Goal: Task Accomplishment & Management: Complete application form

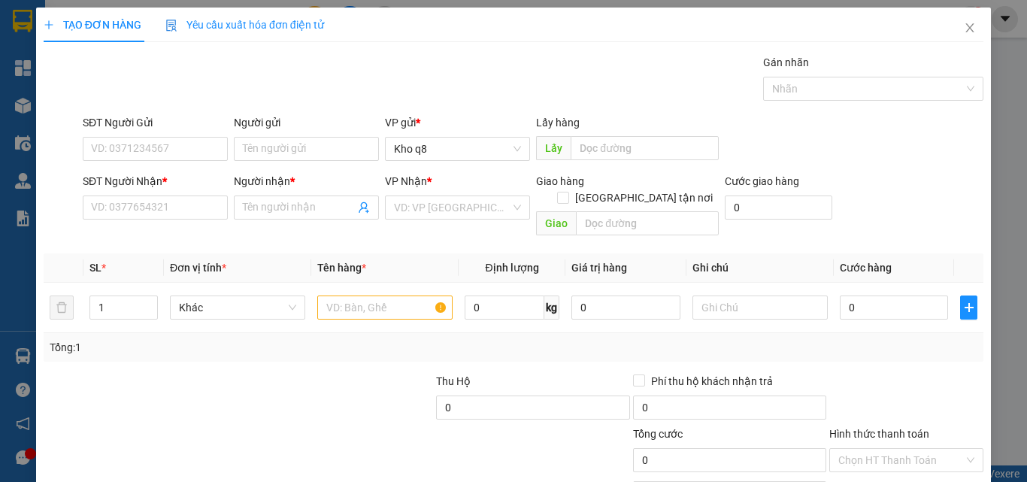
scroll to position [74, 0]
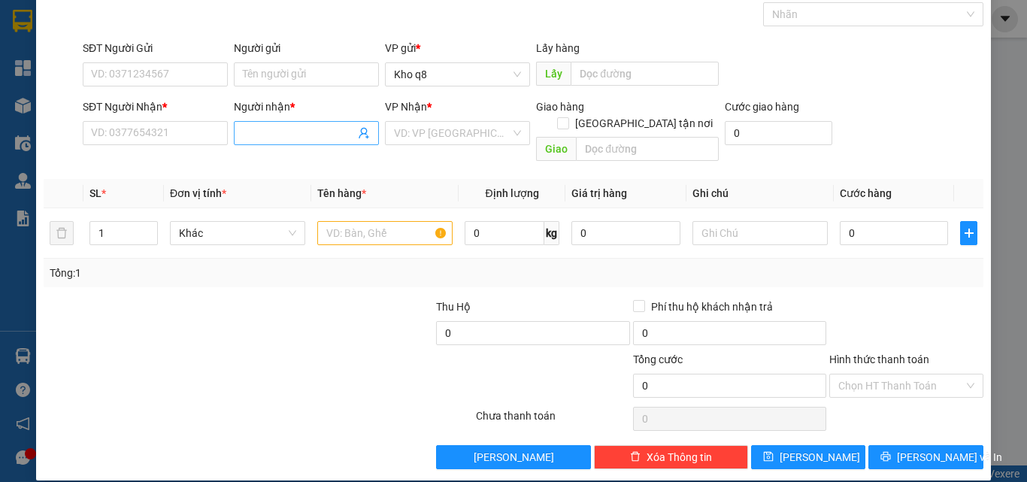
click at [262, 132] on input "Người nhận *" at bounding box center [299, 133] width 112 height 17
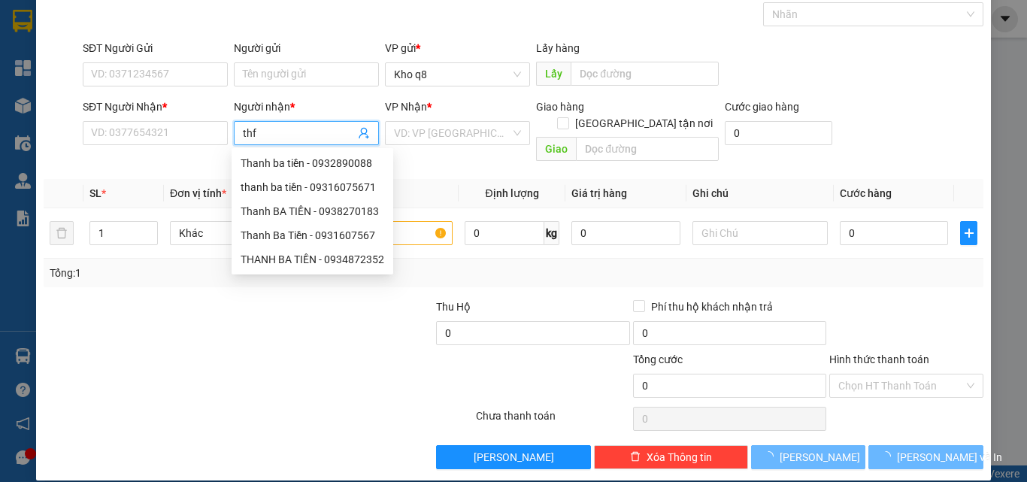
paste input "ành"
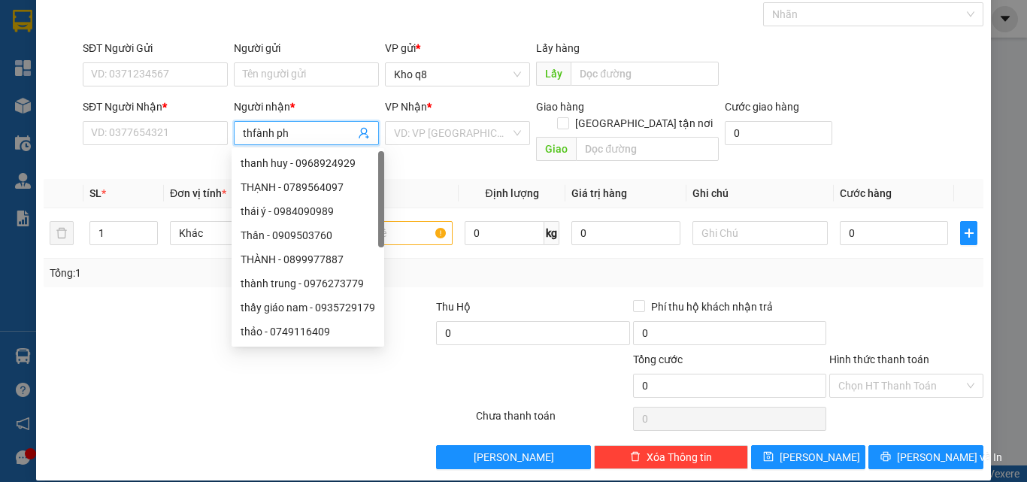
paste input "ú"
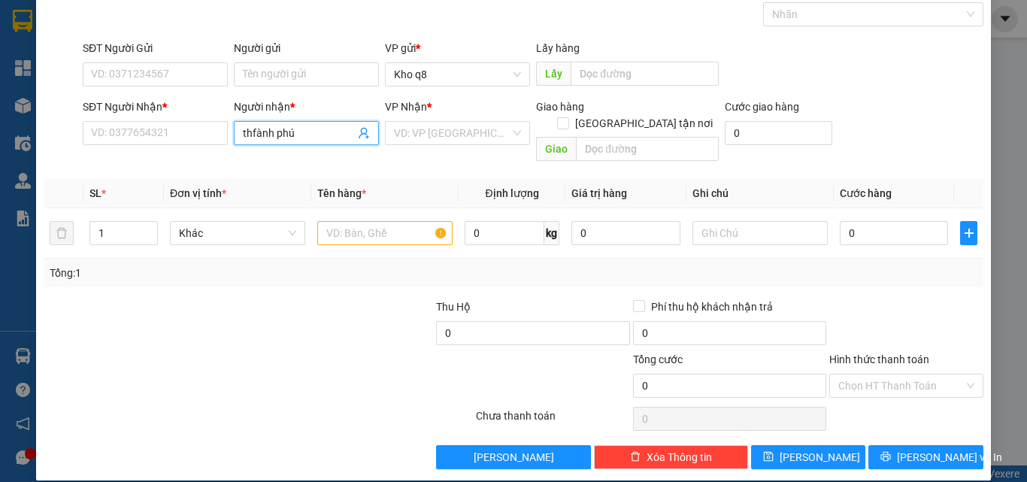
click at [253, 132] on input "thfành phú" at bounding box center [299, 133] width 112 height 17
click at [256, 134] on input "thfành phú" at bounding box center [299, 133] width 112 height 17
type input "thành phú"
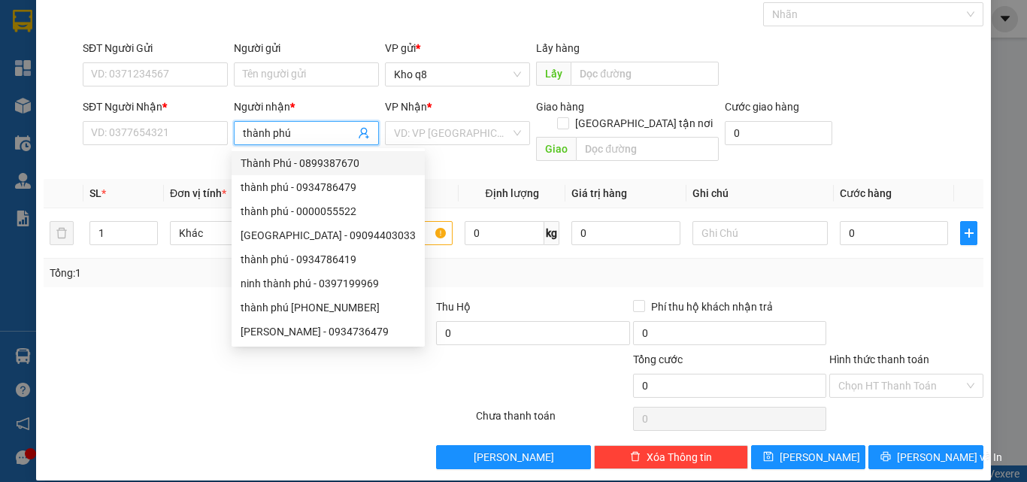
click at [321, 156] on div "Thành Phú - 0899387670" at bounding box center [328, 163] width 175 height 17
type input "0899387670"
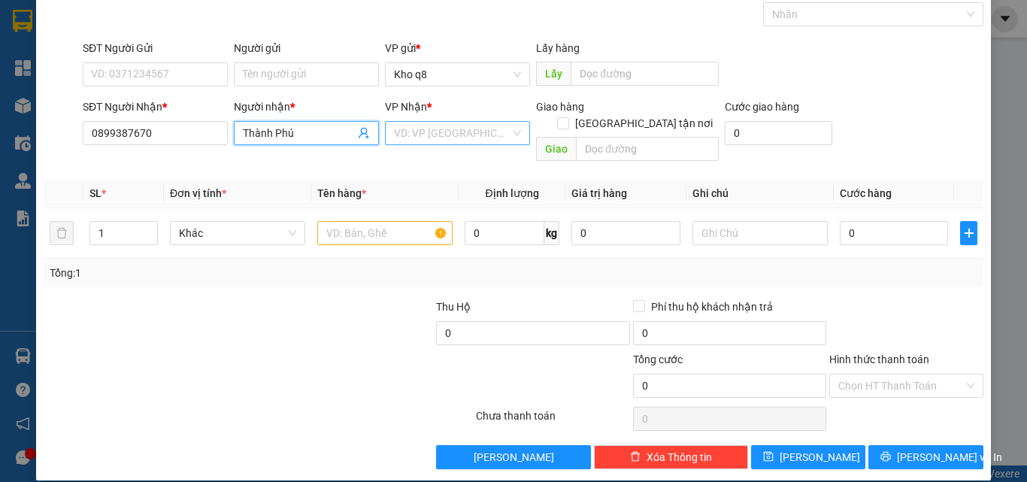
type input "Thành Phú"
click at [407, 123] on input "search" at bounding box center [452, 133] width 117 height 23
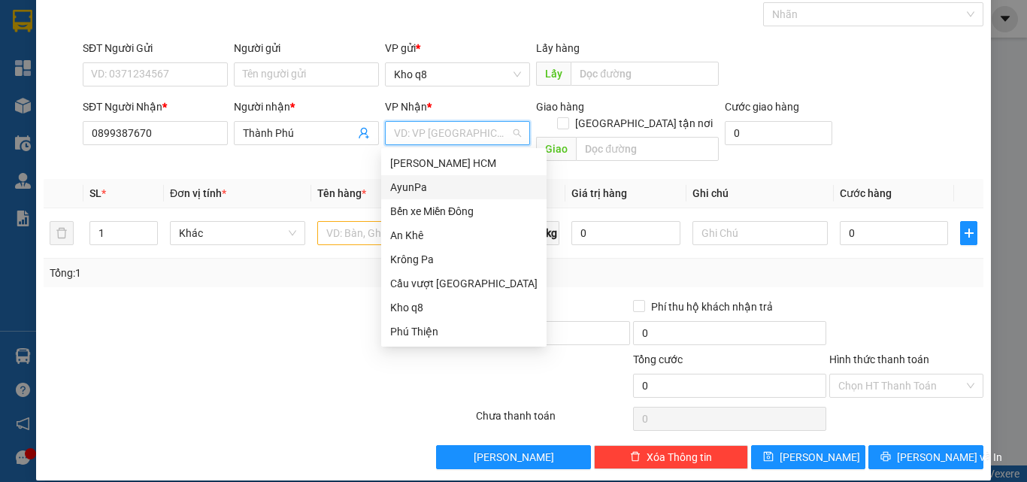
click at [398, 190] on div "AyunPa" at bounding box center [463, 187] width 147 height 17
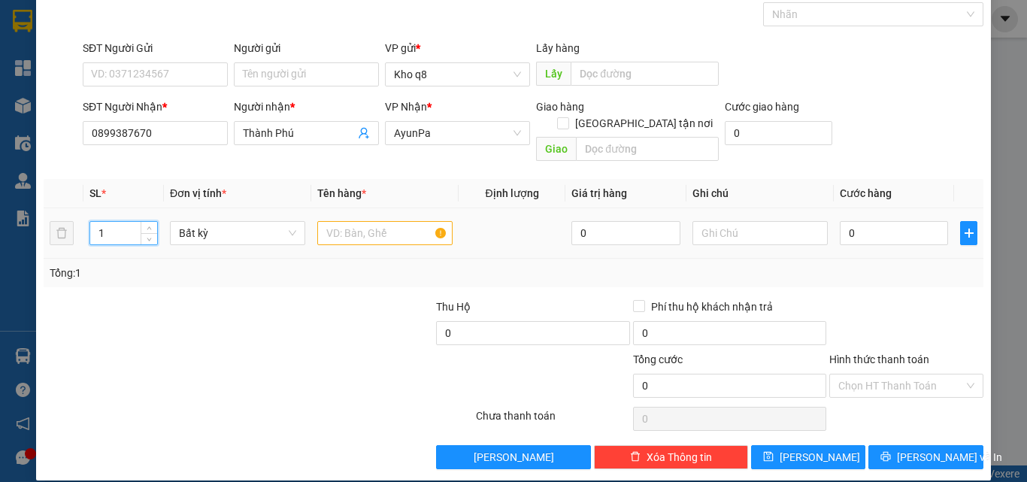
click at [108, 222] on input "1" at bounding box center [123, 233] width 67 height 23
type input "5"
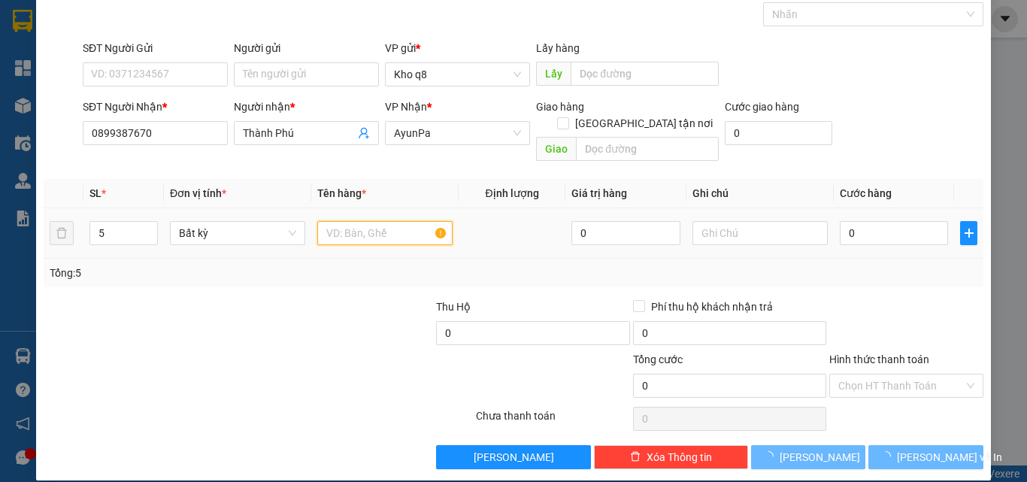
click at [329, 221] on input "text" at bounding box center [384, 233] width 135 height 24
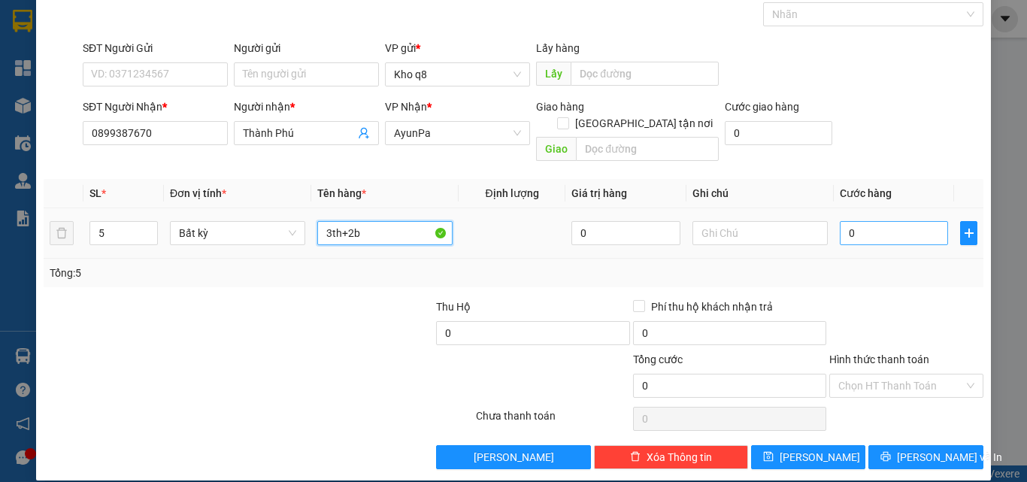
type input "3th+2b"
click at [883, 221] on input "0" at bounding box center [894, 233] width 108 height 24
click at [388, 221] on input "3th+2b" at bounding box center [384, 233] width 135 height 24
click at [855, 221] on input "0" at bounding box center [894, 233] width 108 height 24
type input "3"
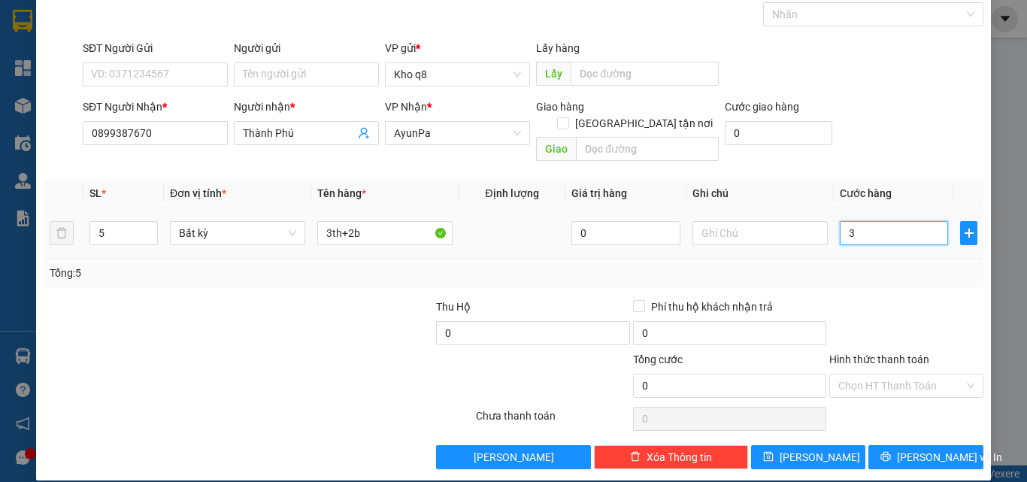
type input "3"
type input "30"
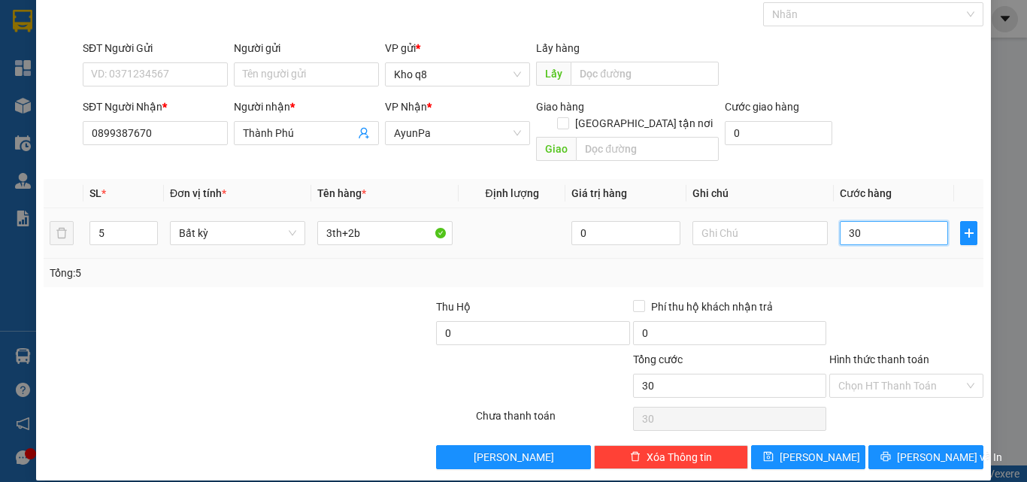
type input "300"
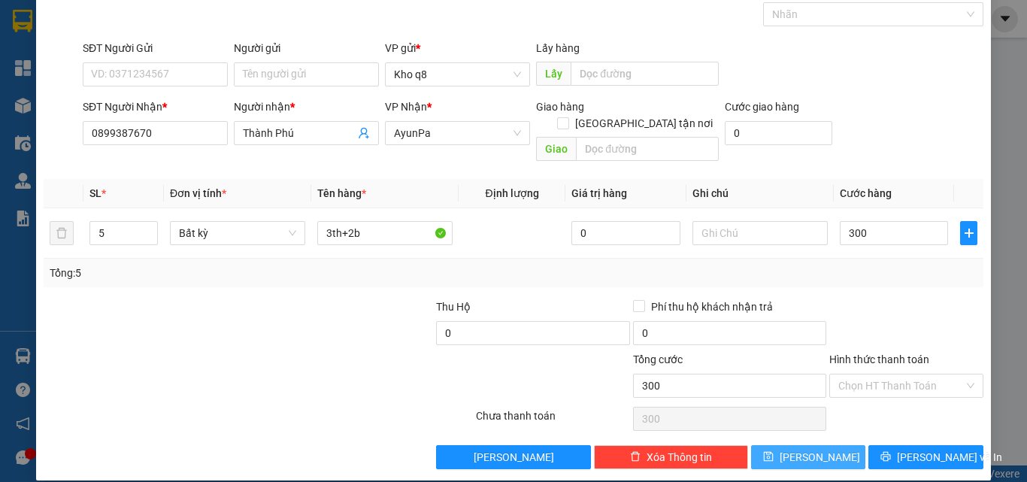
click at [801, 449] on span "Lưu" at bounding box center [820, 457] width 80 height 17
type input "300.000"
type input "1"
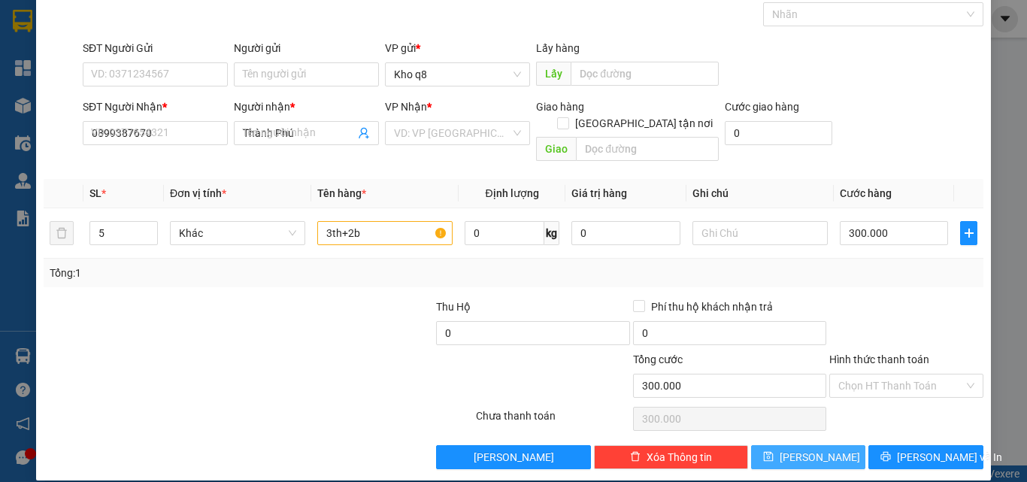
type input "0"
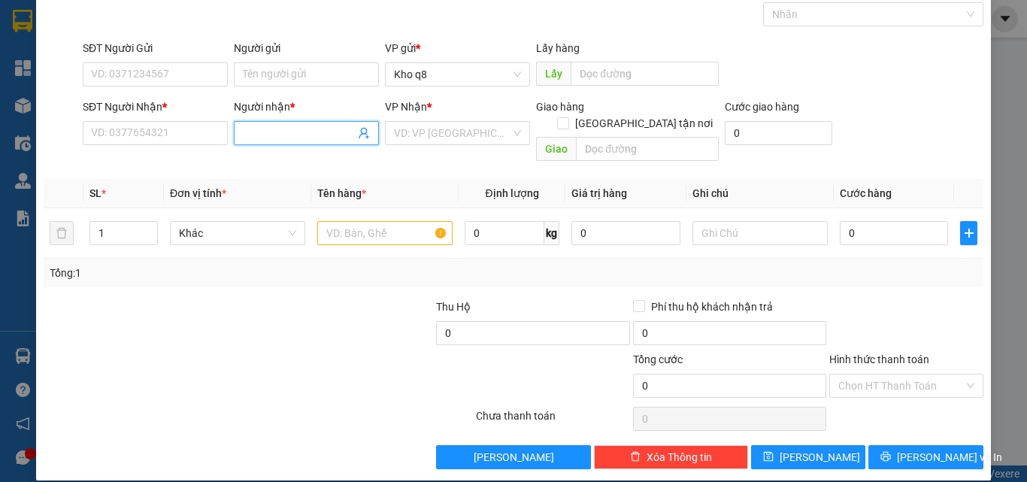
click at [259, 133] on input "Người nhận *" at bounding box center [299, 133] width 112 height 17
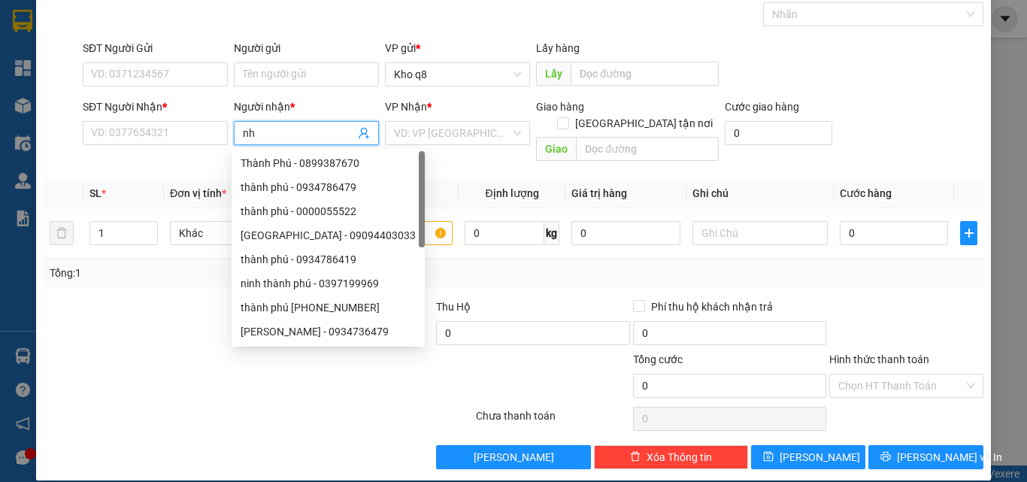
paste input "â"
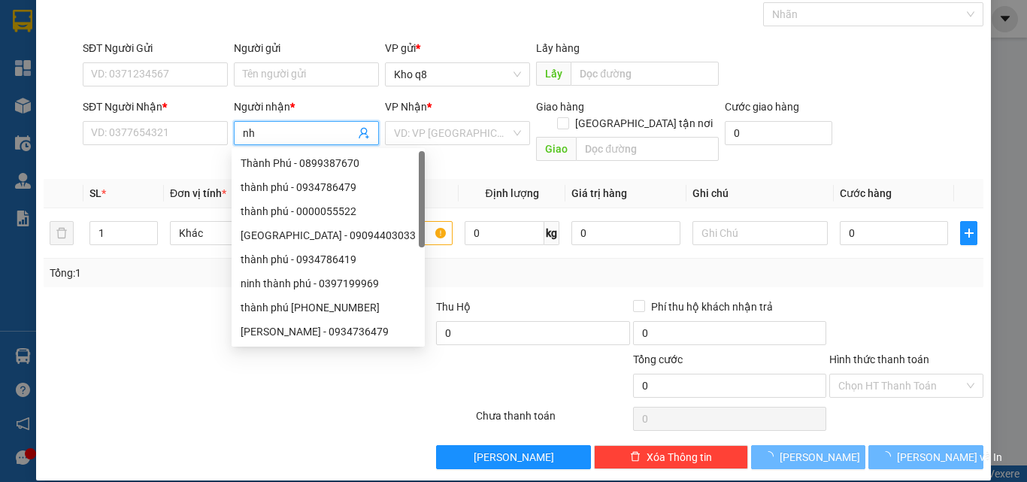
paste input "ật"
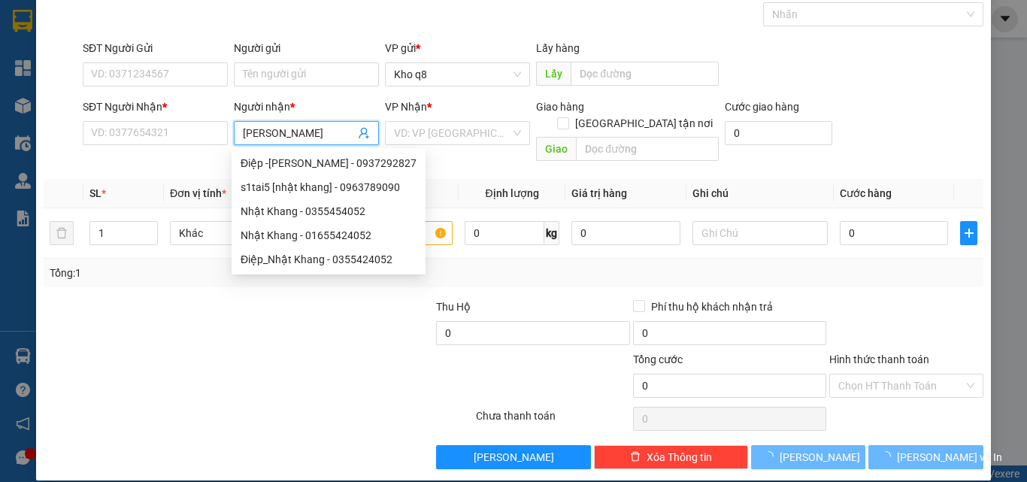
type input "nhật khang"
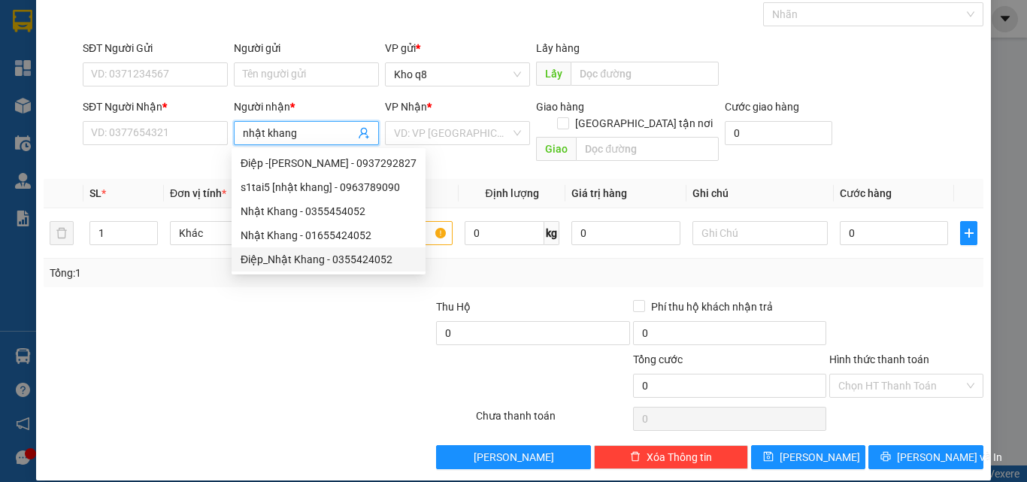
click at [306, 262] on div "Điệp_Nhật Khang - 0355424052" at bounding box center [329, 259] width 176 height 17
type input "0355424052"
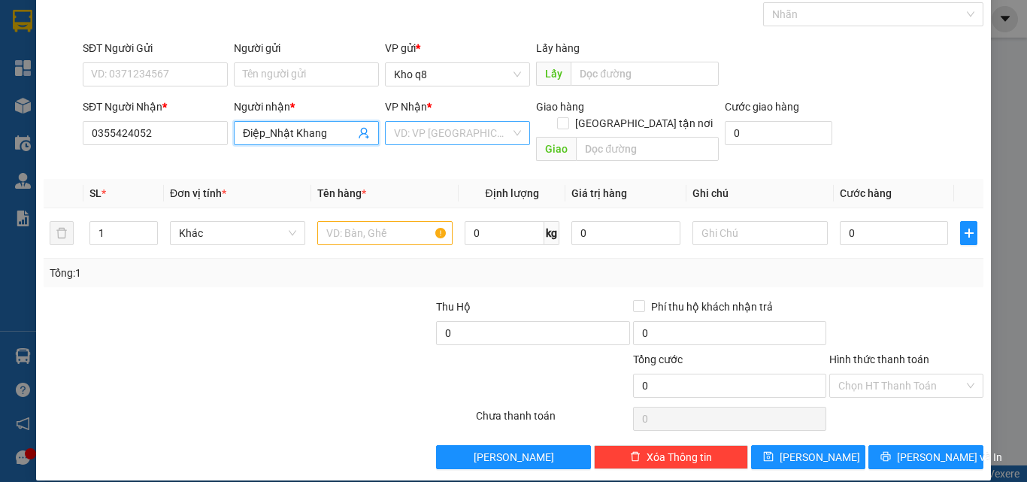
type input "Điệp_Nhật Khang"
click at [422, 123] on input "search" at bounding box center [452, 133] width 117 height 23
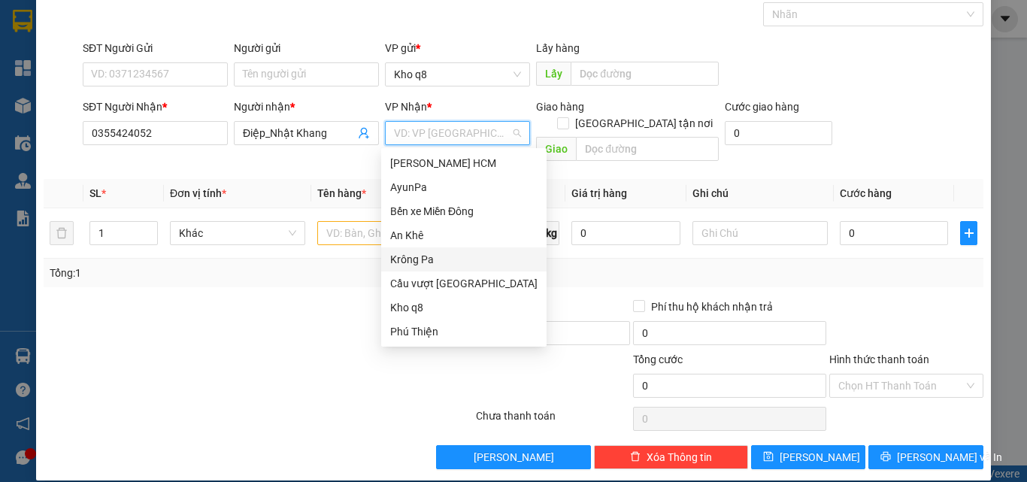
click at [410, 258] on div "Krông Pa" at bounding box center [463, 259] width 147 height 17
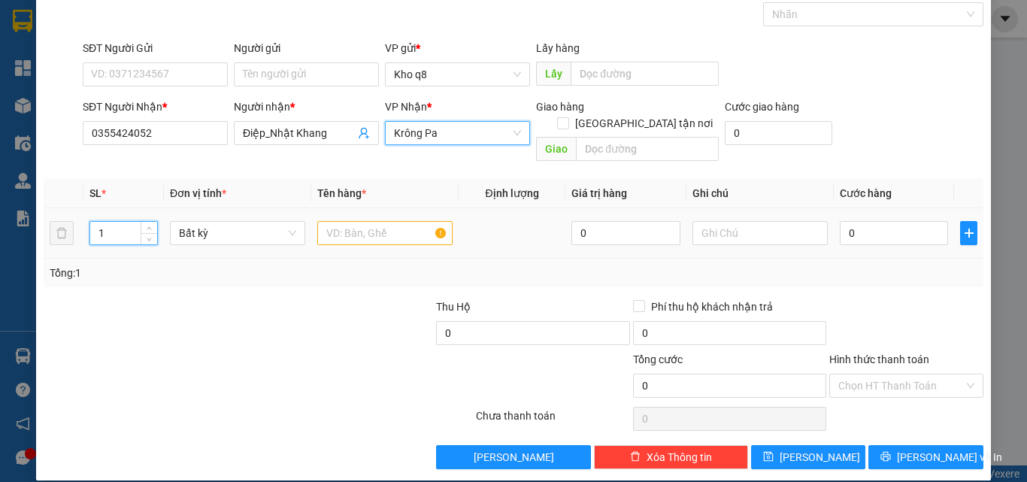
click at [117, 222] on input "1" at bounding box center [123, 233] width 67 height 23
type input "20"
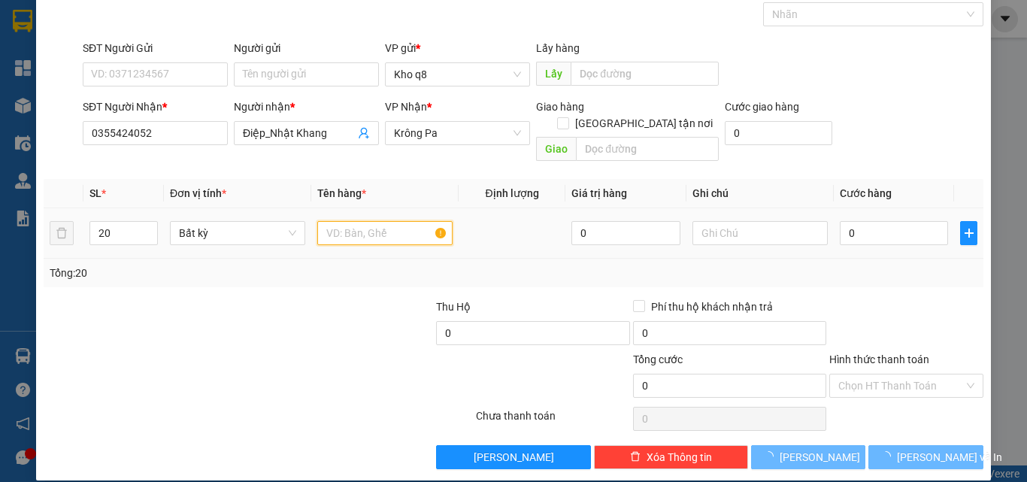
click at [335, 221] on input "text" at bounding box center [384, 233] width 135 height 24
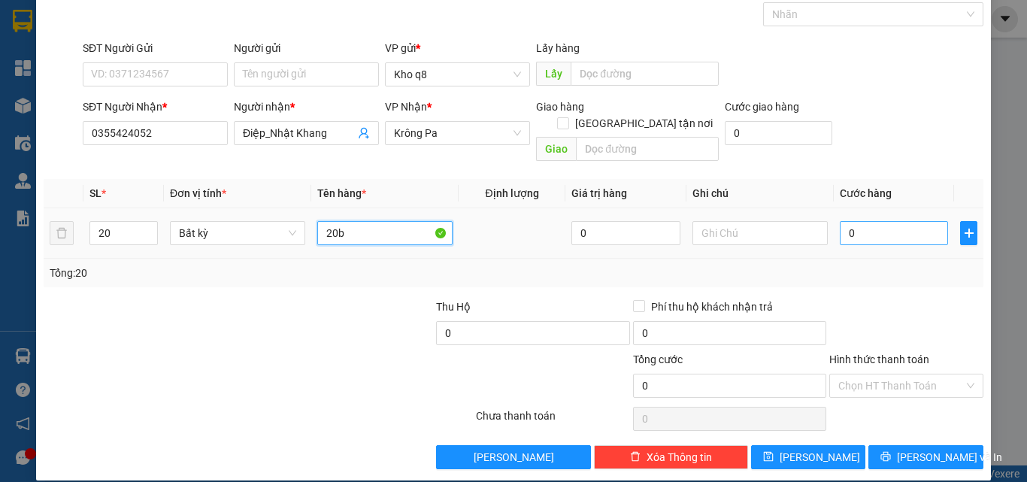
type input "20b"
click at [871, 221] on input "0" at bounding box center [894, 233] width 108 height 24
type input "1"
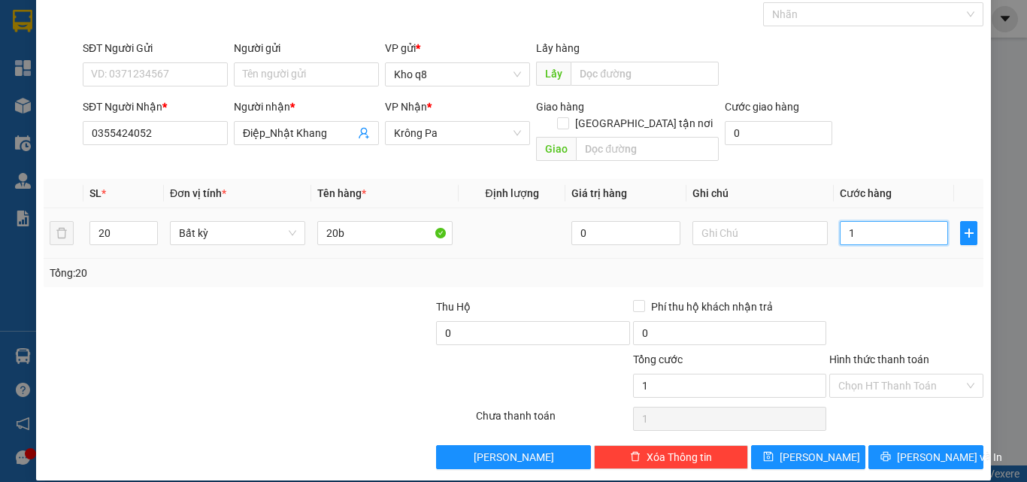
type input "14"
type input "140"
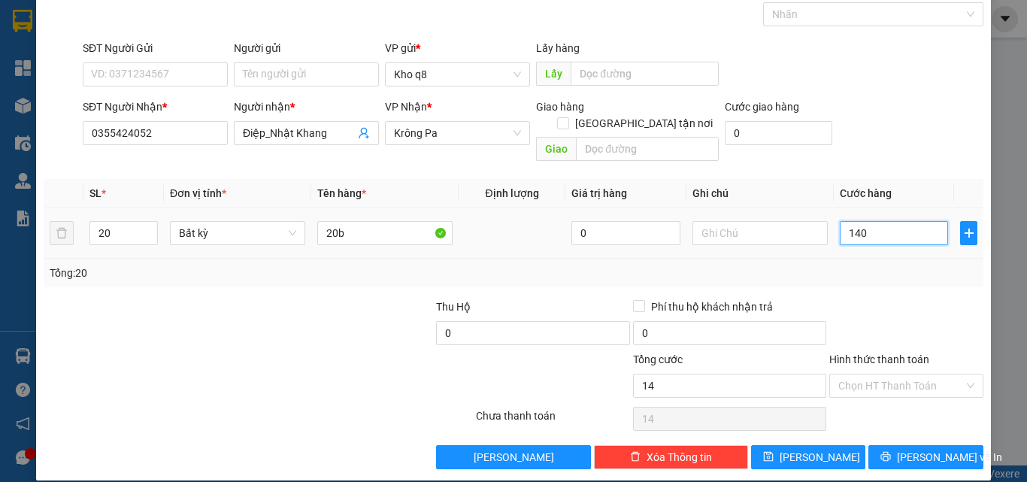
type input "140"
type input "1.400"
type input "1.400.000"
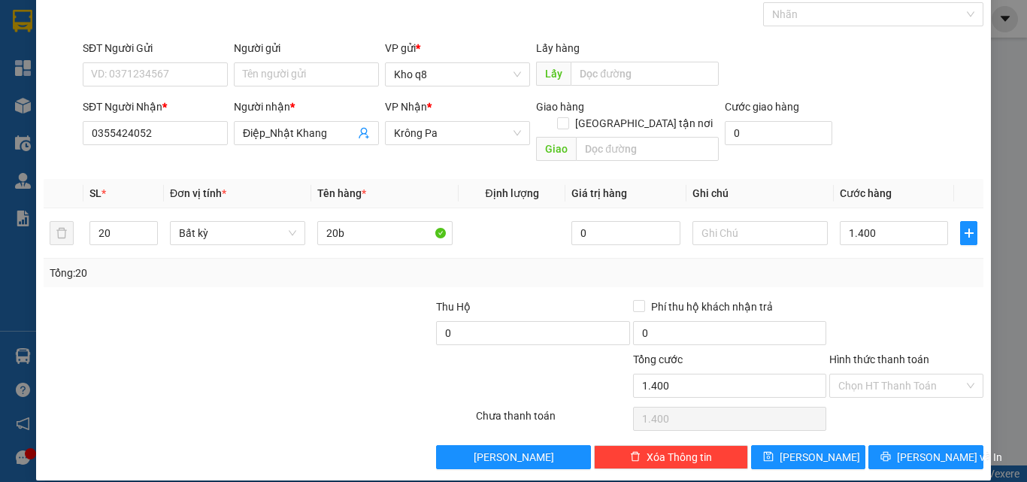
type input "1.400.000"
click at [810, 449] on span "Lưu" at bounding box center [820, 457] width 80 height 17
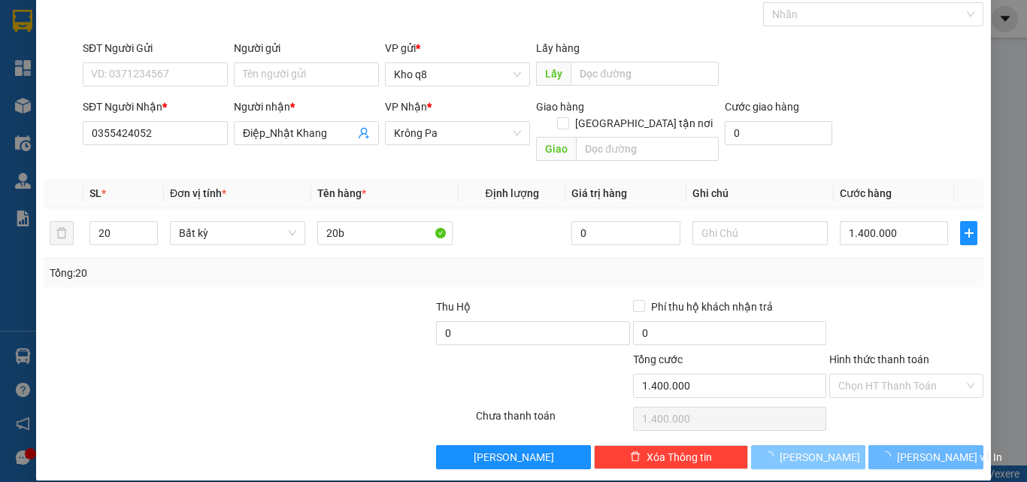
type input "1"
type input "0"
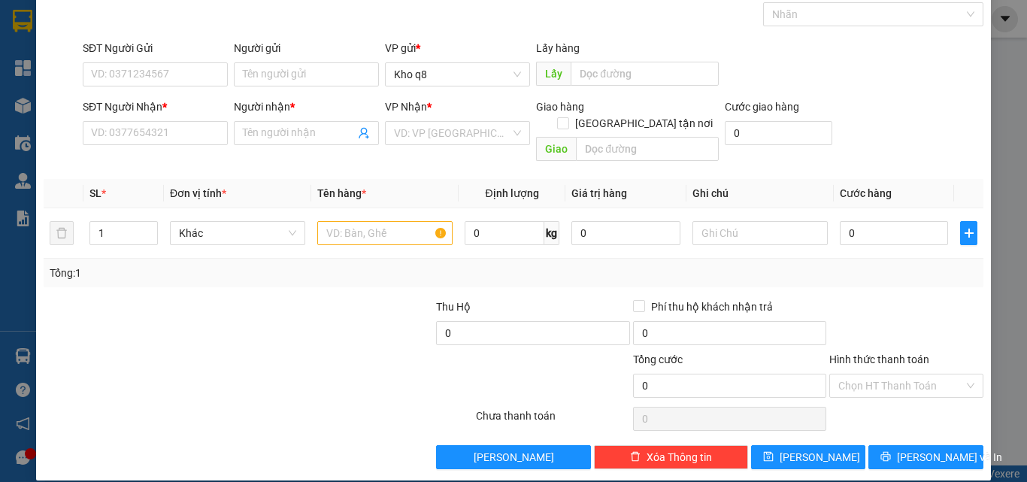
scroll to position [0, 0]
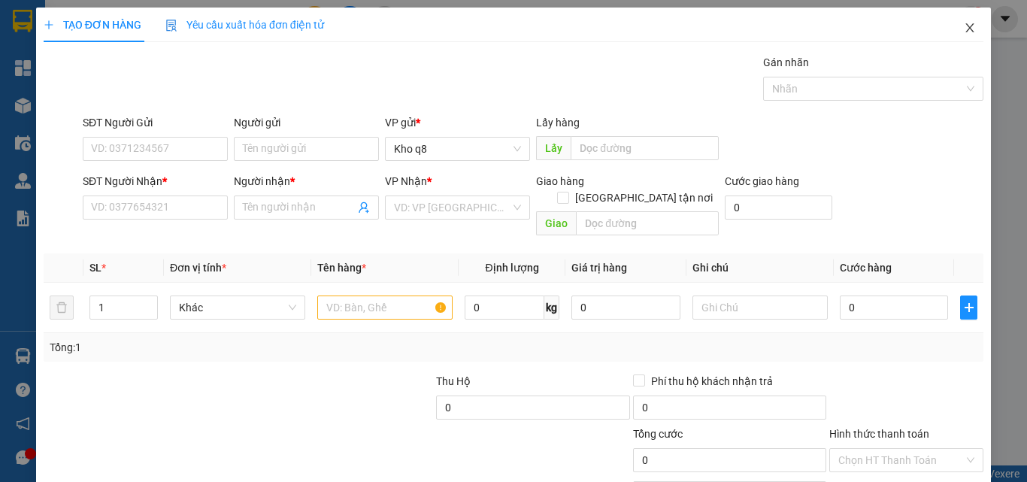
click at [960, 22] on span "Close" at bounding box center [970, 29] width 42 height 42
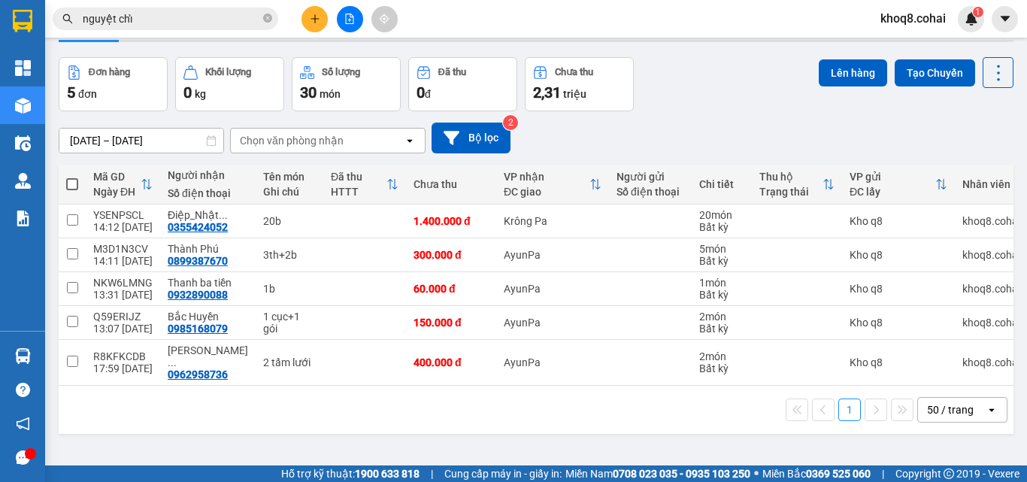
scroll to position [69, 0]
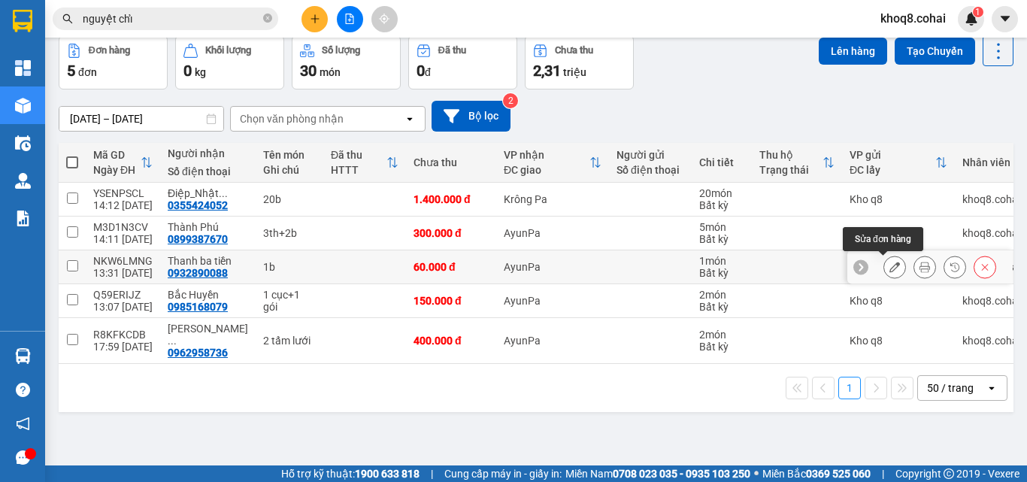
click at [890, 265] on button at bounding box center [894, 267] width 21 height 26
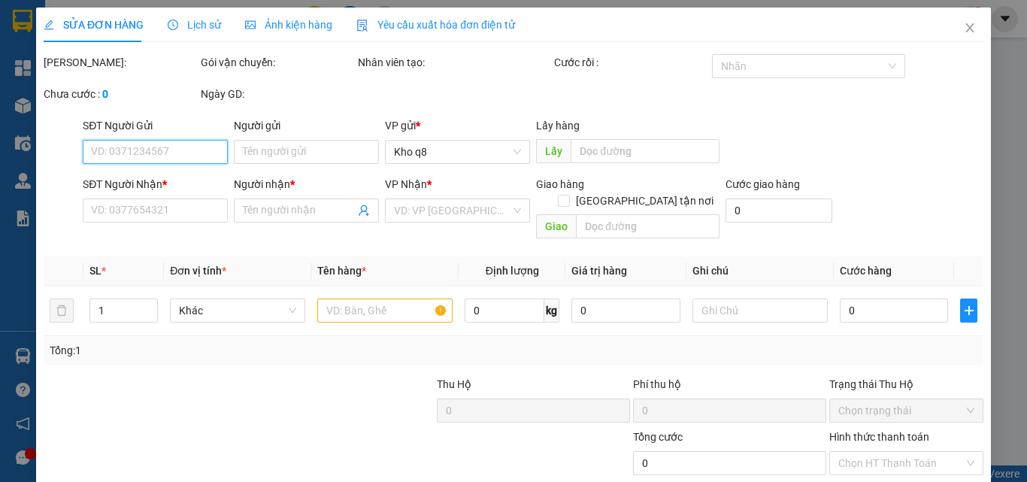
type input "0932890088"
type input "Thanh ba tiền"
type input "60.000"
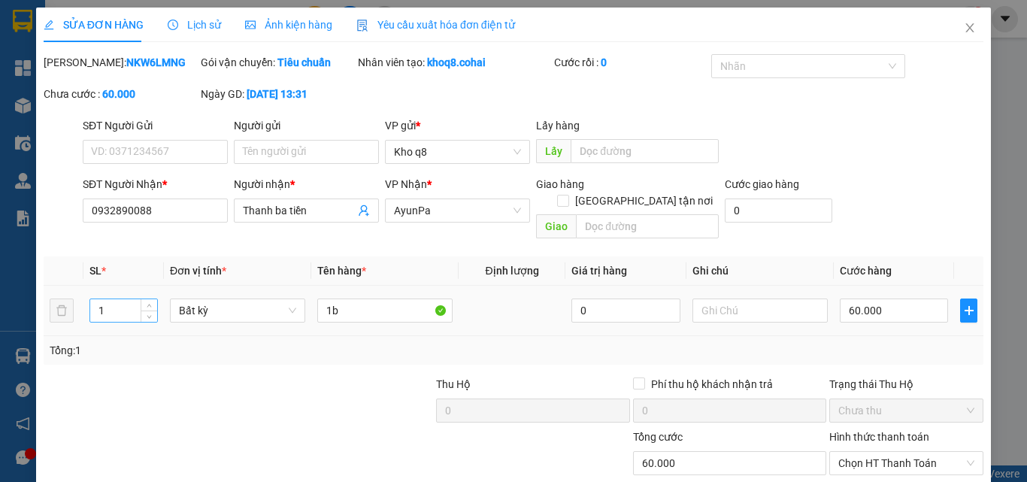
click at [111, 299] on input "1" at bounding box center [123, 310] width 67 height 23
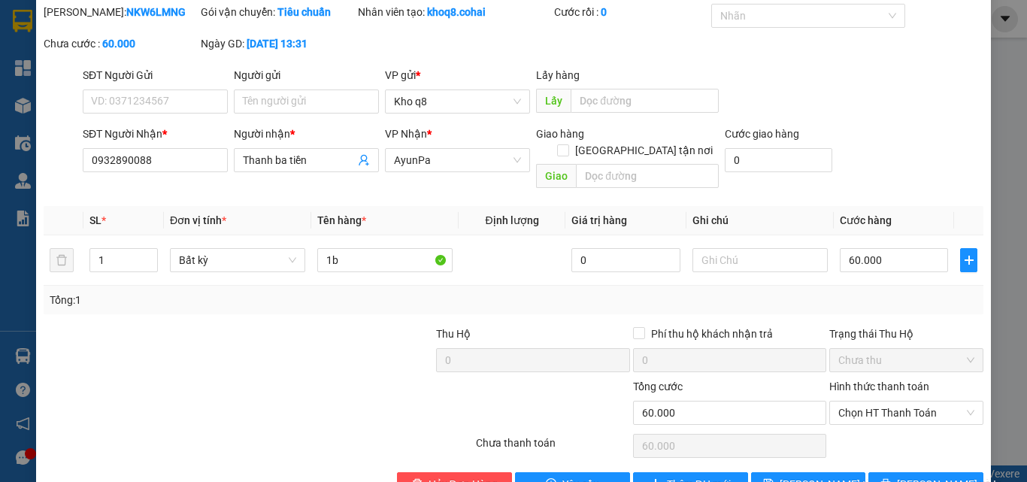
scroll to position [77, 0]
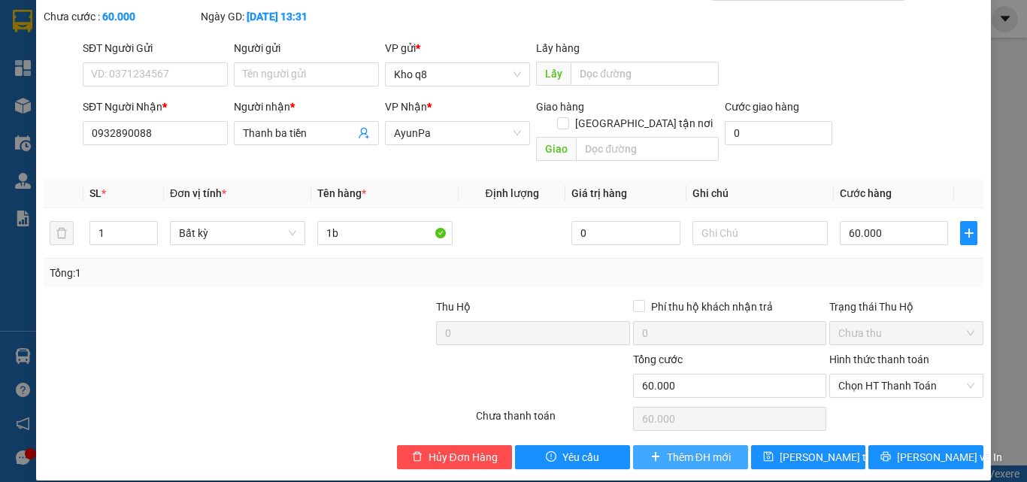
click at [689, 449] on span "Thêm ĐH mới" at bounding box center [699, 457] width 64 height 17
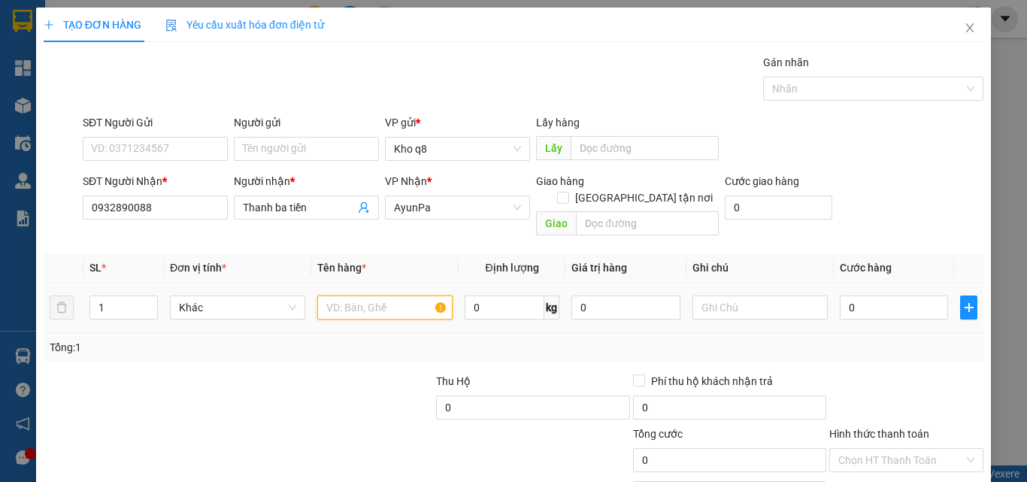
click at [368, 295] on input "text" at bounding box center [384, 307] width 135 height 24
click at [865, 295] on input "0" at bounding box center [894, 307] width 108 height 24
click at [379, 292] on div "1b" at bounding box center [384, 307] width 135 height 30
click at [365, 295] on input "1b" at bounding box center [384, 307] width 135 height 24
type input "1th"
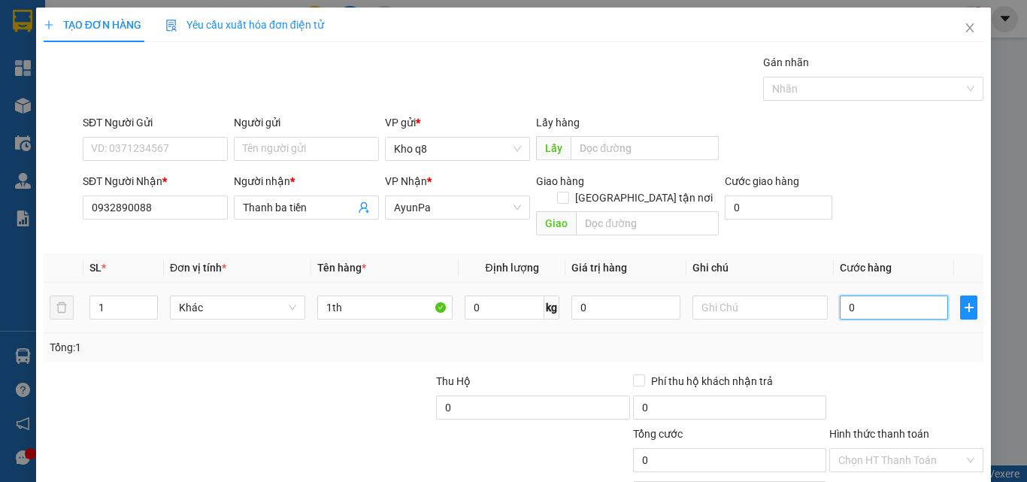
click at [893, 295] on input "0" at bounding box center [894, 307] width 108 height 24
type input "6"
type input "60"
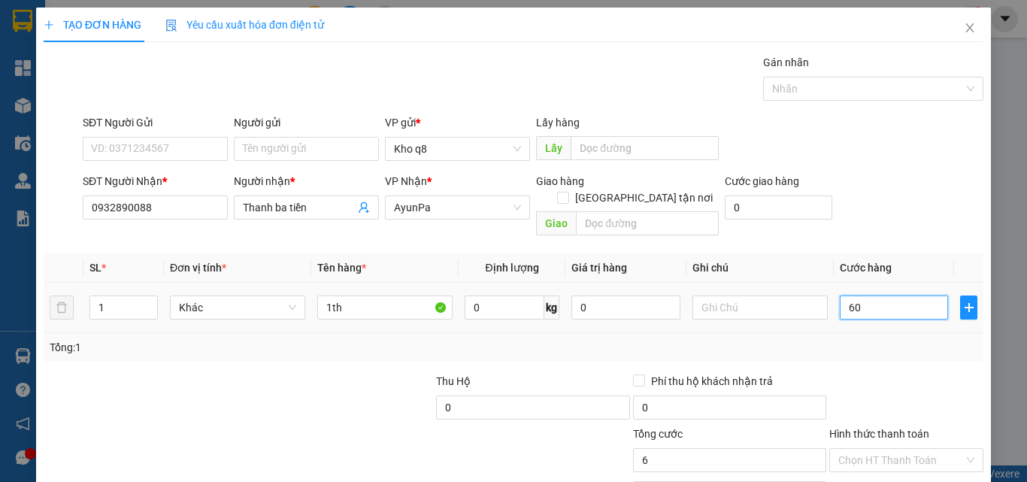
type input "60"
type input "60.000"
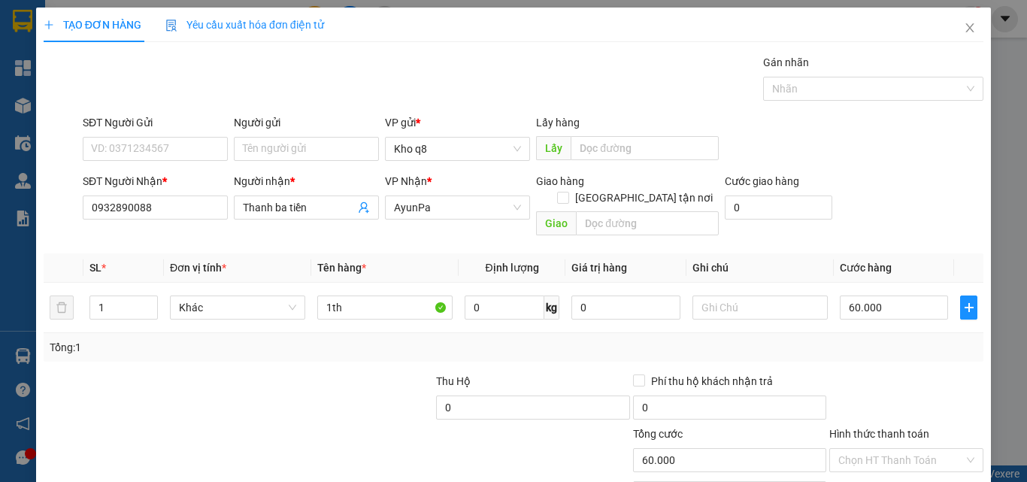
scroll to position [74, 0]
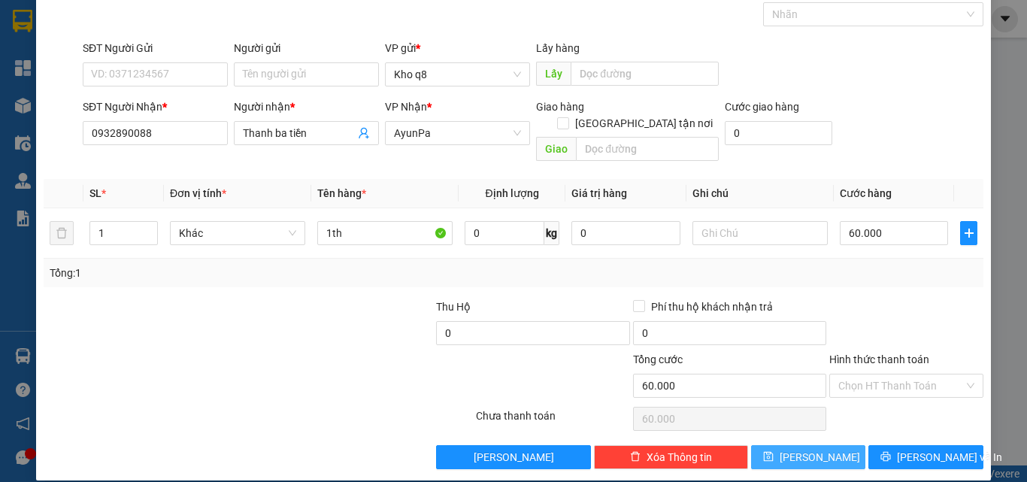
click at [778, 445] on button "Lưu" at bounding box center [808, 457] width 115 height 24
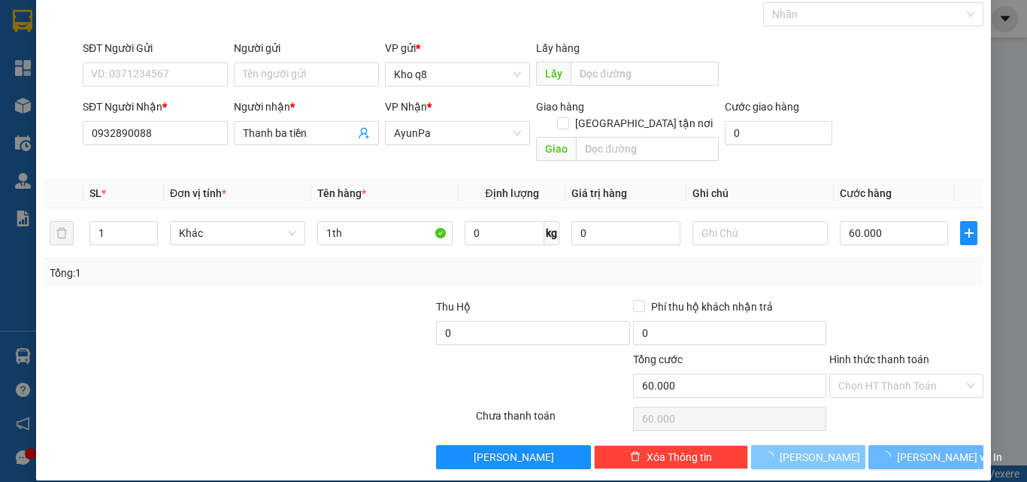
type input "0"
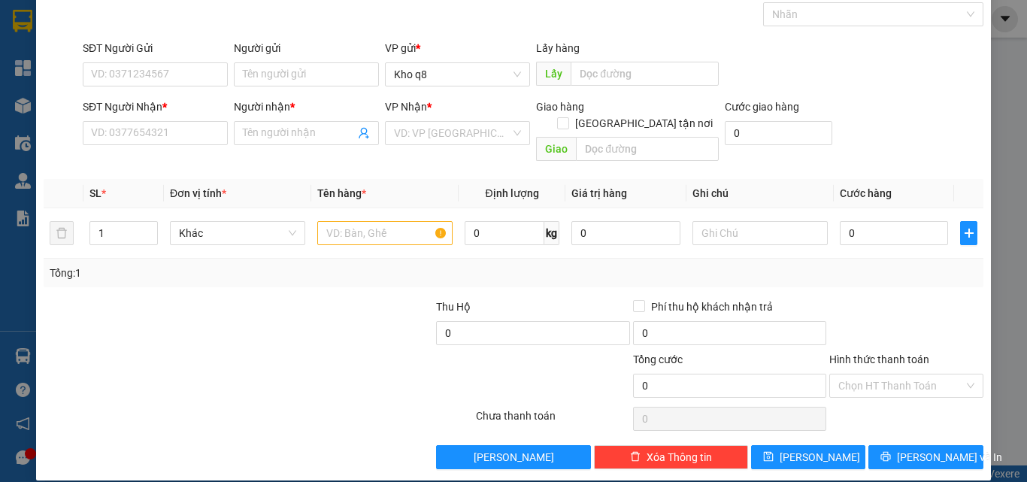
scroll to position [0, 0]
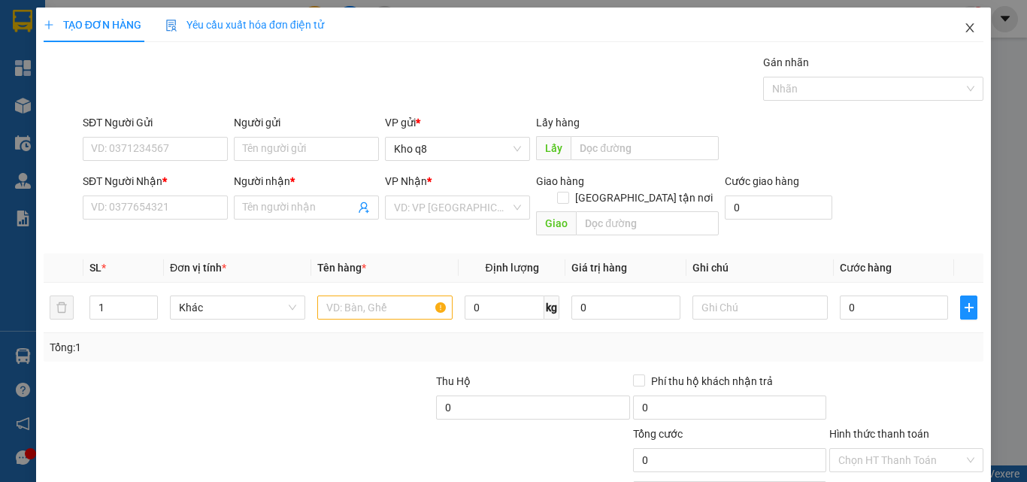
click at [964, 23] on icon "close" at bounding box center [970, 28] width 12 height 12
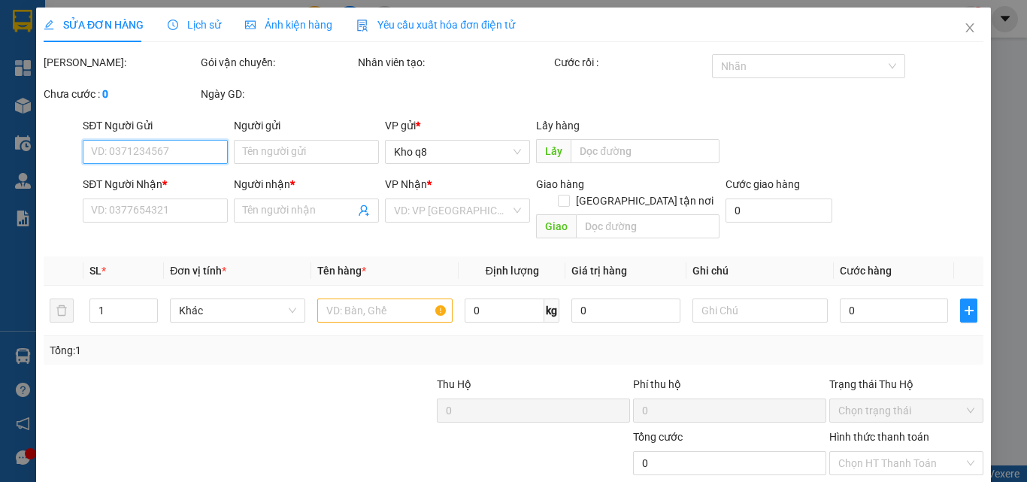
type input "0932890088"
type input "Thanh ba tiền"
type input "60.000"
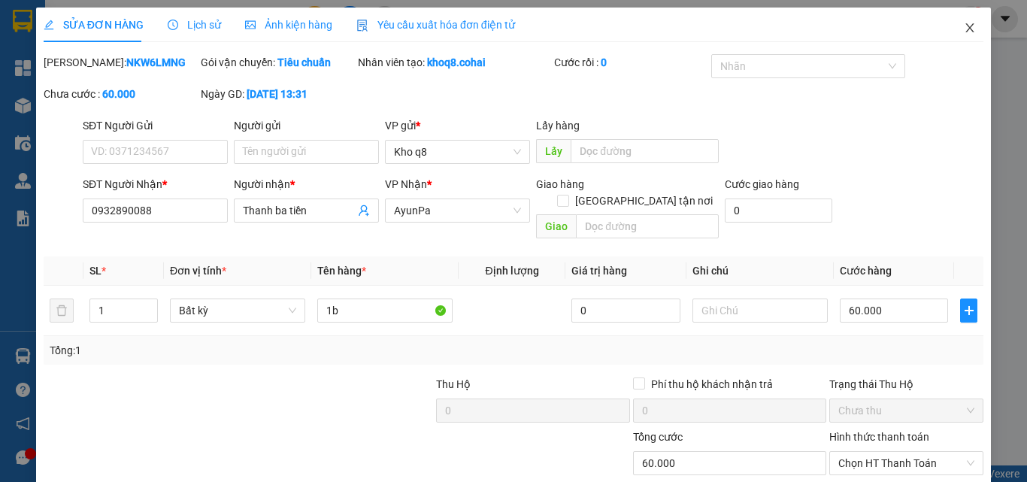
click at [959, 22] on span "Close" at bounding box center [970, 29] width 42 height 42
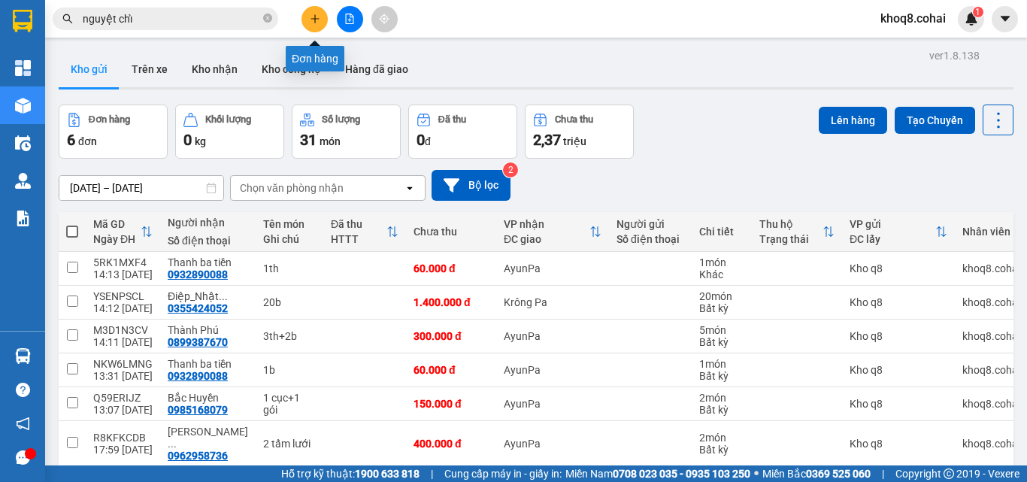
click at [320, 14] on icon "plus" at bounding box center [315, 19] width 11 height 11
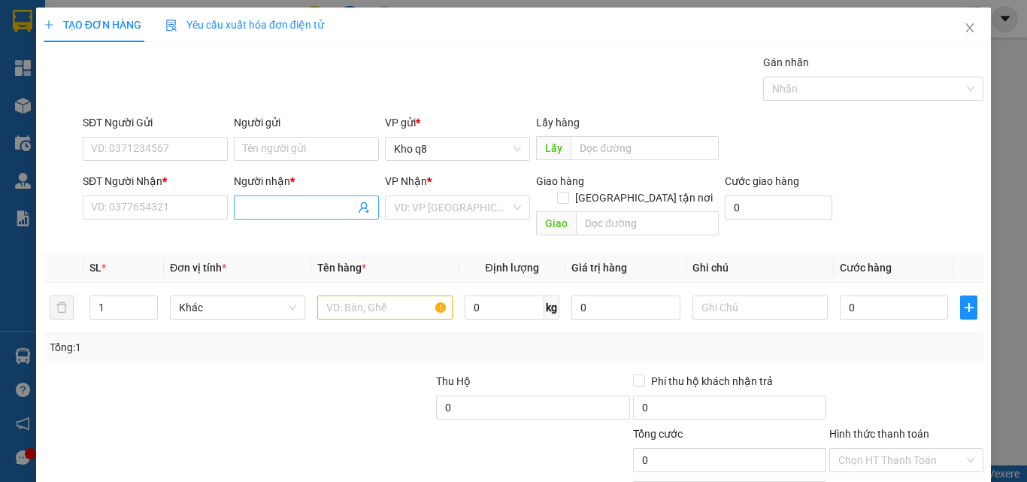
click at [268, 205] on input "Người nhận *" at bounding box center [299, 207] width 112 height 17
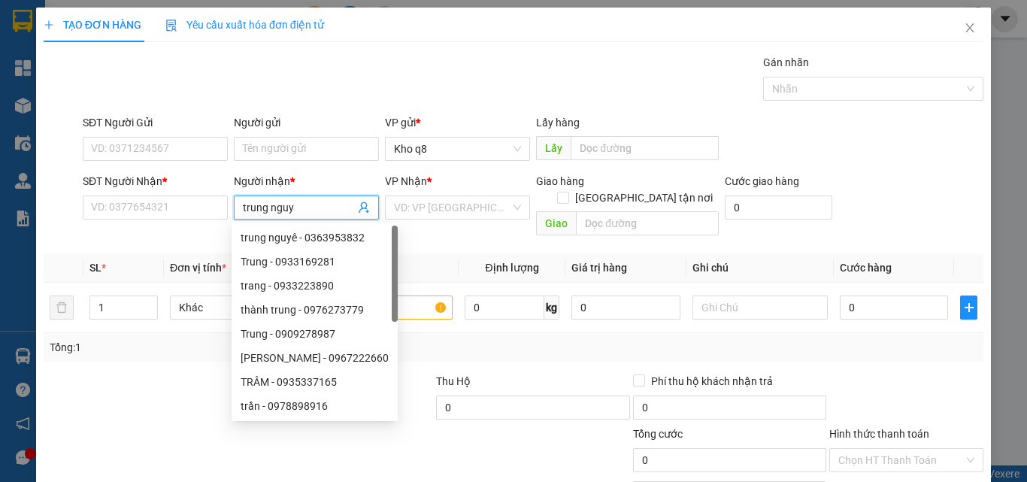
paste input "ê"
type input "trung nguyên"
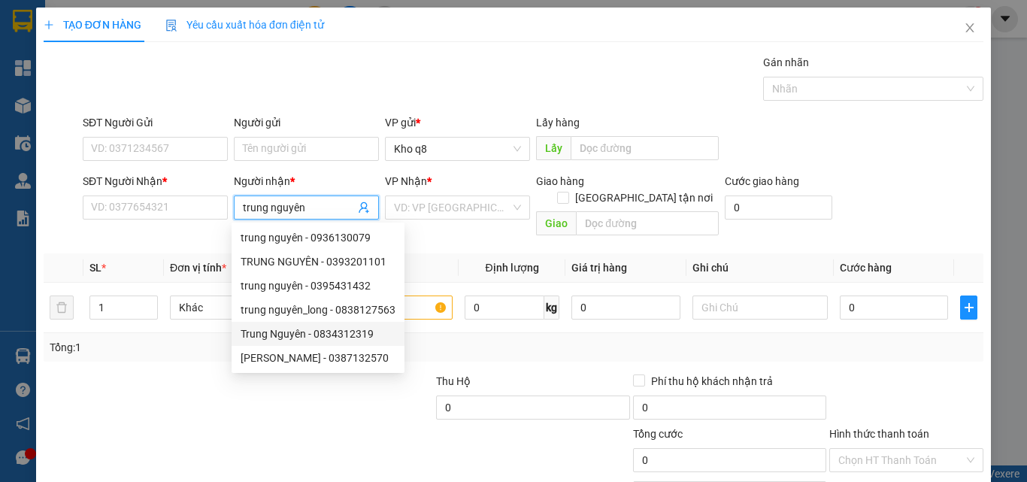
click at [339, 332] on div "Trung Nguyên - 0834312319" at bounding box center [318, 334] width 155 height 17
type input "0834312319"
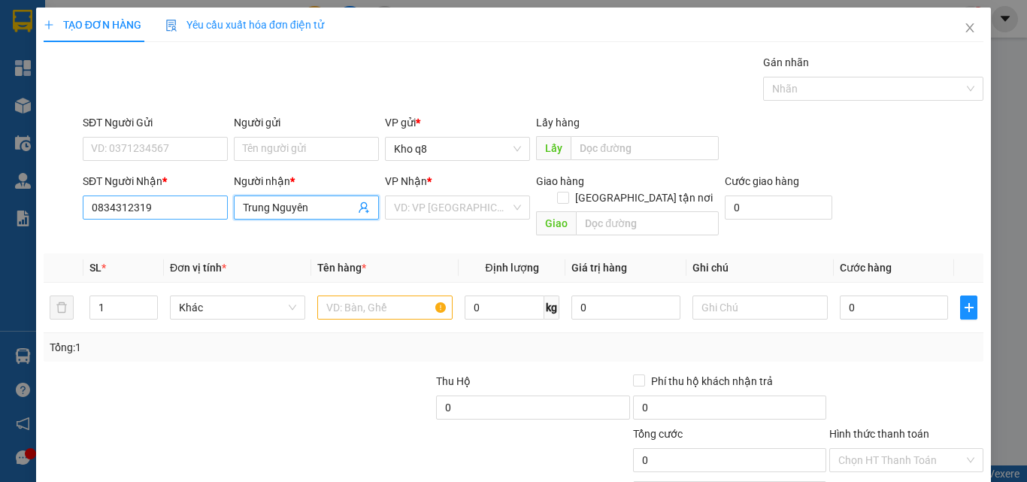
type input "Trung Nguyên"
click at [187, 211] on input "0834312319" at bounding box center [155, 207] width 145 height 24
type input "0834312319"
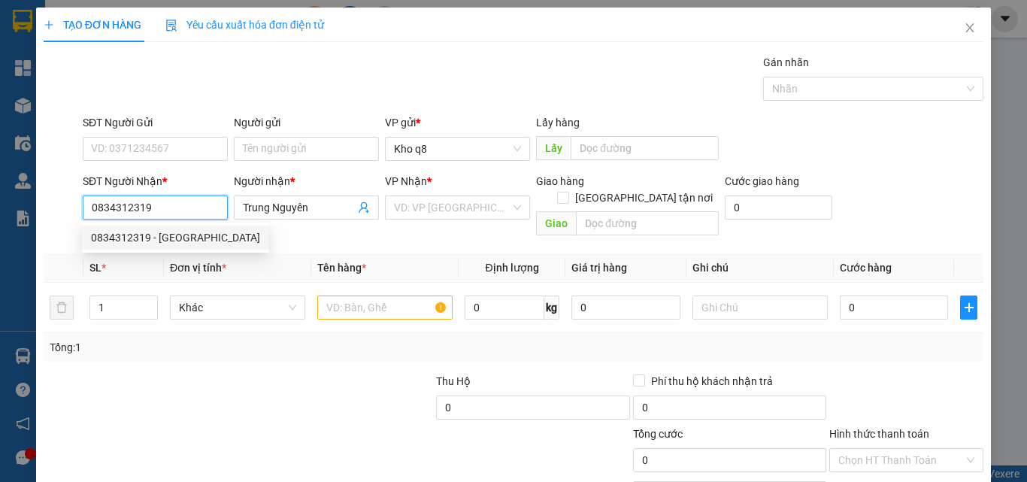
click at [165, 235] on div "0834312319 - Trung Nguyên" at bounding box center [175, 237] width 169 height 17
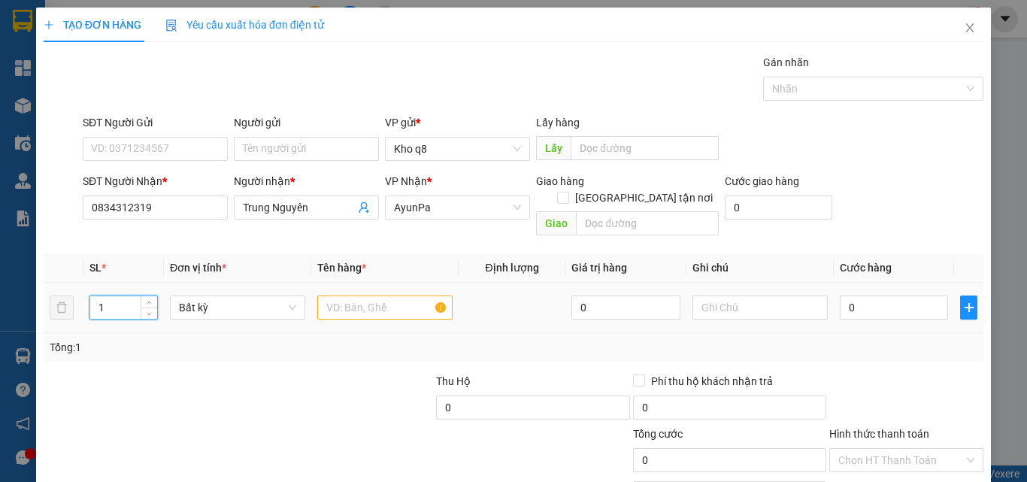
click at [104, 296] on input "1" at bounding box center [123, 307] width 67 height 23
type input "6"
click at [344, 295] on input "text" at bounding box center [384, 307] width 135 height 24
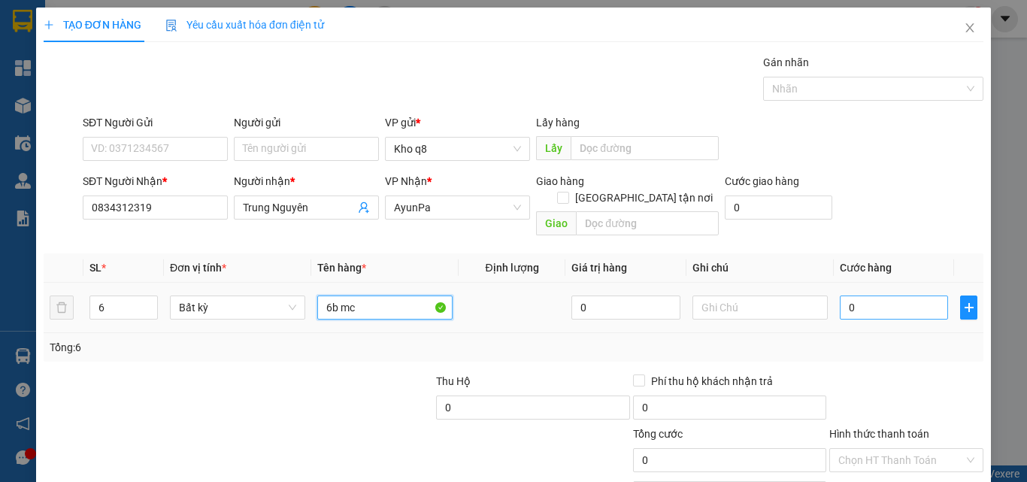
type input "6b mc"
click at [871, 295] on input "0" at bounding box center [894, 307] width 108 height 24
type input "4"
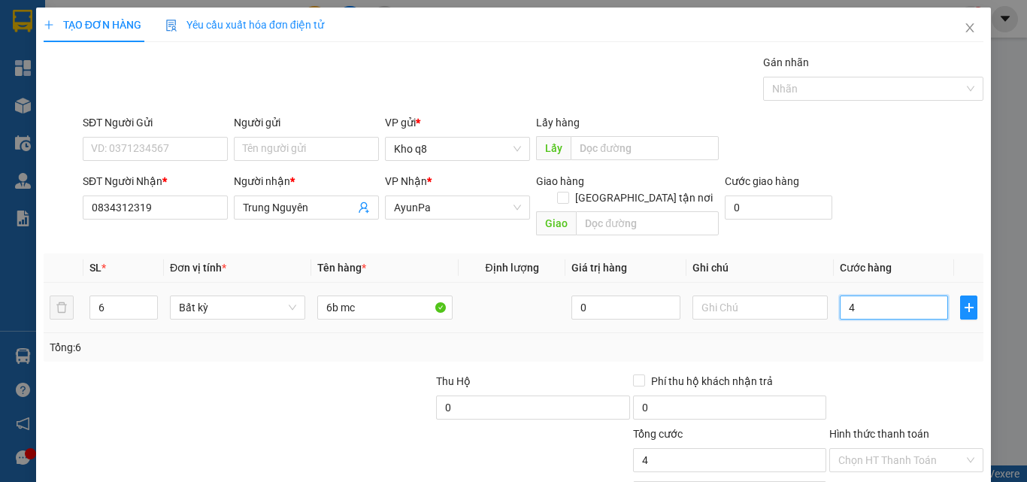
type input "42"
type input "420"
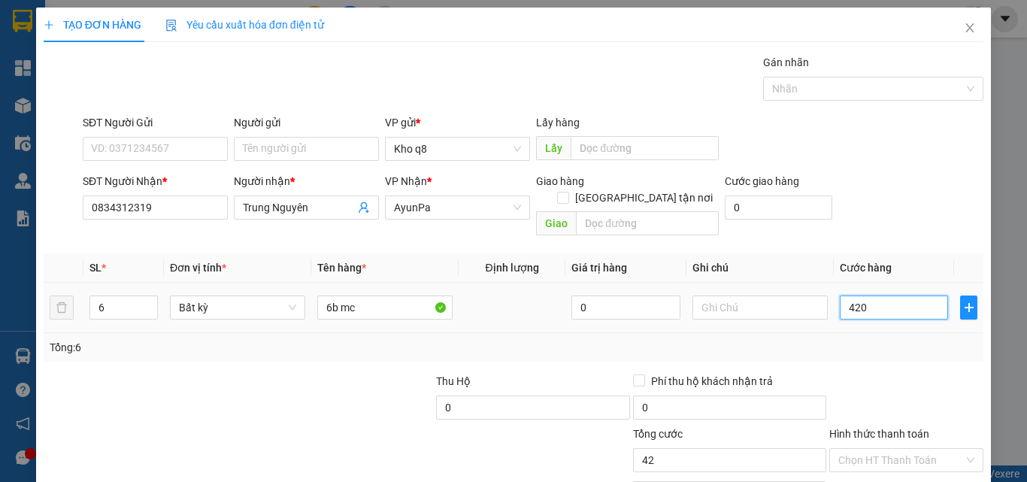
type input "420"
type input "420.000"
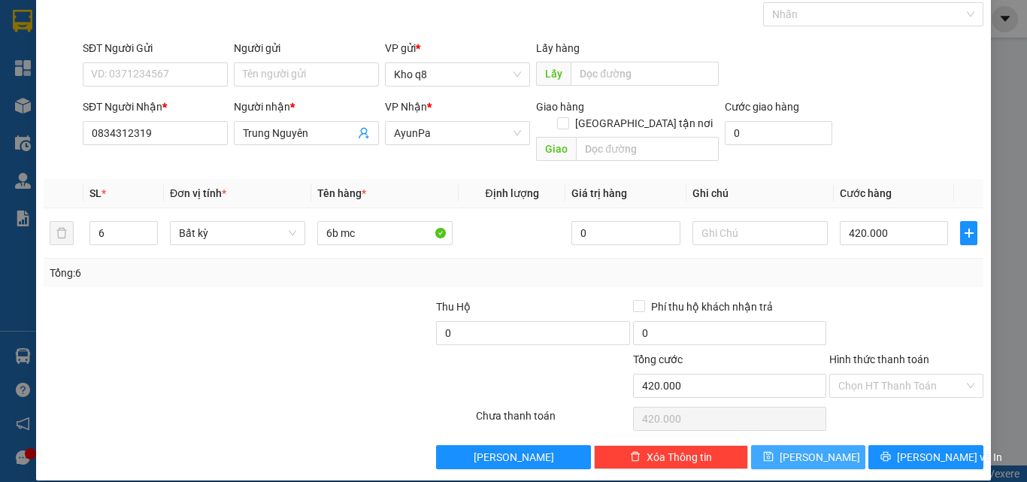
click at [795, 445] on button "Lưu" at bounding box center [808, 457] width 115 height 24
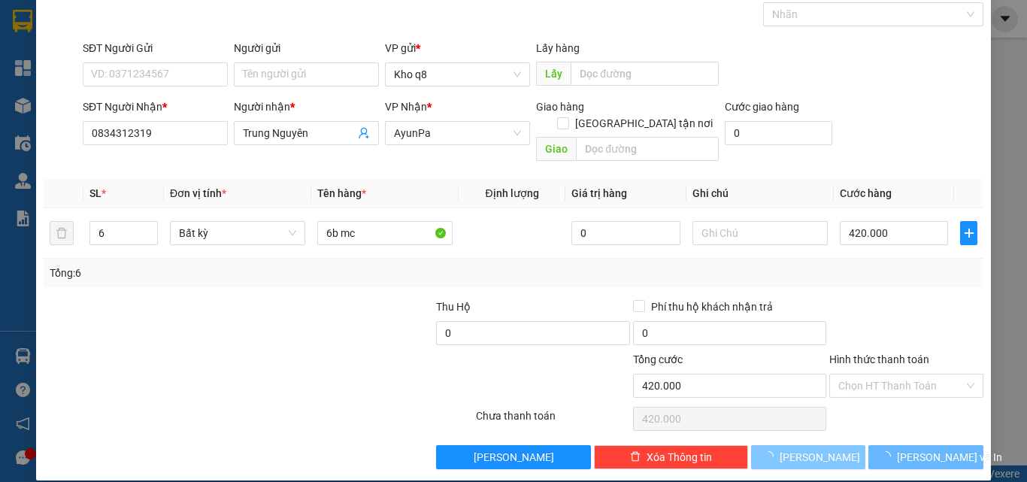
type input "1"
type input "0"
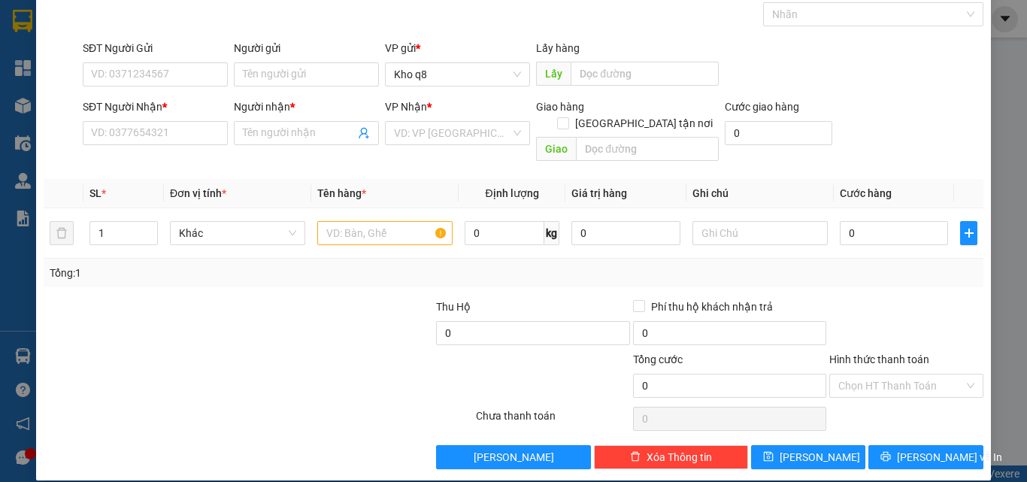
scroll to position [0, 0]
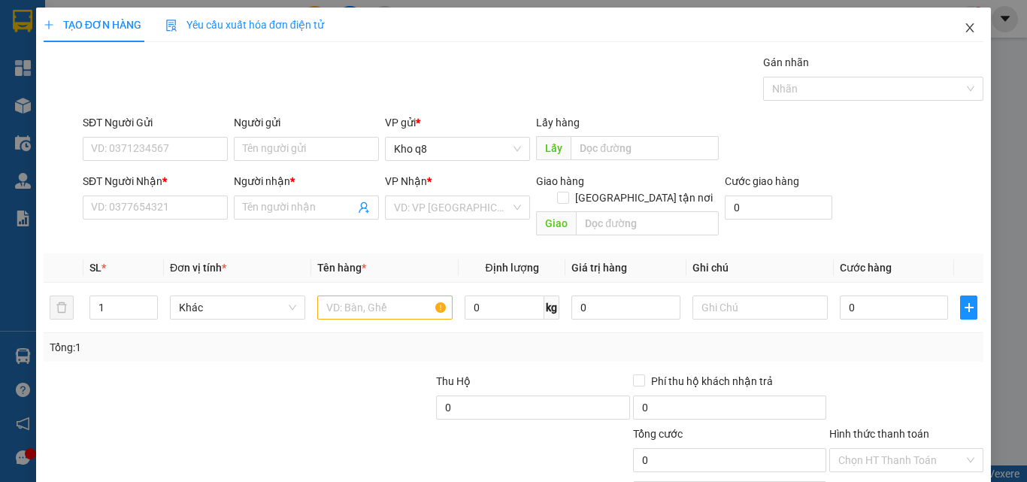
click at [964, 23] on icon "close" at bounding box center [970, 28] width 12 height 12
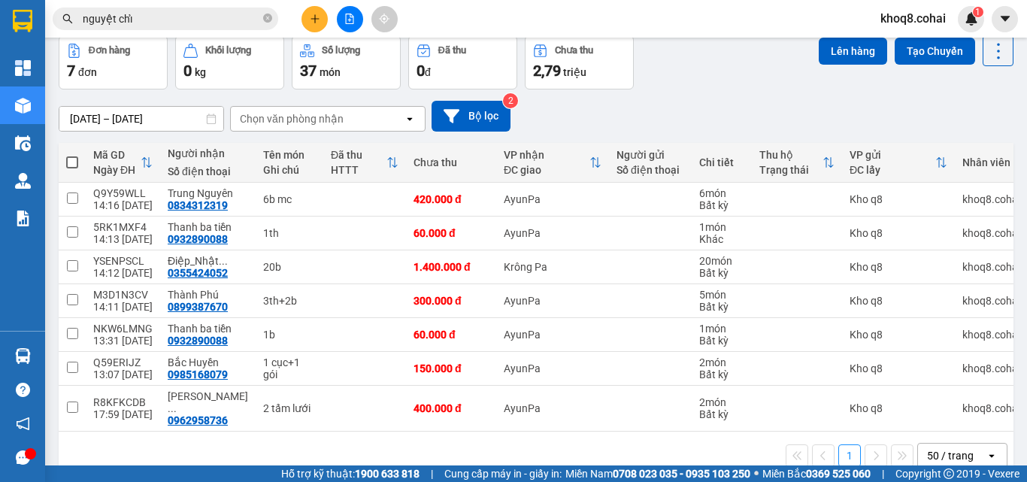
scroll to position [91, 0]
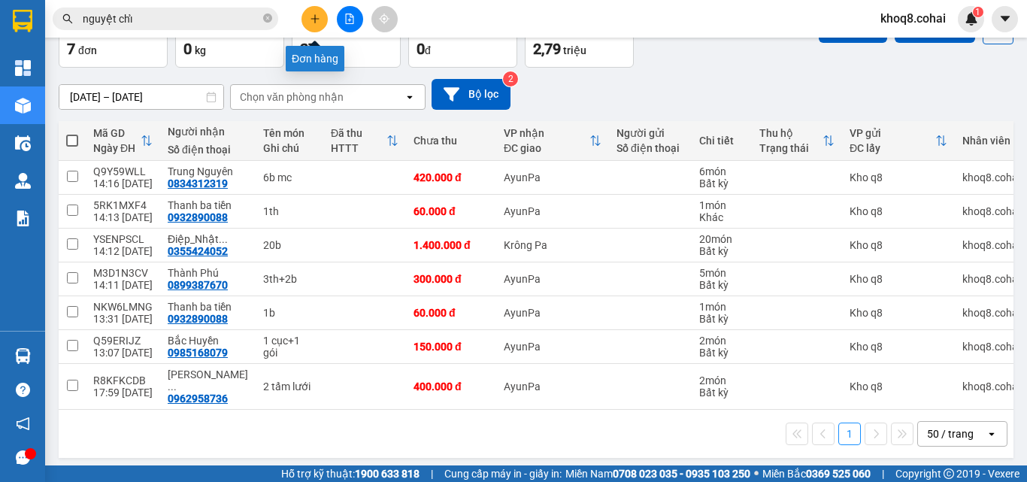
click at [318, 23] on icon "plus" at bounding box center [315, 19] width 11 height 11
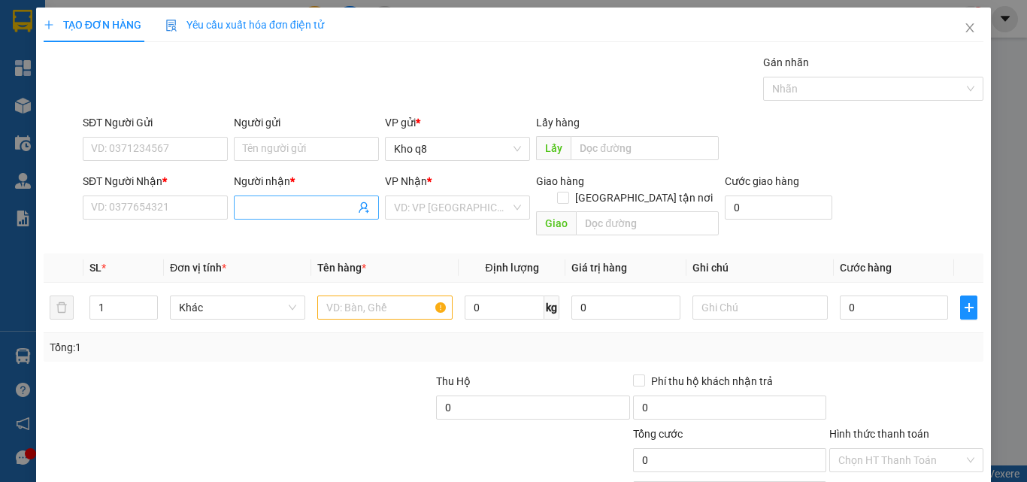
click at [265, 212] on input "Người nhận *" at bounding box center [299, 207] width 112 height 17
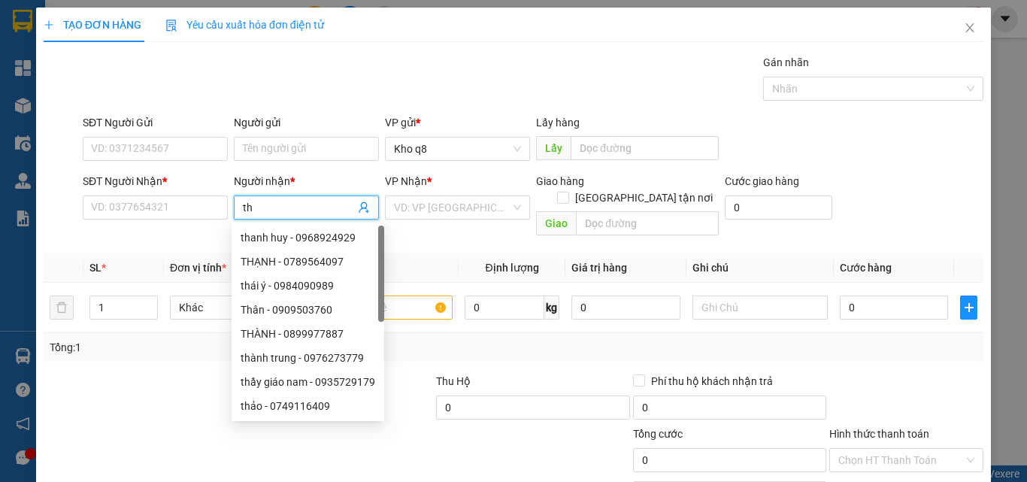
paste input "ái"
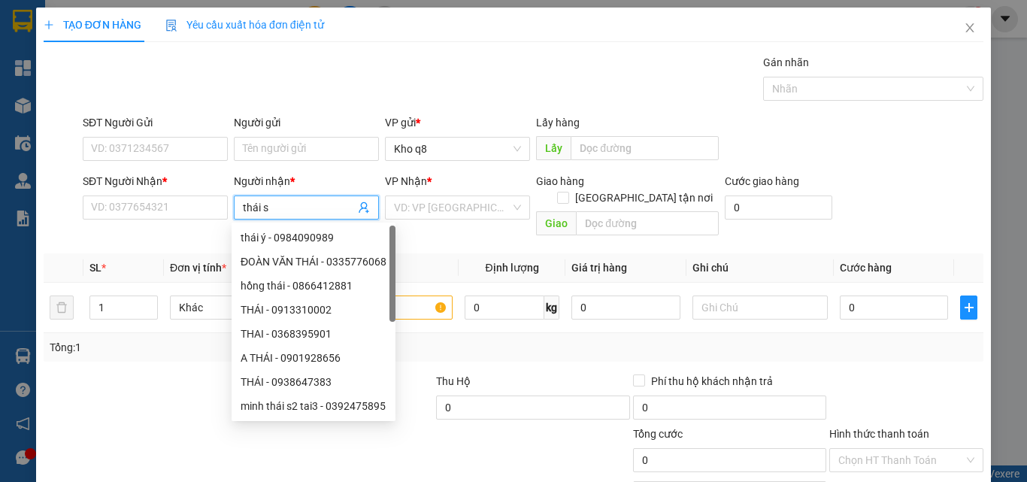
paste input "ơn"
type input "thái sơn"
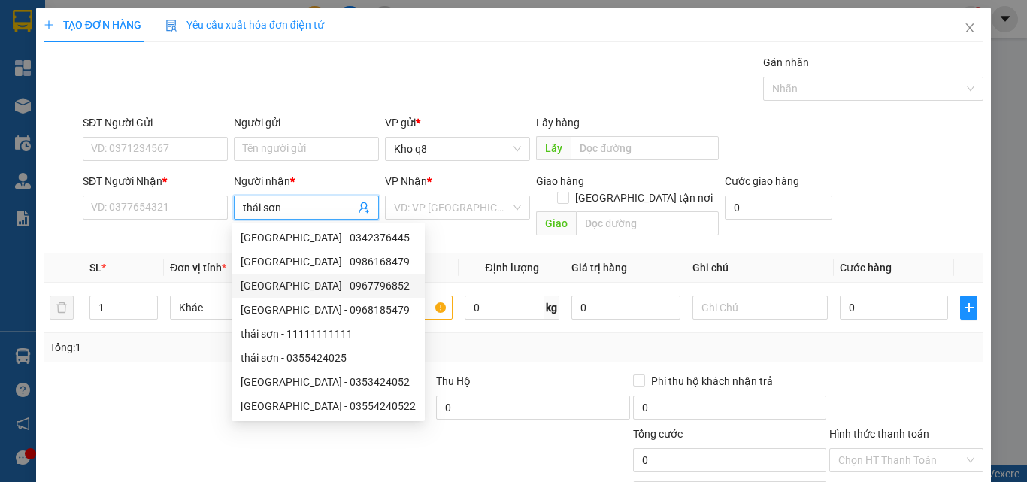
click at [313, 283] on div "THÁI SƠN - 0967796852" at bounding box center [328, 285] width 175 height 17
type input "0967796852"
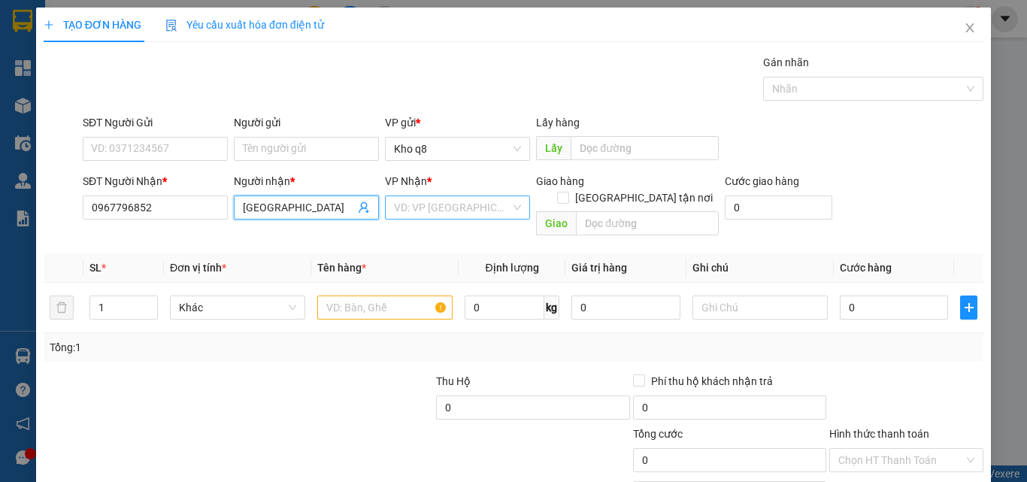
type input "[GEOGRAPHIC_DATA]"
click at [471, 200] on input "search" at bounding box center [452, 207] width 117 height 23
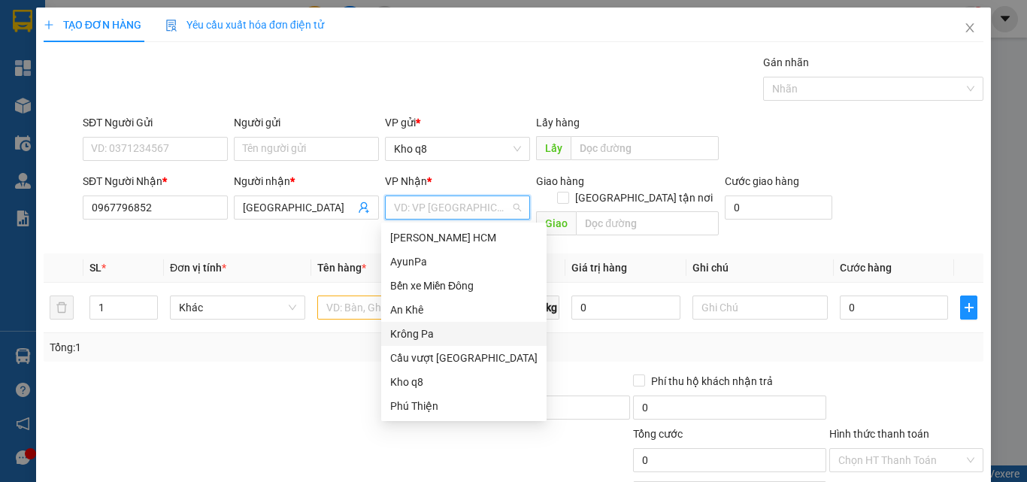
click at [409, 331] on div "Krông Pa" at bounding box center [463, 334] width 147 height 17
click at [409, 339] on div "Tổng: 1" at bounding box center [514, 347] width 928 height 17
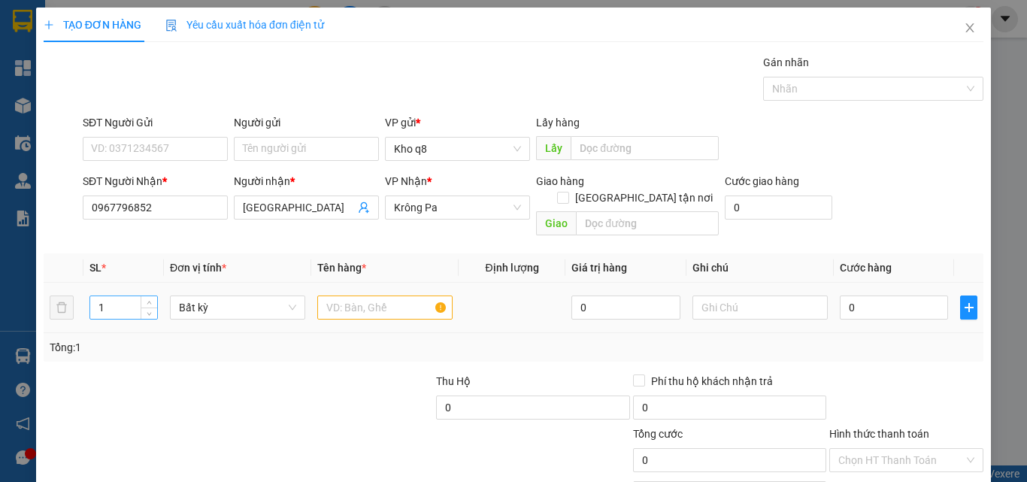
click at [112, 296] on input "1" at bounding box center [123, 307] width 67 height 23
type input "2"
click at [368, 295] on input "text" at bounding box center [384, 307] width 135 height 24
type input "2th"
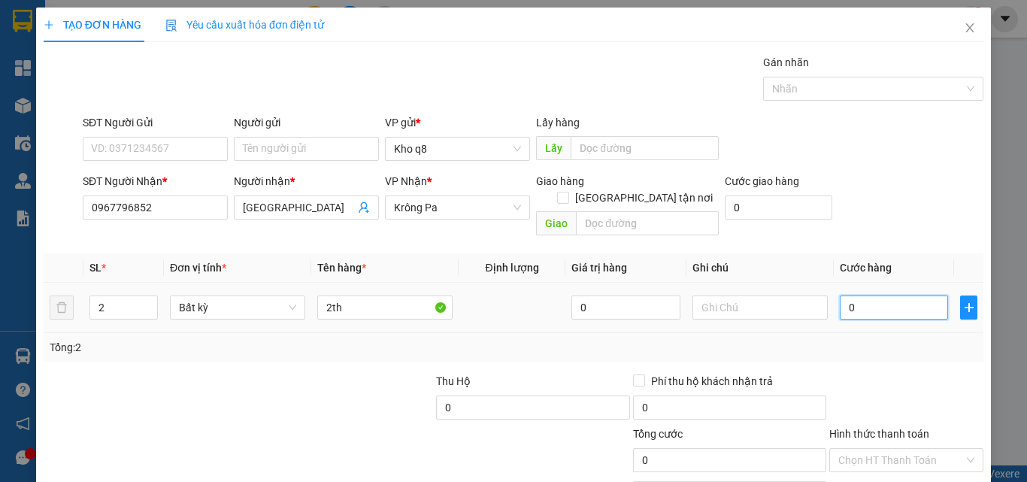
click at [853, 295] on input "0" at bounding box center [894, 307] width 108 height 24
type input "1"
type input "14"
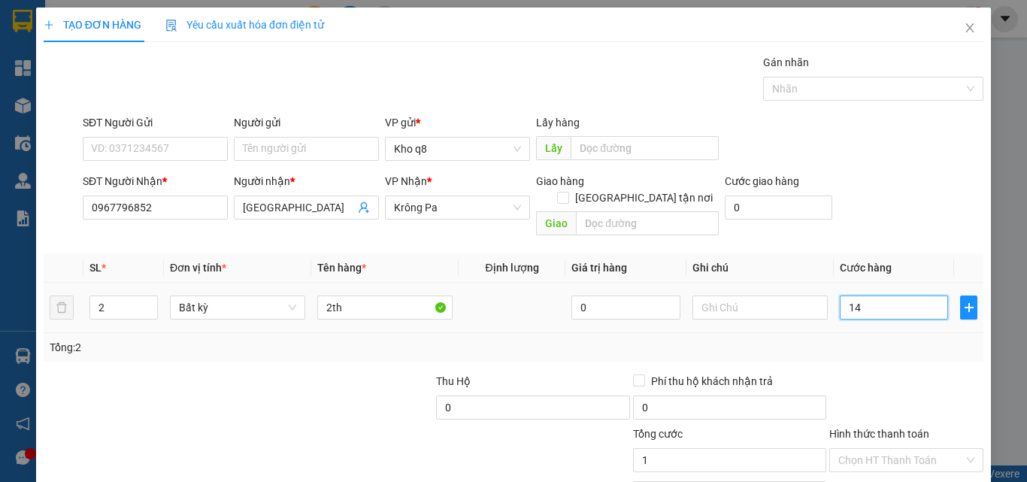
type input "14"
type input "140"
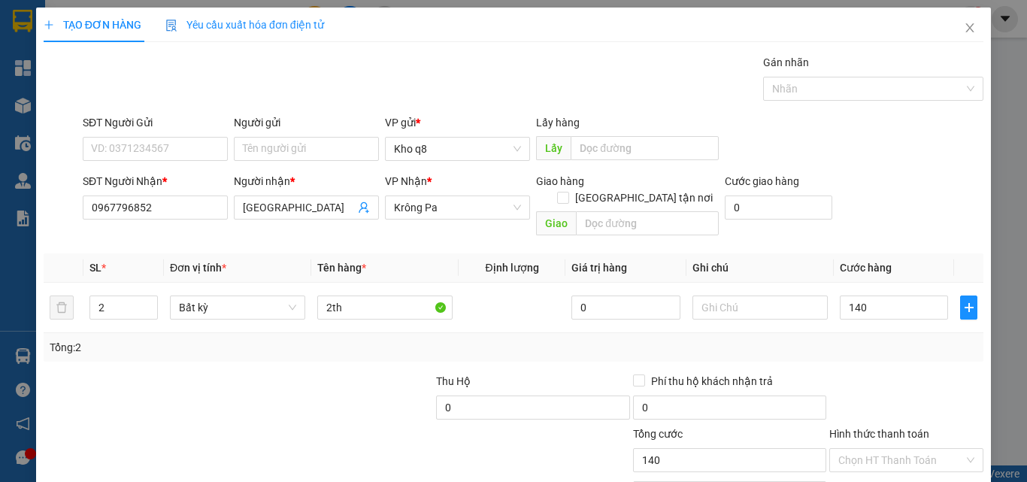
type input "140.000"
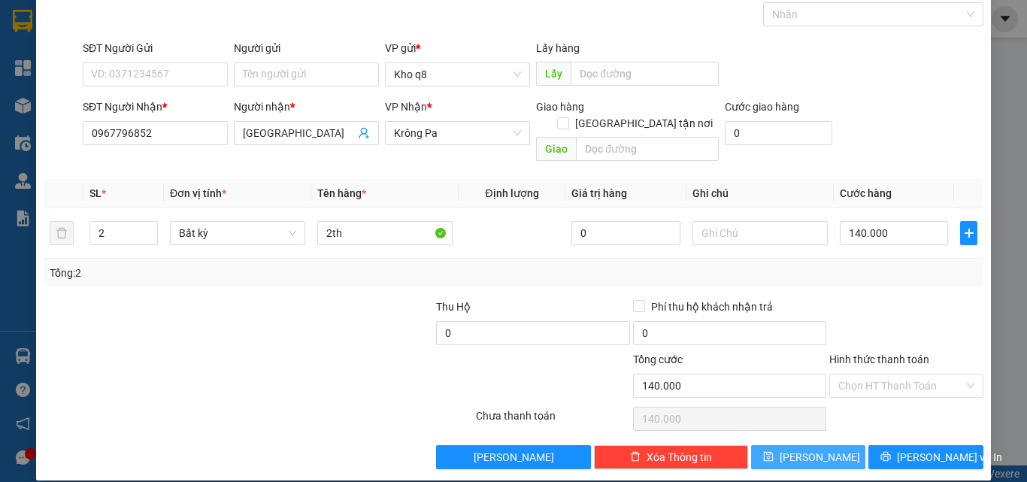
click at [791, 445] on button "Lưu" at bounding box center [808, 457] width 115 height 24
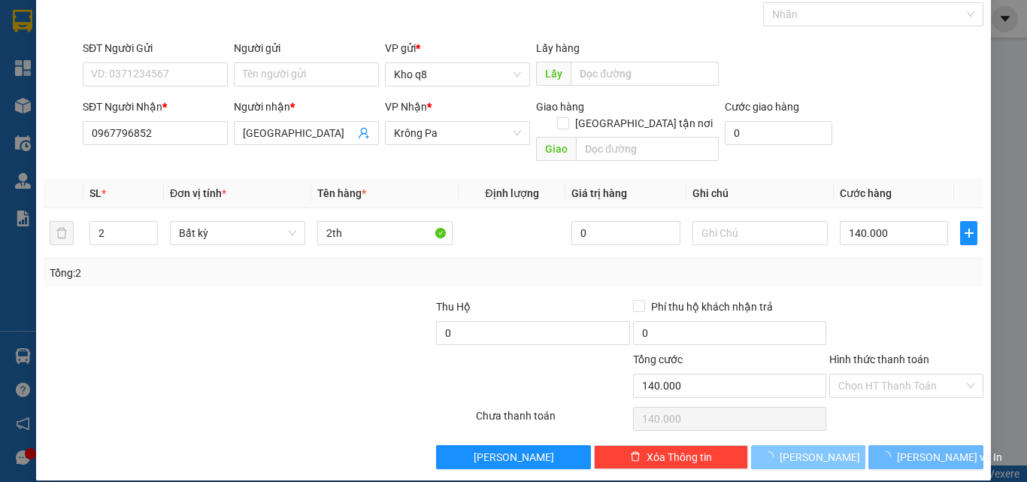
type input "1"
type input "0"
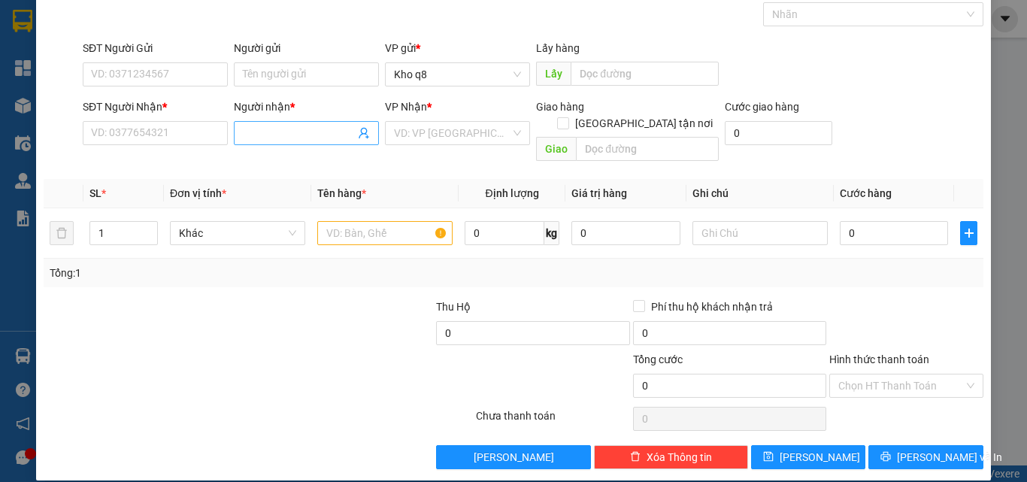
click at [255, 133] on input "Người nhận *" at bounding box center [299, 133] width 112 height 17
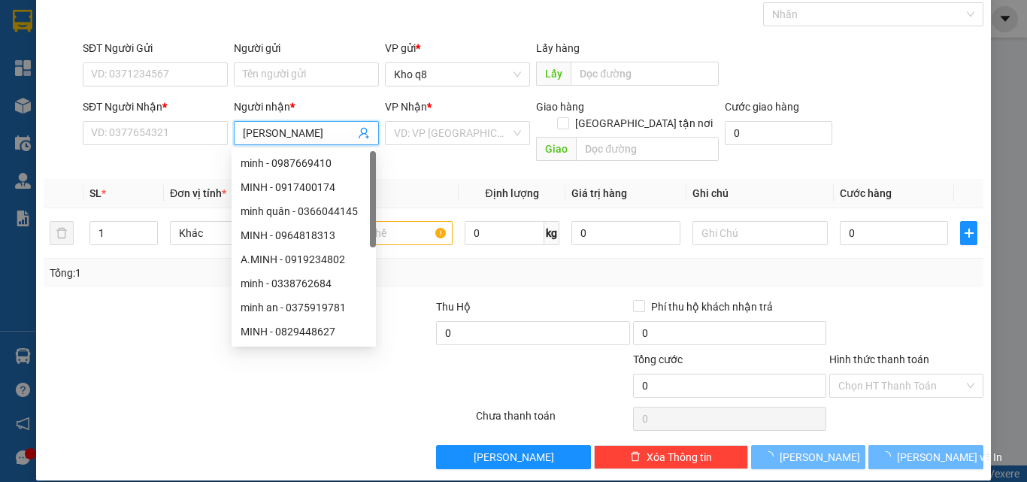
type input "minh trung"
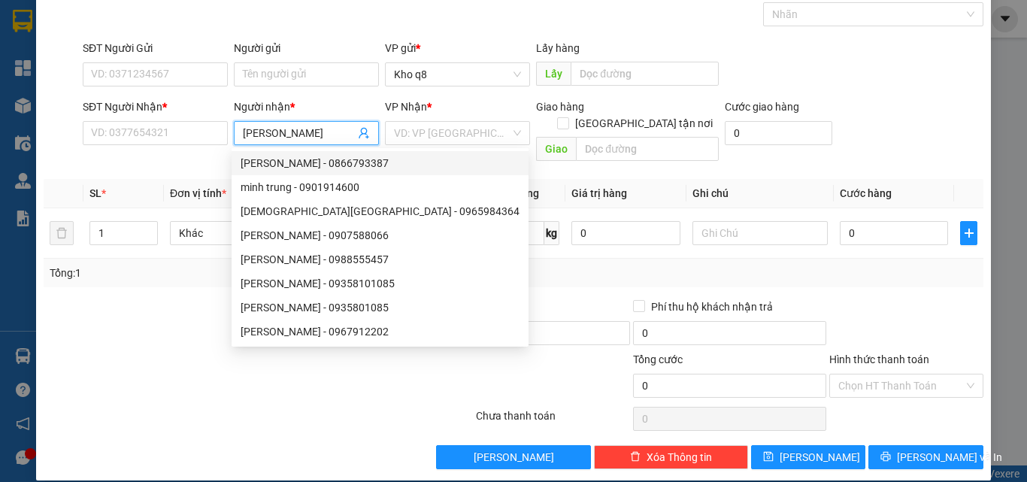
click at [329, 159] on div "MINH TRUNG - 0866793387" at bounding box center [380, 163] width 279 height 17
type input "0866793387"
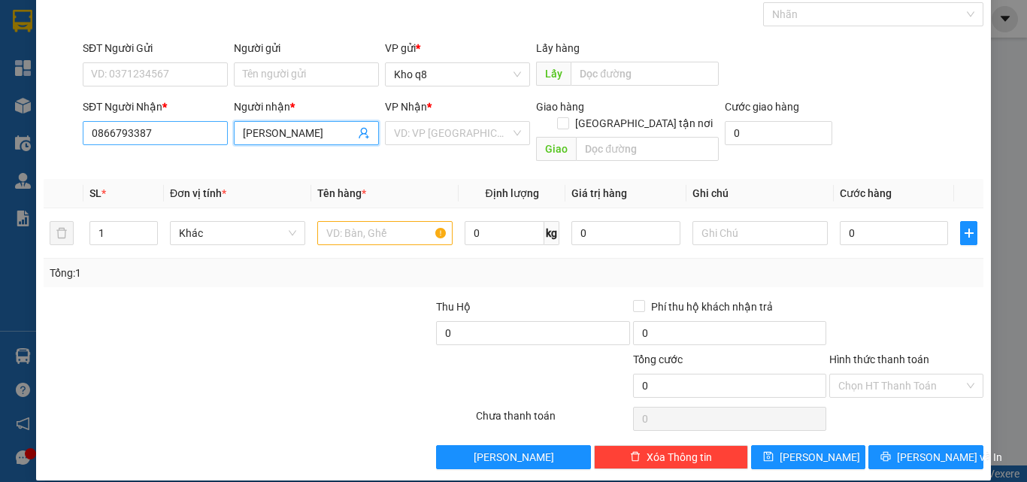
type input "[PERSON_NAME]"
click at [155, 125] on input "0866793387" at bounding box center [155, 133] width 145 height 24
type input "0866793387"
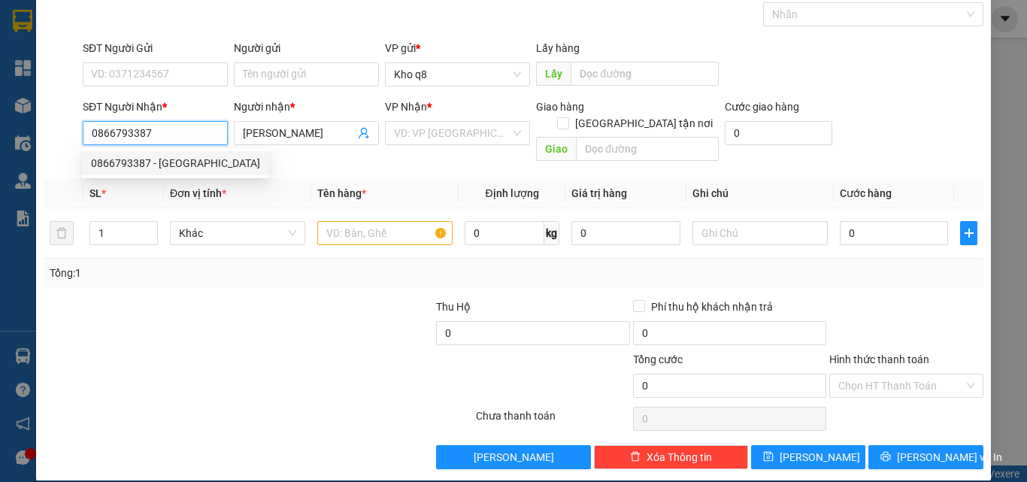
click at [119, 158] on div "0866793387 - MINH TRUNG" at bounding box center [175, 163] width 169 height 17
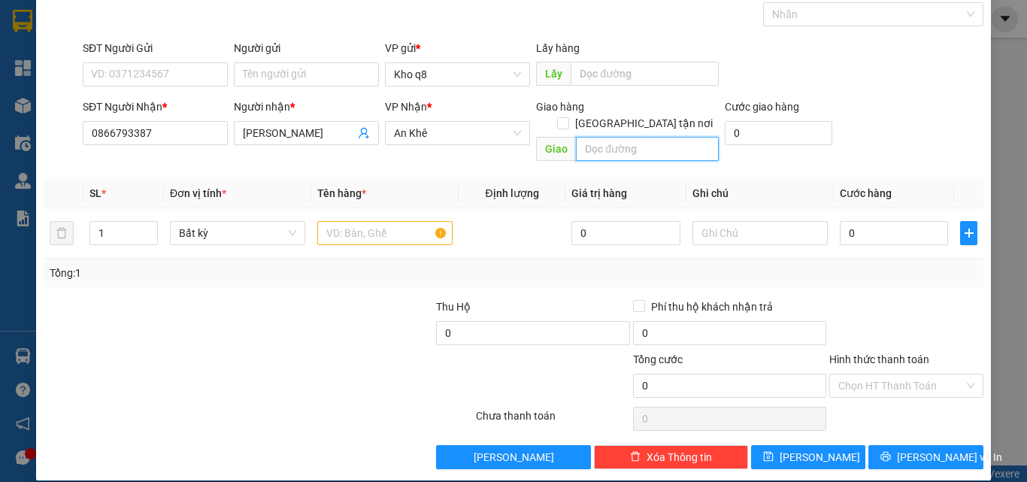
click at [620, 137] on input "text" at bounding box center [647, 149] width 143 height 24
type input "Iapa"
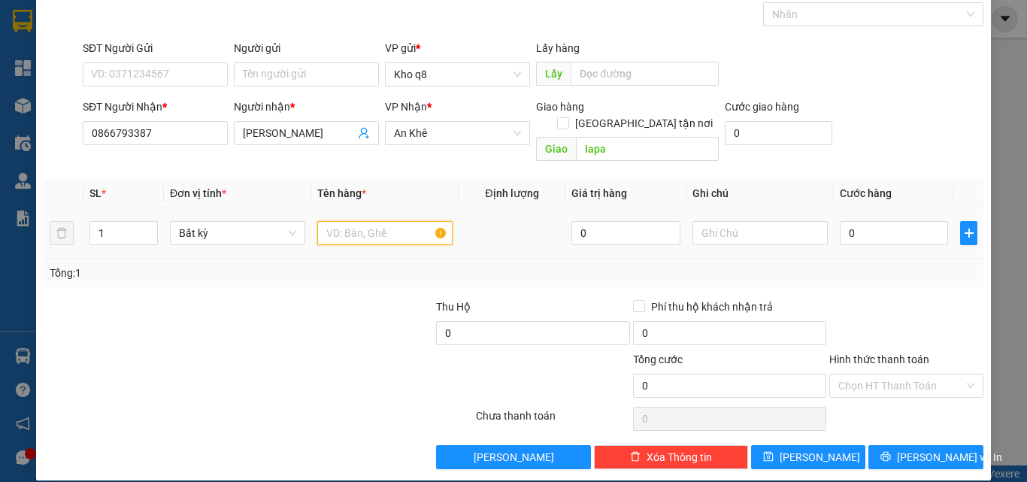
click at [337, 221] on input "text" at bounding box center [384, 233] width 135 height 24
type input "1th"
click at [850, 221] on input "0" at bounding box center [894, 233] width 108 height 24
type input "8"
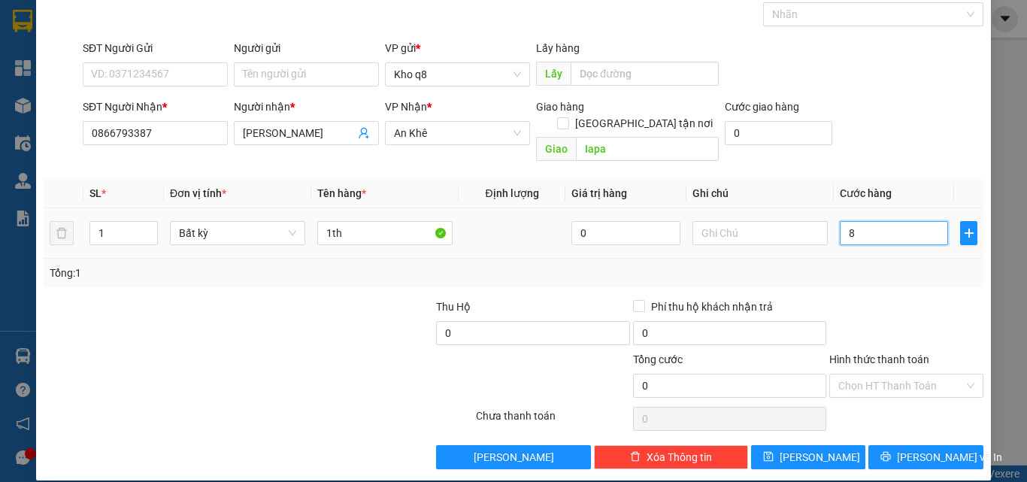
type input "8"
type input "80"
type input "80.000"
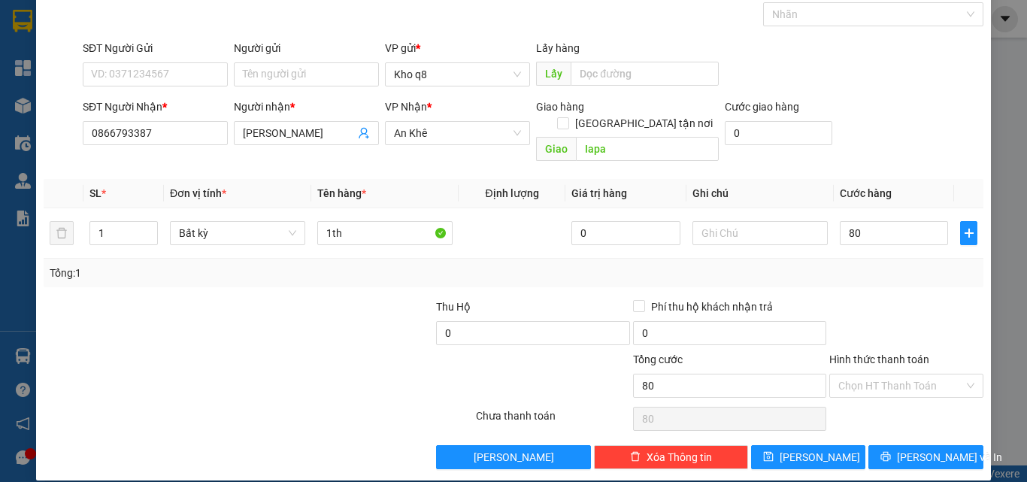
type input "80.000"
click at [773, 452] on icon "save" at bounding box center [768, 457] width 10 height 10
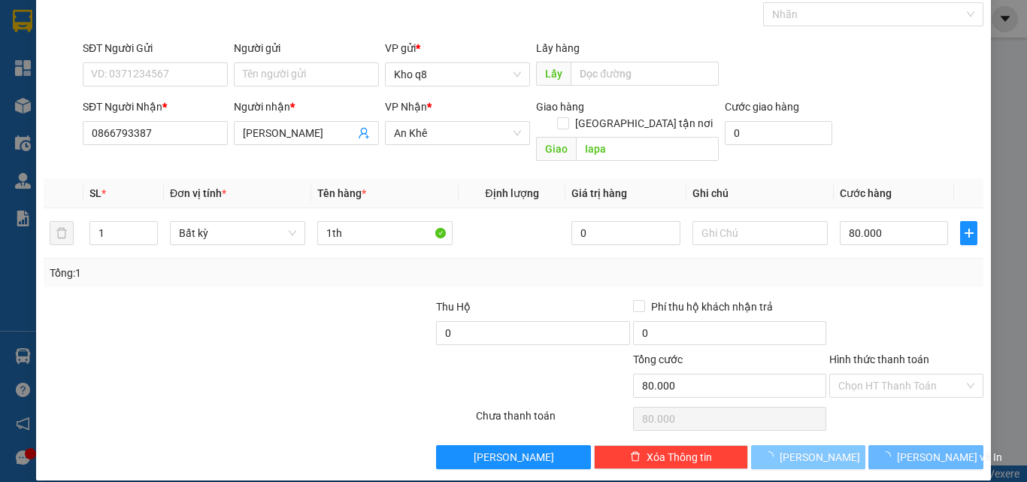
type input "0"
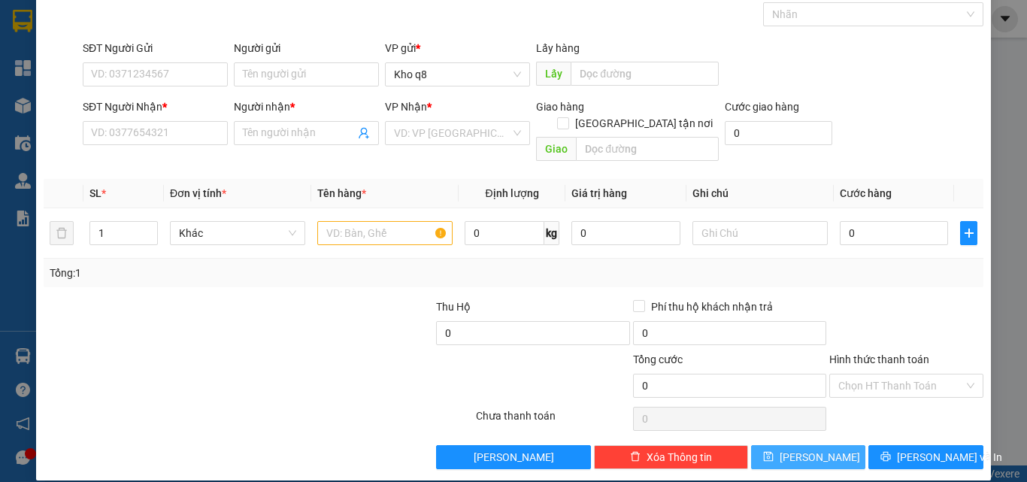
scroll to position [0, 0]
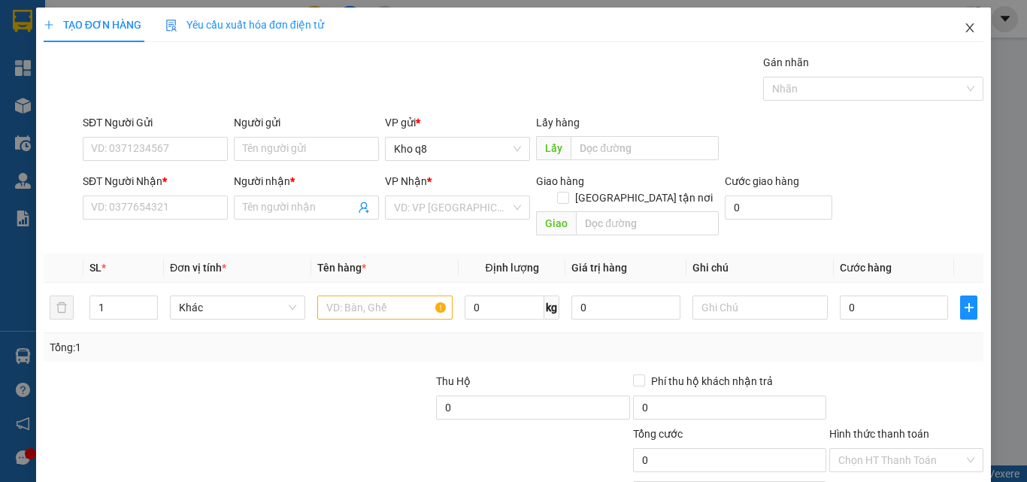
click at [964, 25] on icon "close" at bounding box center [970, 28] width 12 height 12
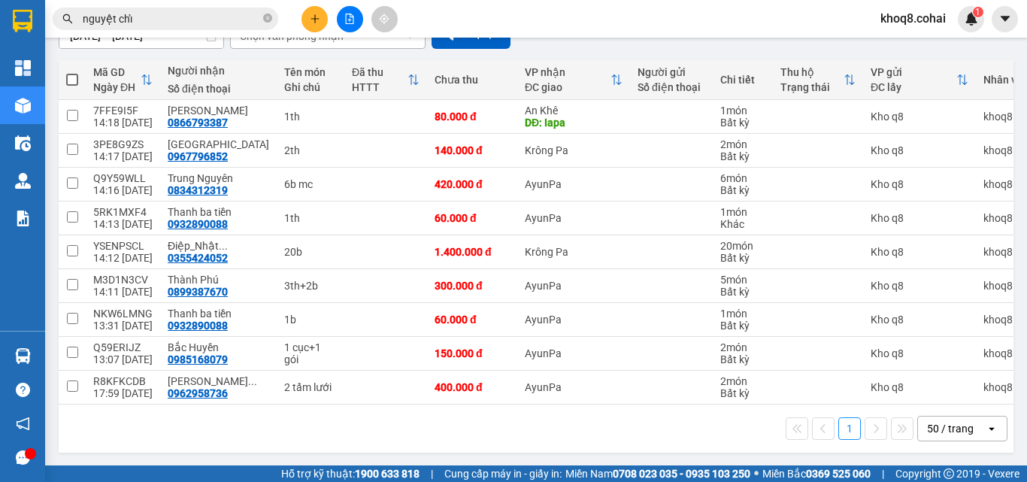
scroll to position [159, 0]
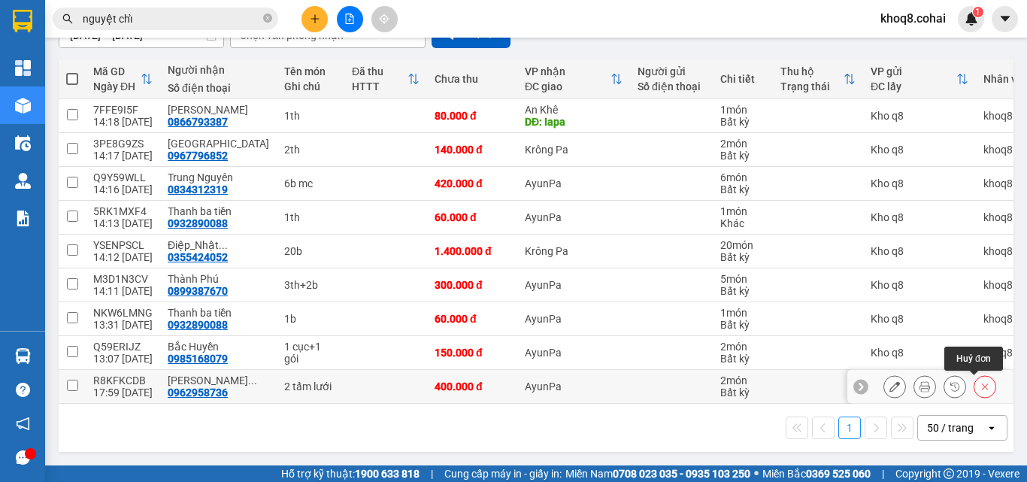
click at [980, 381] on icon at bounding box center [985, 386] width 11 height 11
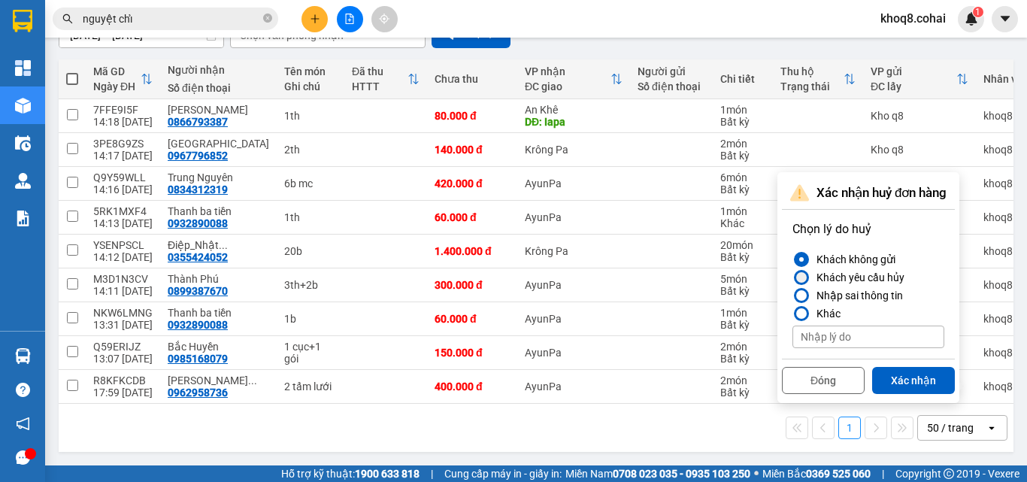
click at [801, 272] on div at bounding box center [801, 277] width 11 height 11
click at [792, 277] on input "Khách yêu cầu hủy" at bounding box center [792, 277] width 0 height 0
click at [929, 374] on button "Xác nhận" at bounding box center [913, 380] width 83 height 27
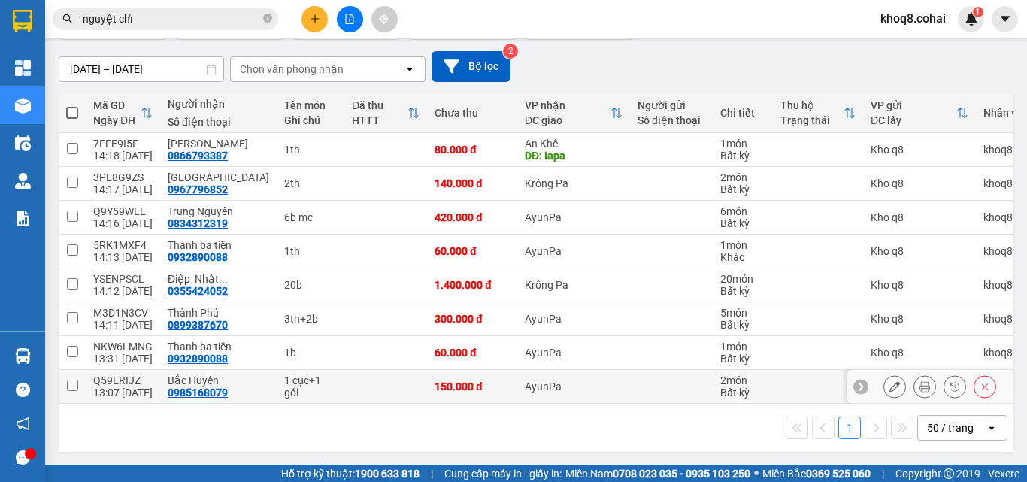
scroll to position [125, 0]
click at [317, 9] on button at bounding box center [314, 19] width 26 height 26
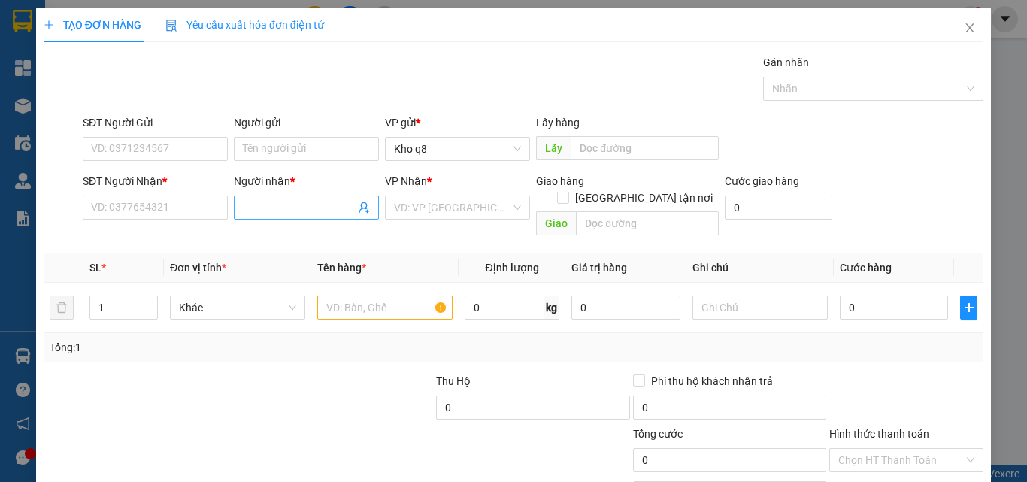
click at [286, 204] on input "Người nhận *" at bounding box center [299, 207] width 112 height 17
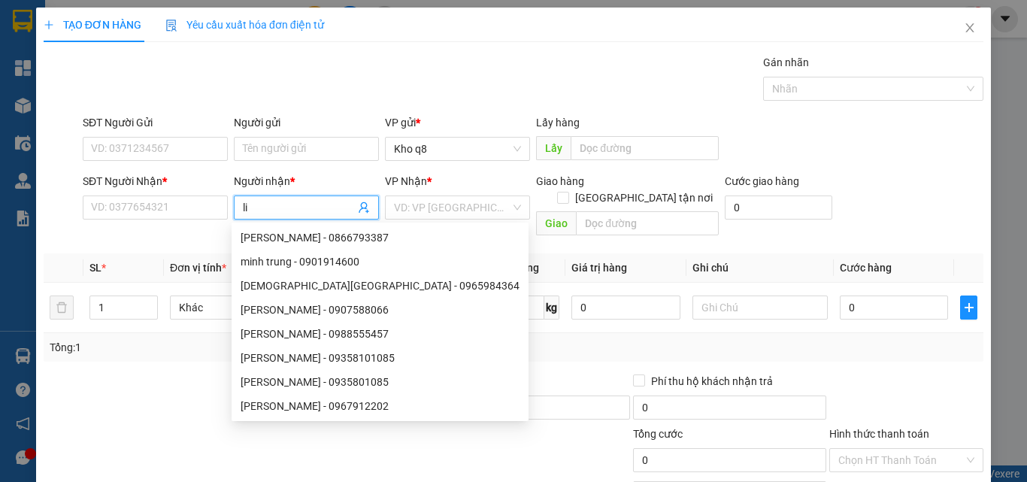
paste input "ê"
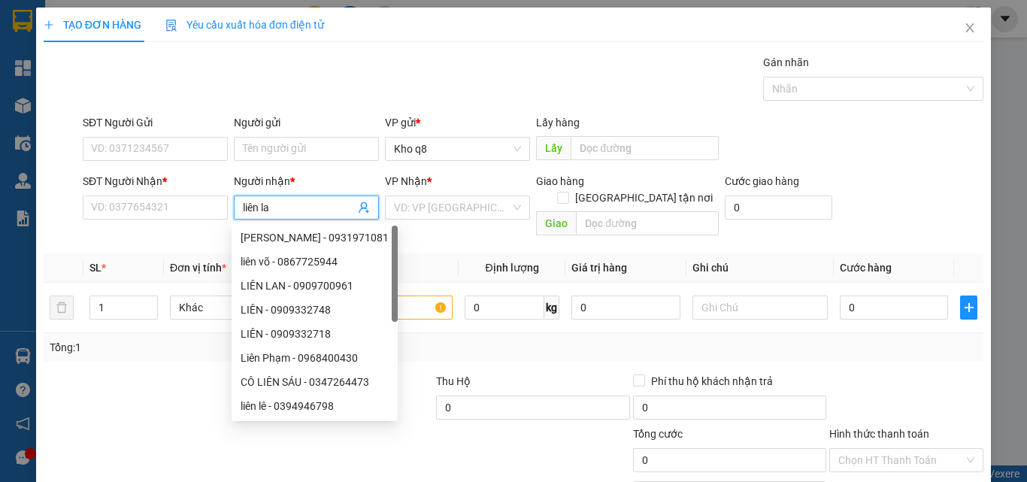
type input "liên lan"
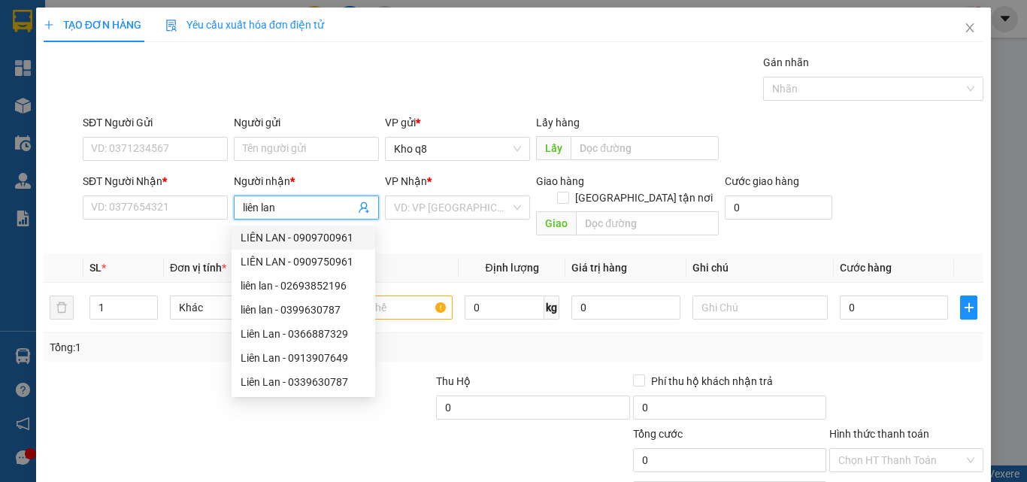
click at [301, 233] on div "LIÊN LAN - 0909700961" at bounding box center [304, 237] width 126 height 17
type input "0909700961"
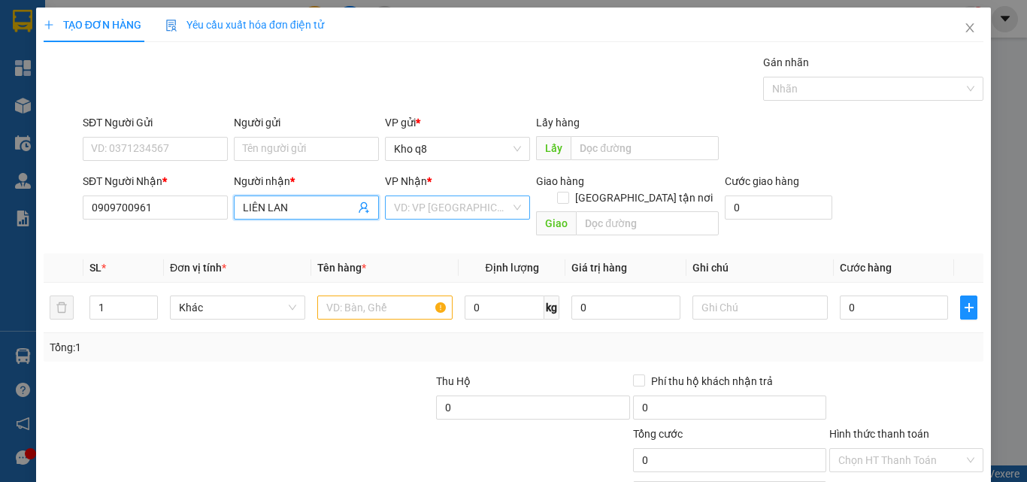
type input "LIÊN LAN"
click at [425, 211] on input "search" at bounding box center [452, 207] width 117 height 23
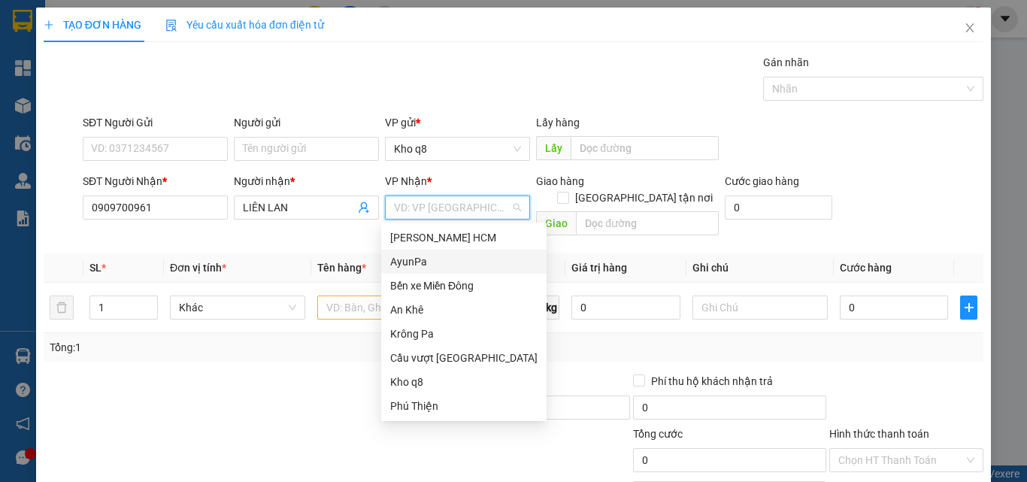
click at [417, 265] on div "AyunPa" at bounding box center [463, 261] width 147 height 17
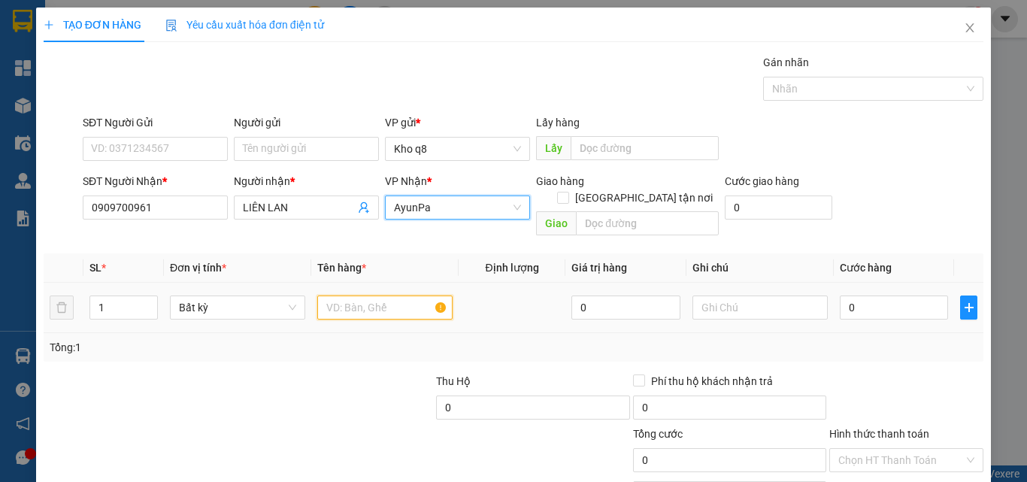
click at [344, 295] on input "text" at bounding box center [384, 307] width 135 height 24
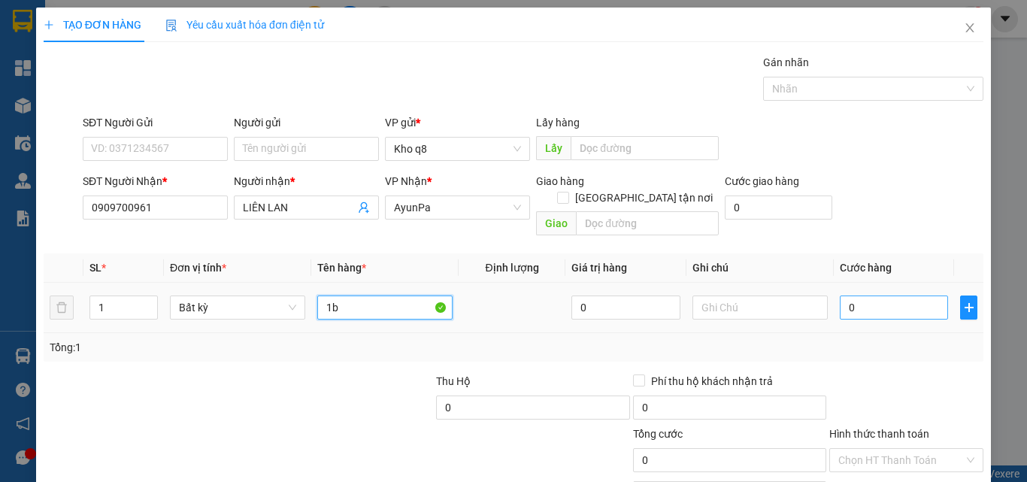
type input "1b"
click at [850, 295] on input "0" at bounding box center [894, 307] width 108 height 24
type input "7"
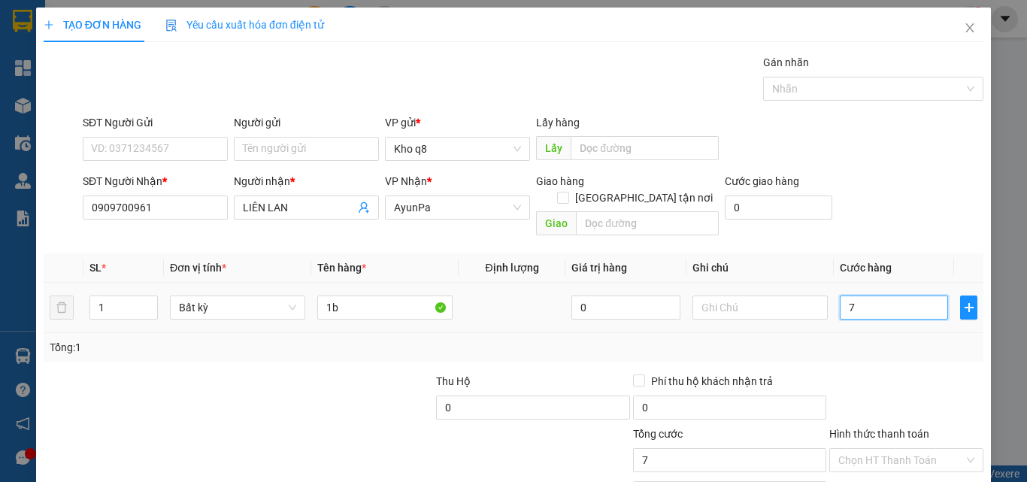
type input "70"
type input "70.000"
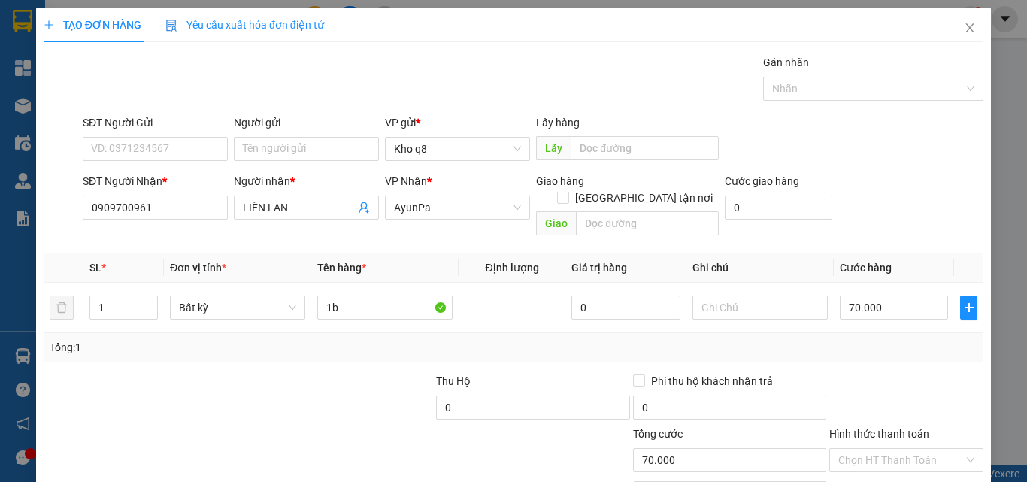
type input "70.000"
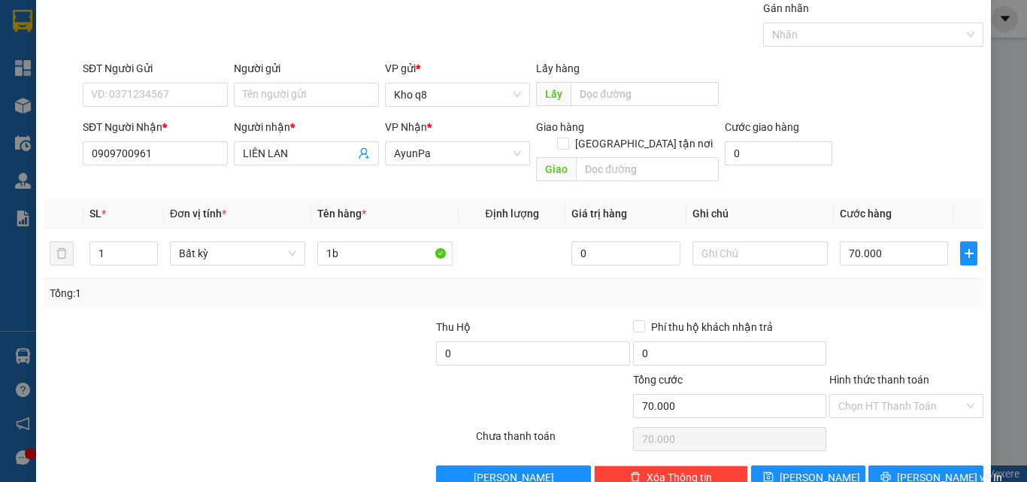
scroll to position [74, 0]
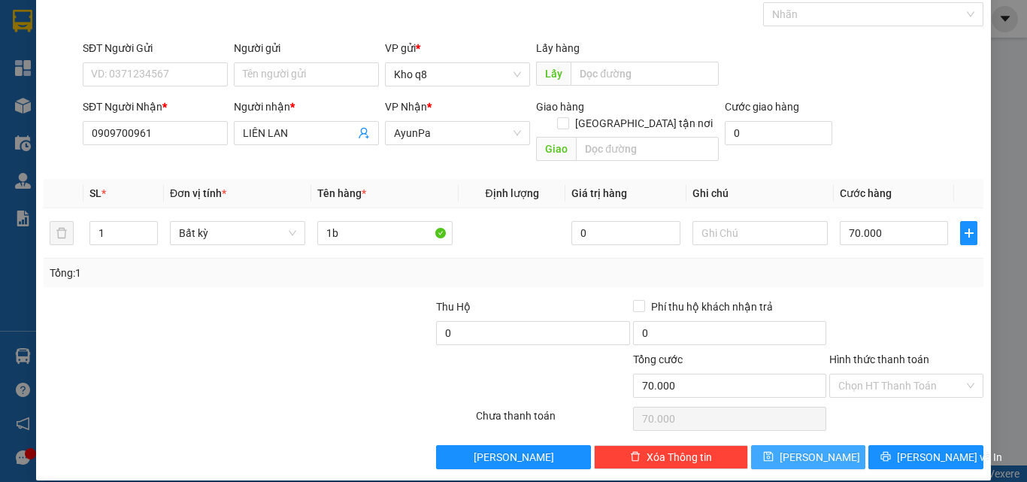
click at [817, 445] on button "Lưu" at bounding box center [808, 457] width 115 height 24
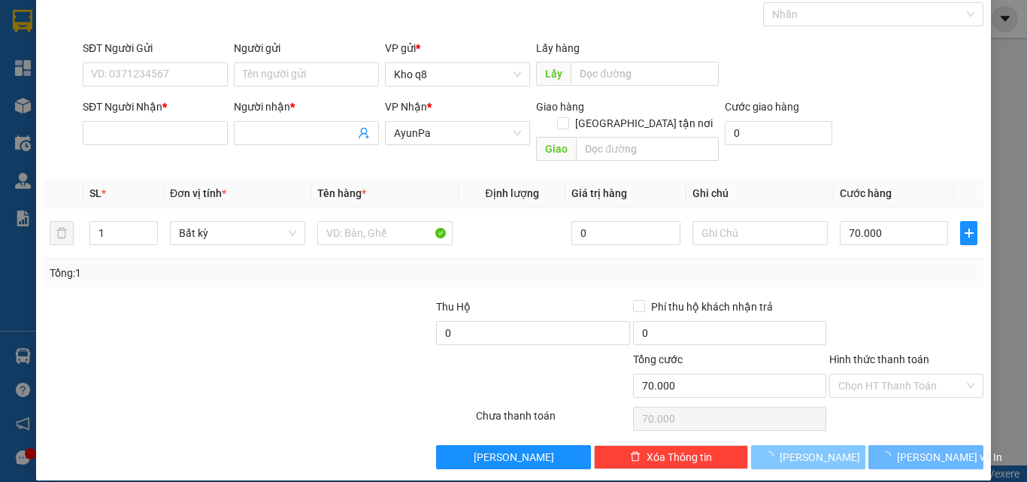
type input "0"
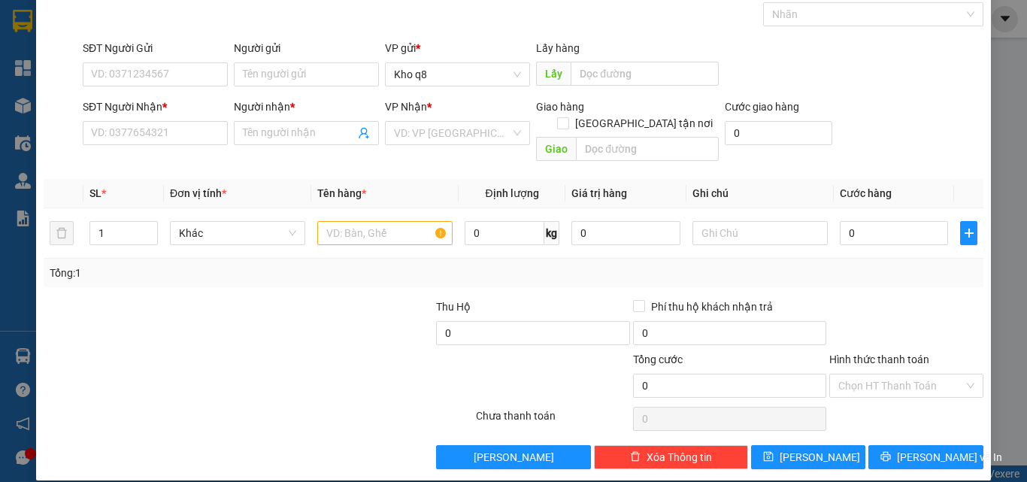
scroll to position [0, 0]
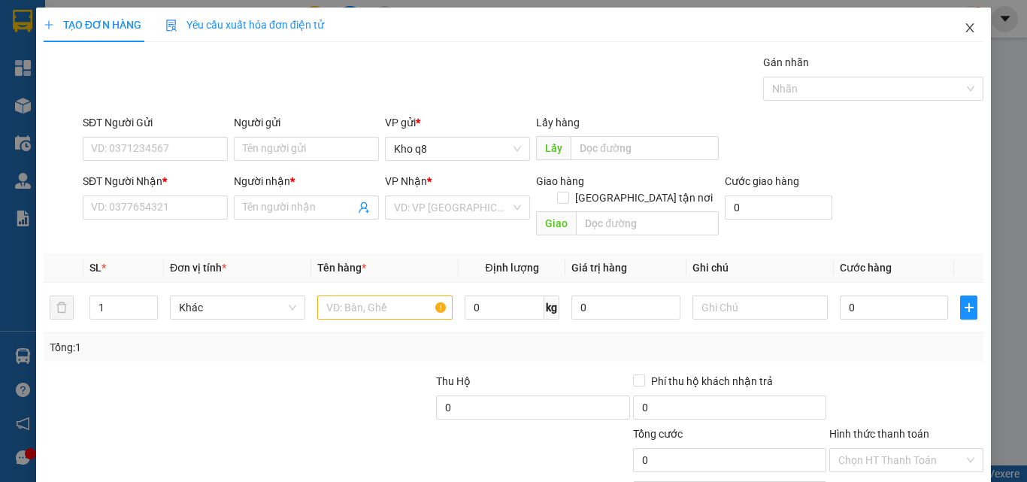
click at [964, 24] on icon "close" at bounding box center [970, 28] width 12 height 12
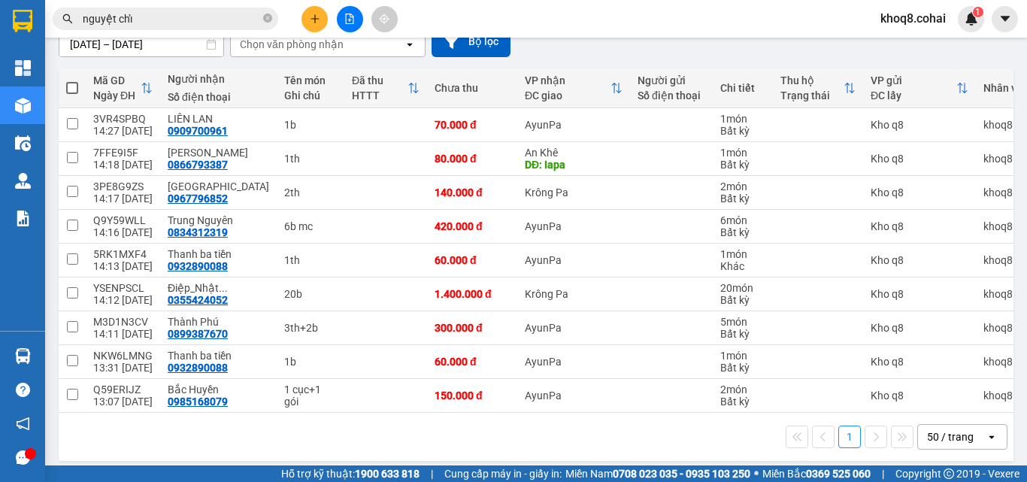
scroll to position [144, 0]
click at [162, 20] on input "nguyệt chỉ" at bounding box center [171, 19] width 177 height 17
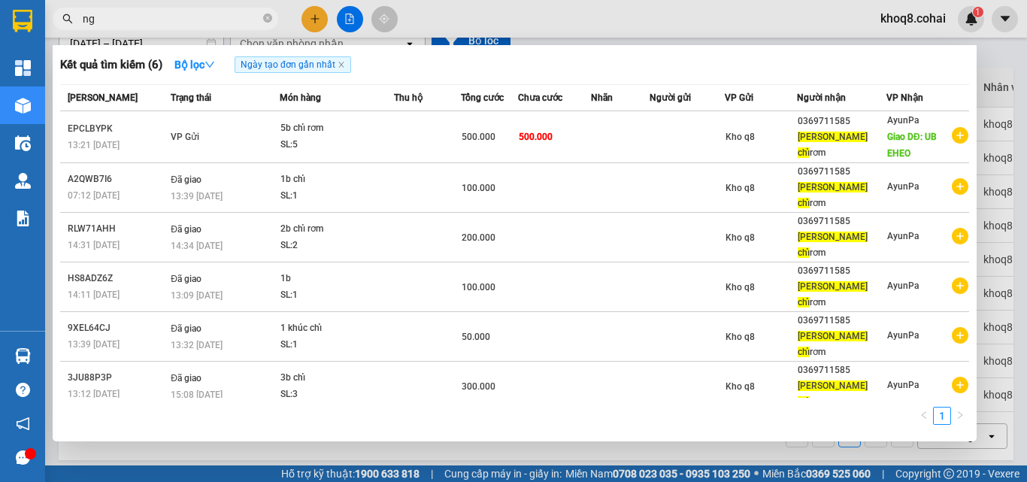
type input "n"
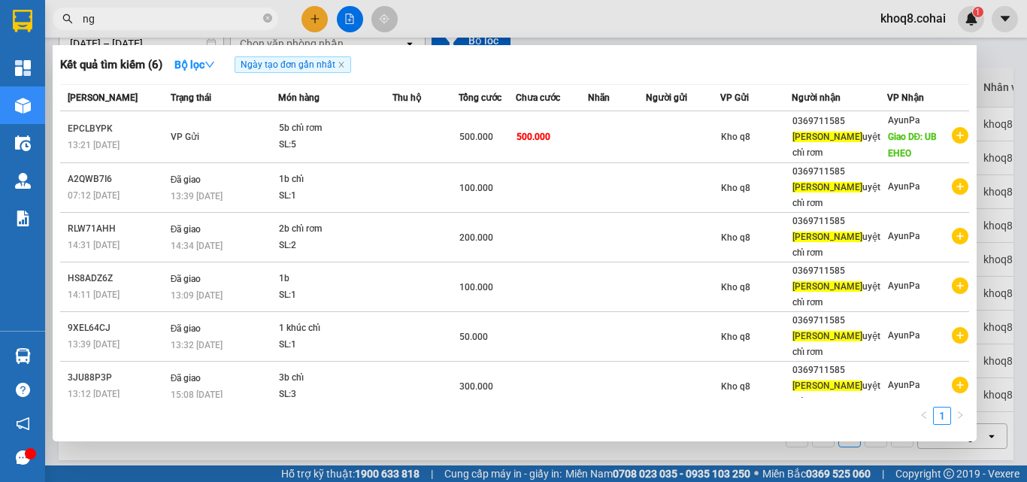
paste input "â"
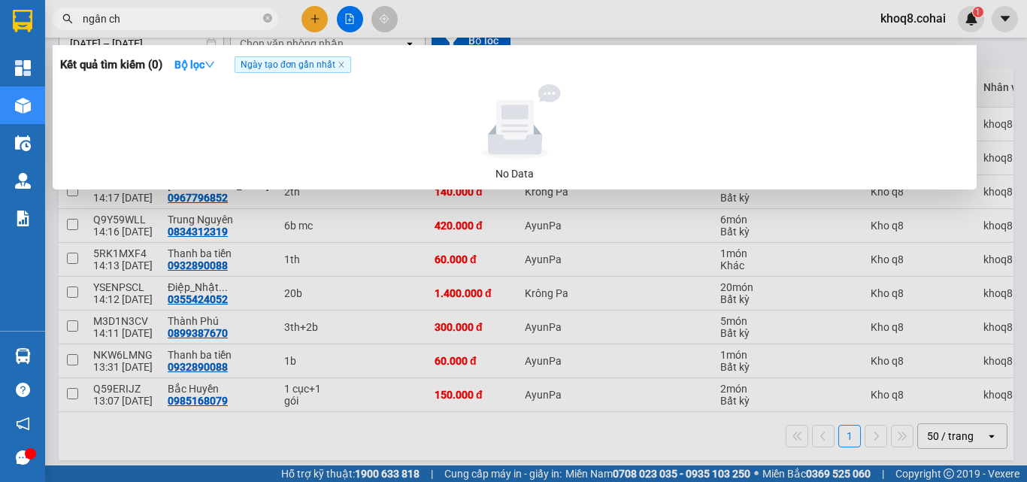
paste input "ô"
paste input "ốt"
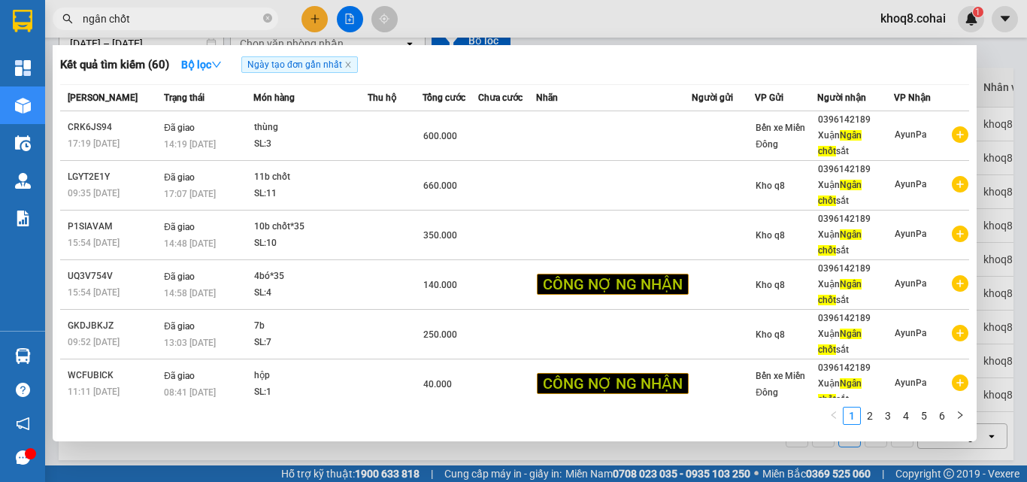
type input "ngân chốt"
click at [644, 451] on div at bounding box center [513, 241] width 1027 height 482
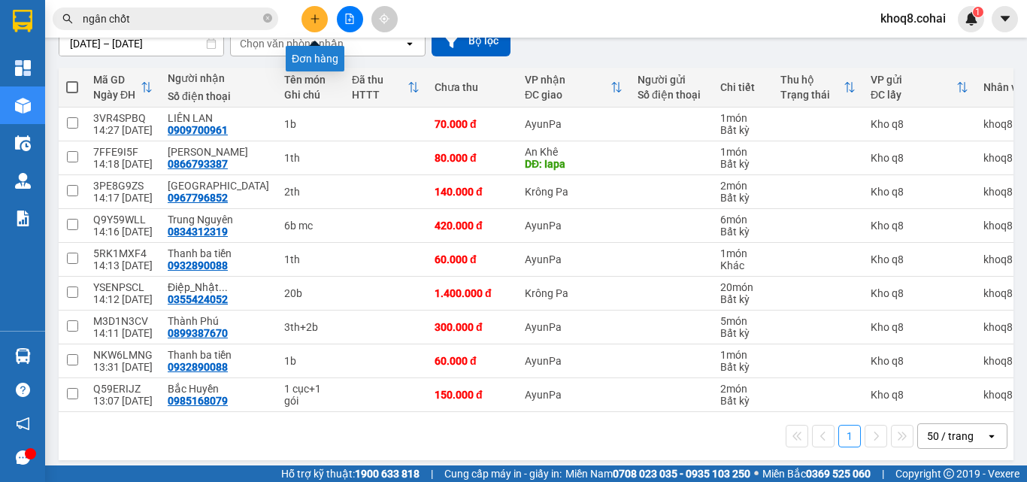
click at [321, 14] on button at bounding box center [314, 19] width 26 height 26
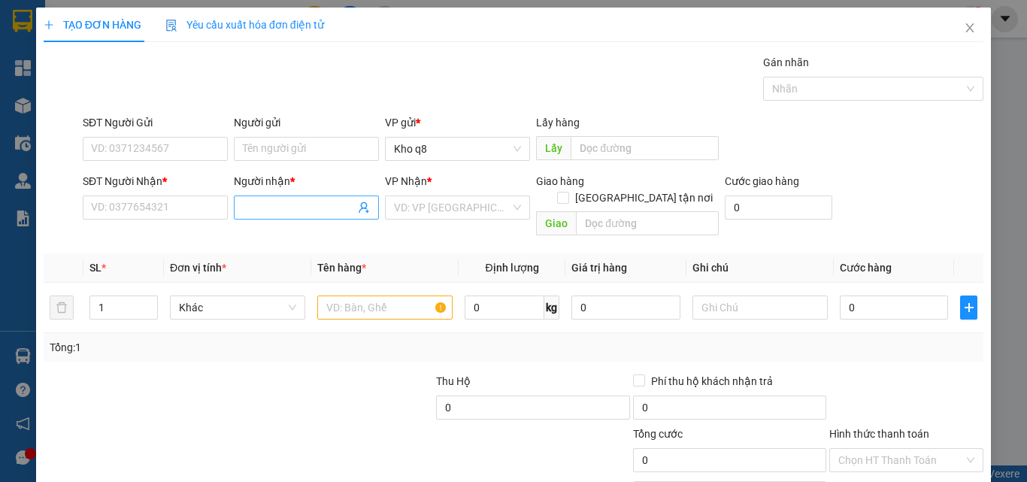
click at [245, 200] on input "Người nhận *" at bounding box center [299, 207] width 112 height 17
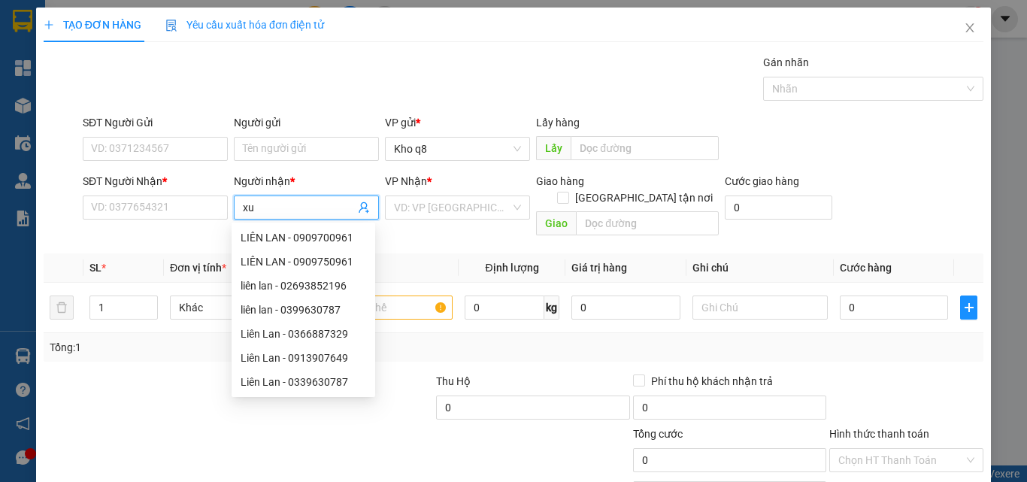
paste input "â"
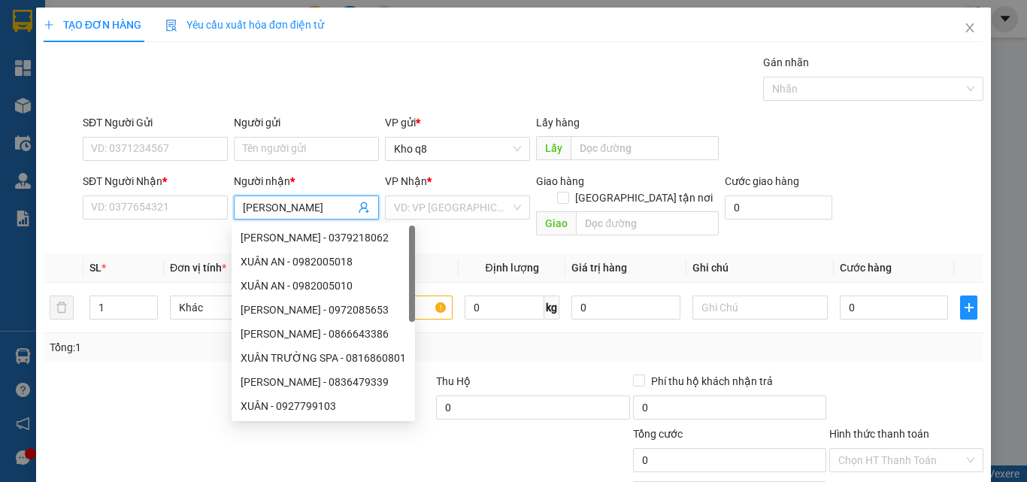
paste input "â"
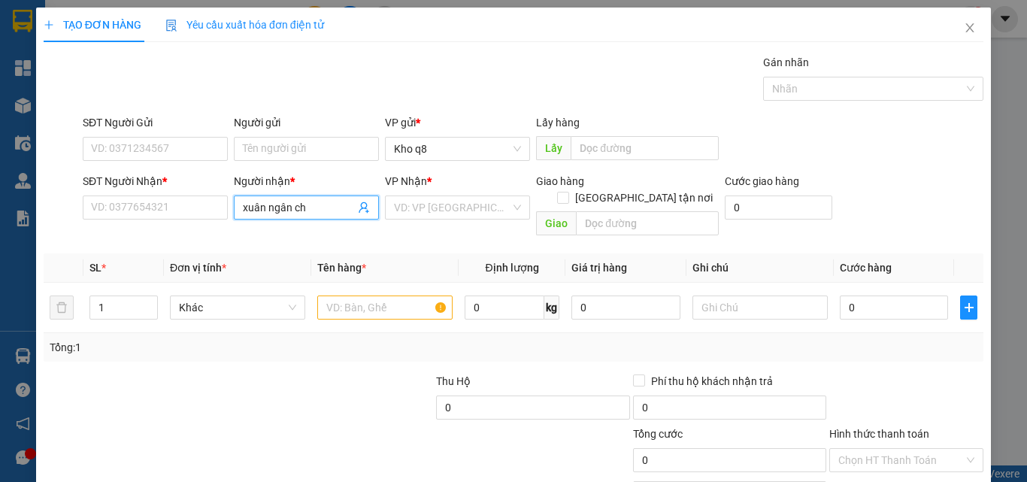
paste input "ô"
paste input "ốt"
click at [264, 204] on input "xuân ngân chốt" at bounding box center [299, 207] width 112 height 17
type input "ngân chốt"
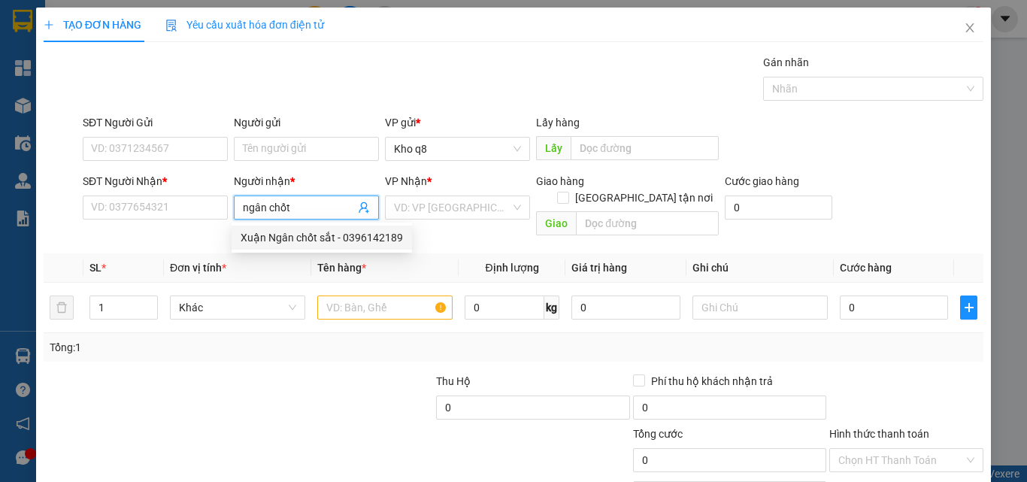
click at [391, 235] on div "Xuận Ngân chốt sắt - 0396142189" at bounding box center [322, 237] width 162 height 17
type input "0396142189"
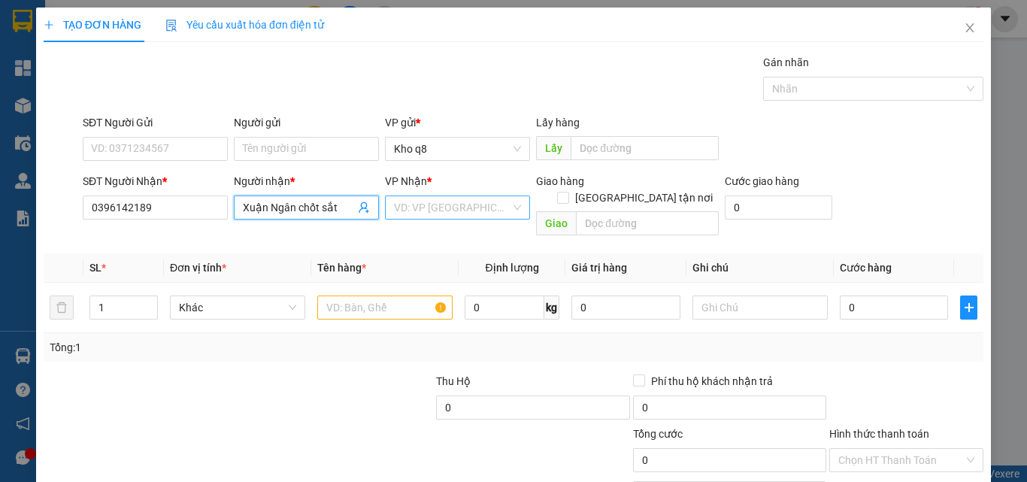
type input "Xuận Ngân chốt sắt"
click at [462, 200] on input "search" at bounding box center [452, 207] width 117 height 23
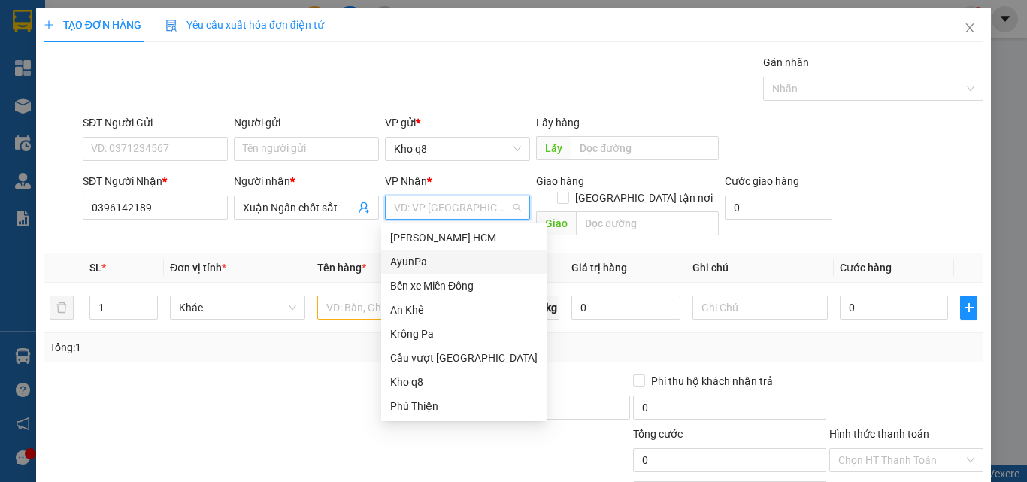
click at [416, 256] on div "AyunPa" at bounding box center [463, 261] width 147 height 17
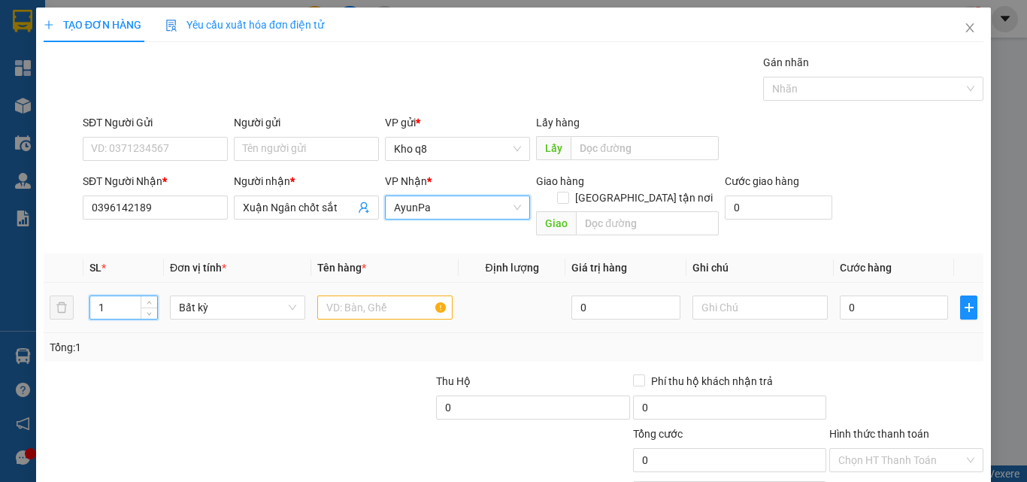
click at [128, 296] on input "1" at bounding box center [123, 307] width 67 height 23
type input "68"
click at [365, 295] on input "text" at bounding box center [384, 307] width 135 height 24
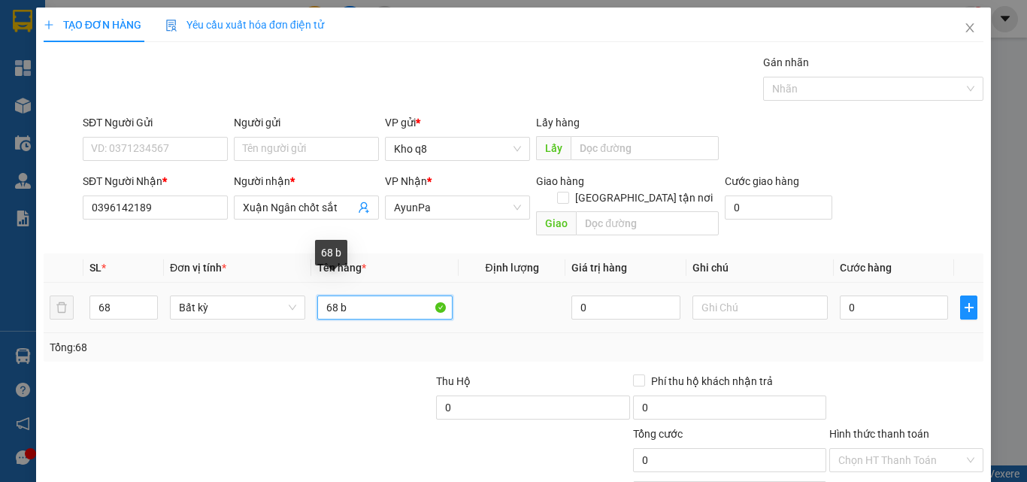
click at [368, 295] on input "68 b" at bounding box center [384, 307] width 135 height 24
paste input "ô"
paste input "ốt"
paste input "ă"
paste input "ắt"
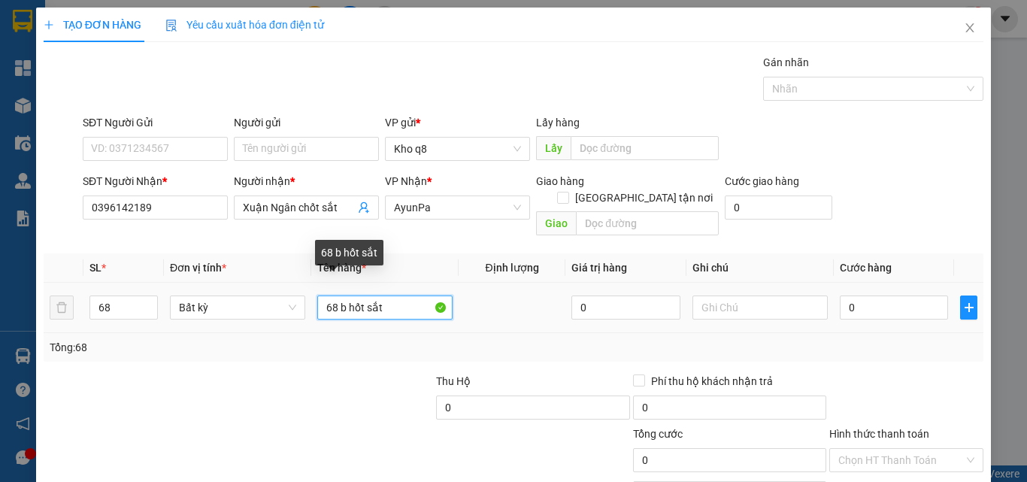
click at [348, 295] on input "68 b hốt sắt" at bounding box center [384, 307] width 135 height 24
type input "68 b chốt sắt"
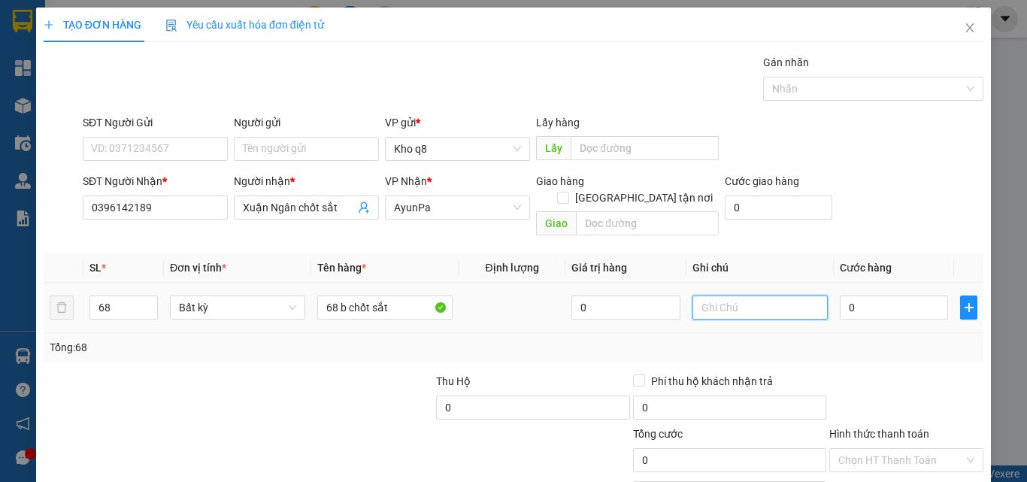
click at [710, 295] on input "text" at bounding box center [759, 307] width 135 height 24
type input "2040kg*1300"
click at [890, 295] on input "0" at bounding box center [894, 307] width 108 height 24
type input "2"
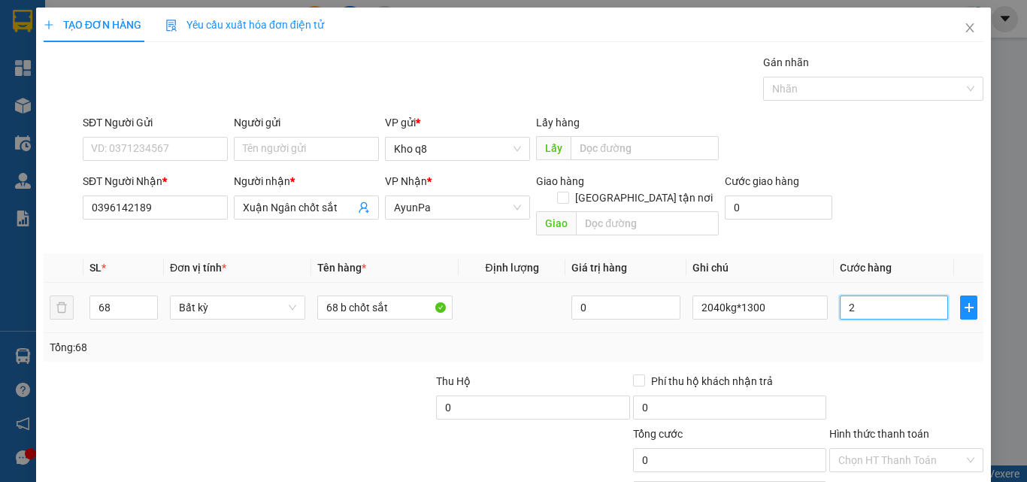
type input "2"
type input "26"
type input "265"
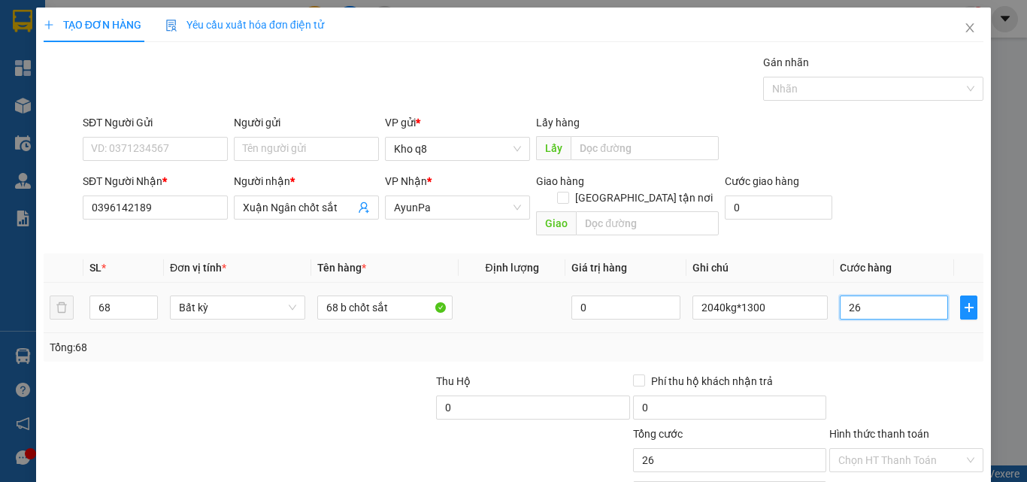
type input "265"
type input "2.652"
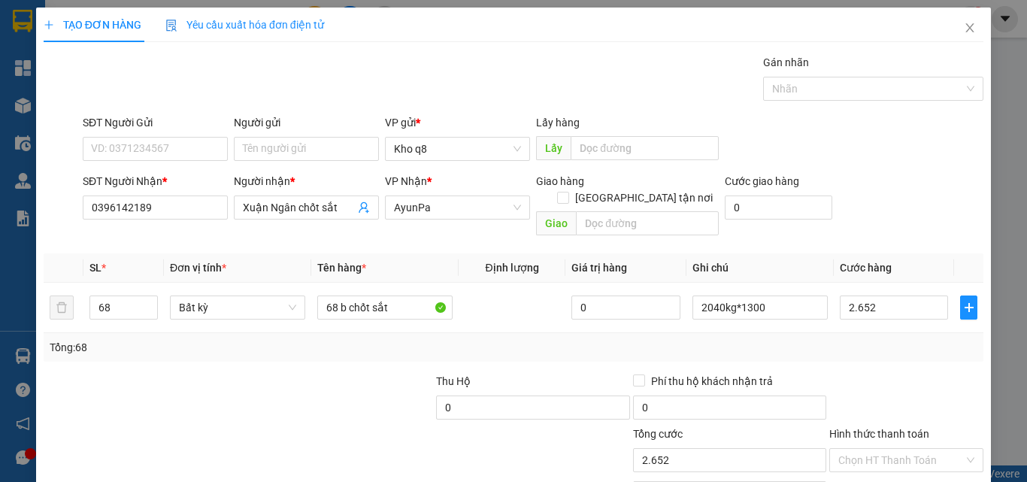
type input "2.652.000"
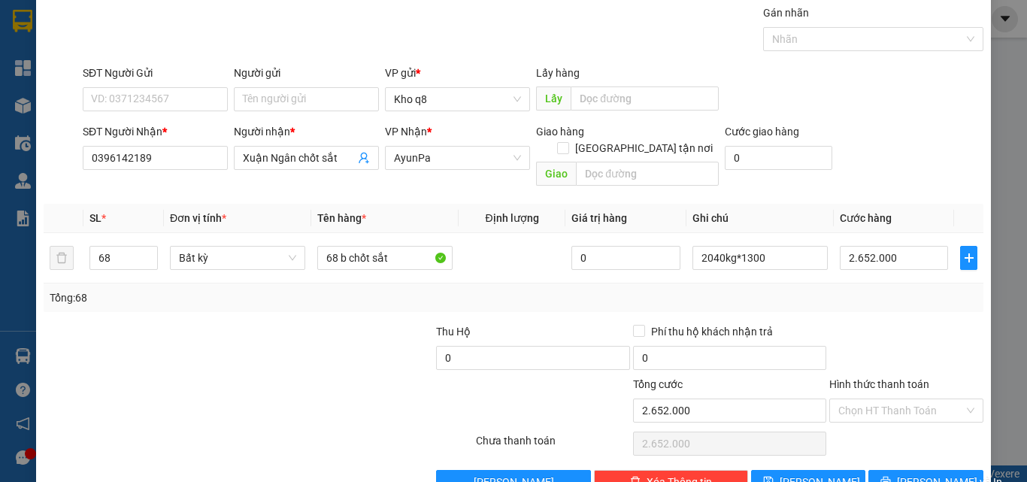
scroll to position [74, 0]
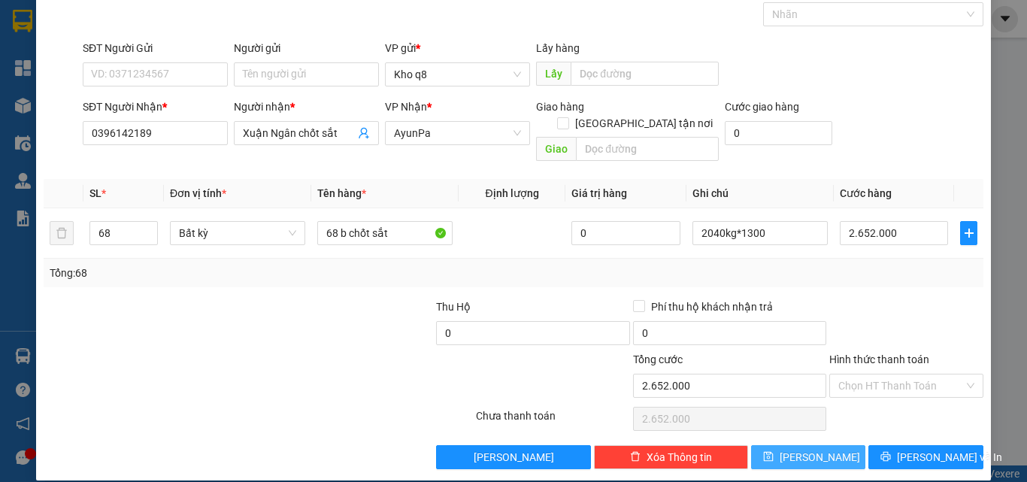
click at [805, 449] on span "Lưu" at bounding box center [820, 457] width 80 height 17
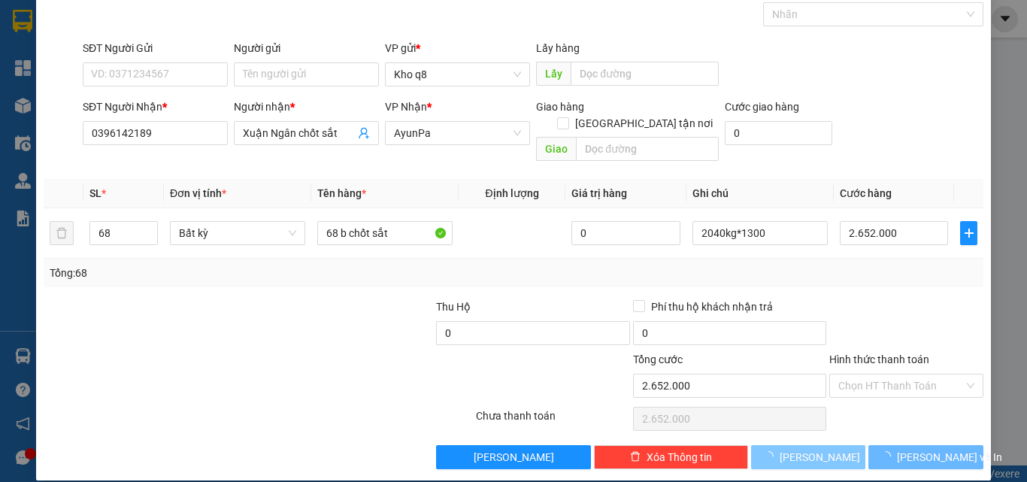
type input "1"
type input "0"
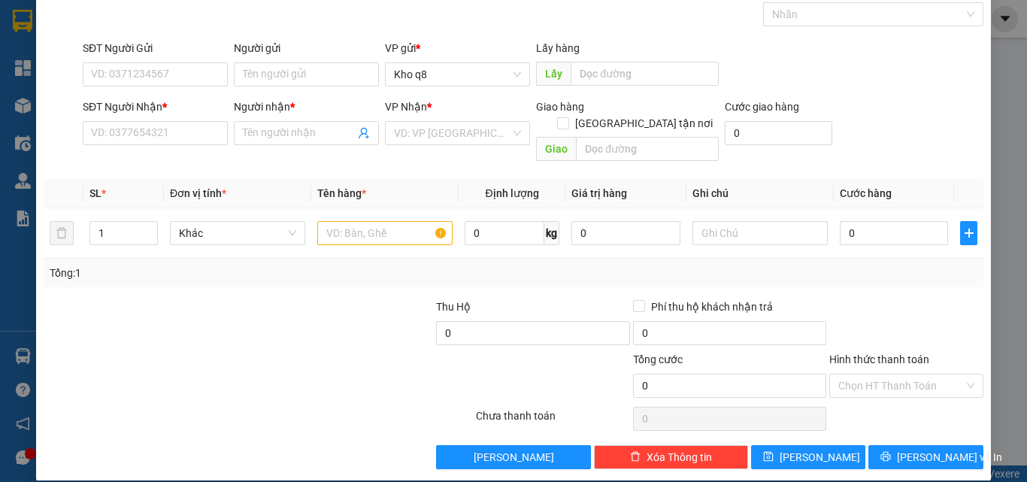
scroll to position [0, 0]
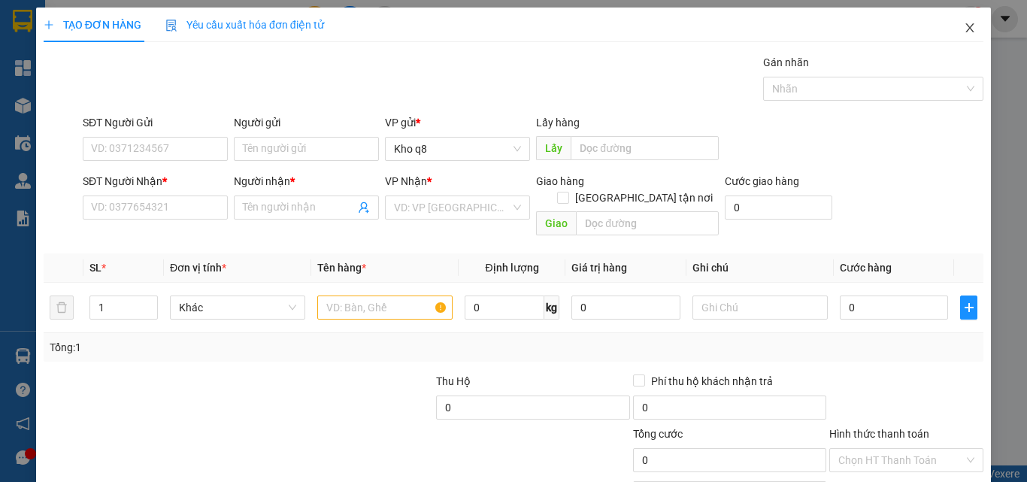
click at [964, 23] on icon "close" at bounding box center [970, 28] width 12 height 12
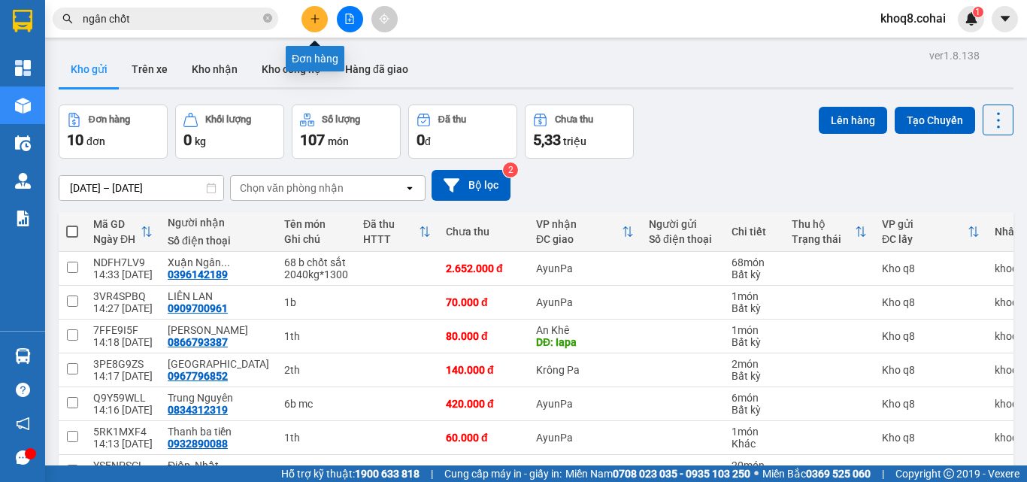
click at [310, 21] on icon "plus" at bounding box center [315, 19] width 11 height 11
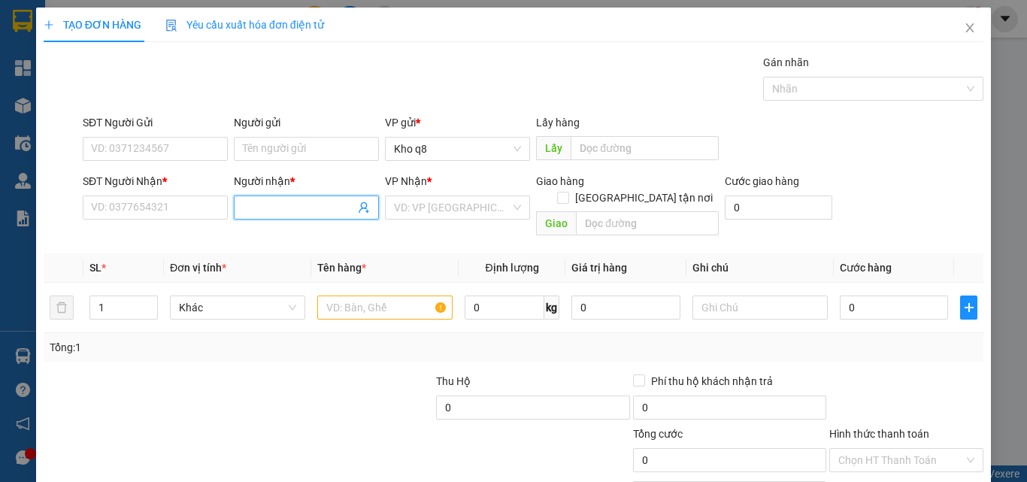
click at [276, 206] on input "Người nhận *" at bounding box center [299, 207] width 112 height 17
paste input "ê"
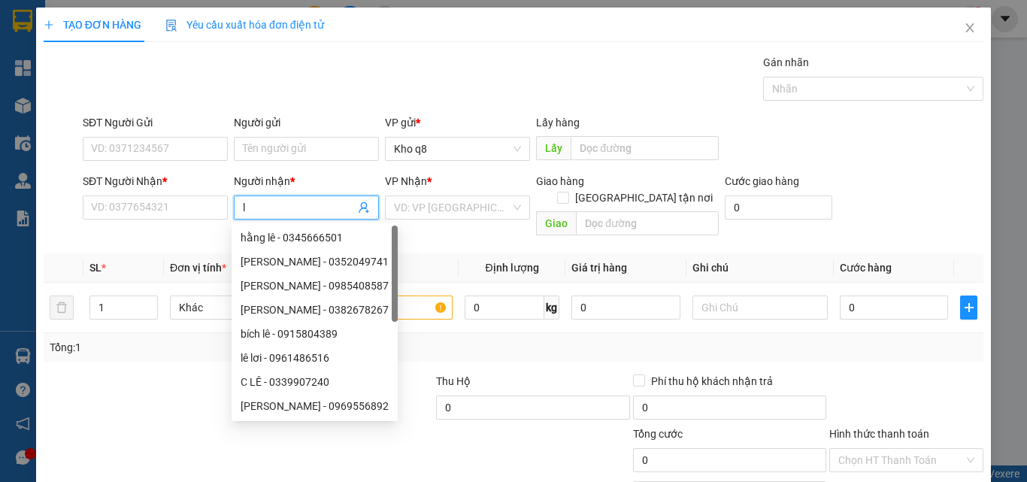
paste input "ệ"
type input "lệ an"
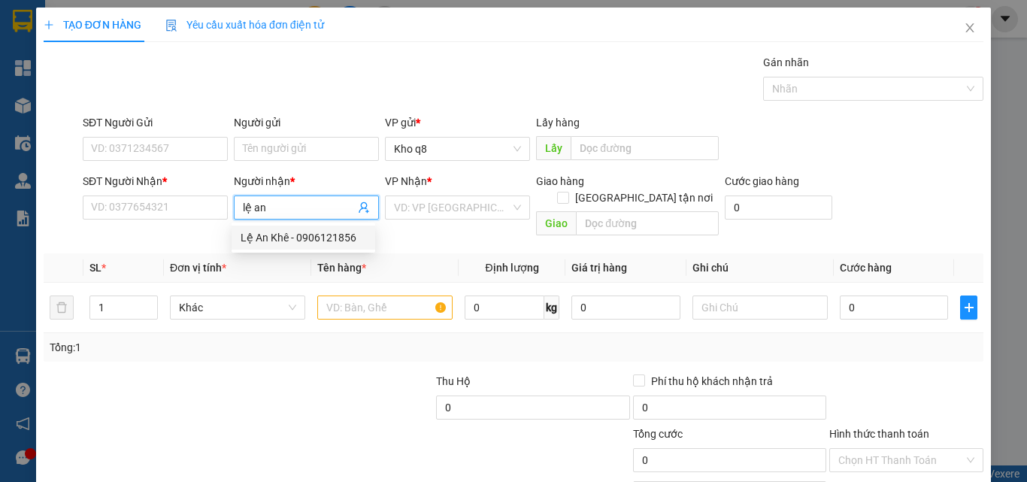
click at [337, 235] on div "Lệ An Khê - 0906121856" at bounding box center [304, 237] width 126 height 17
type input "0906121856"
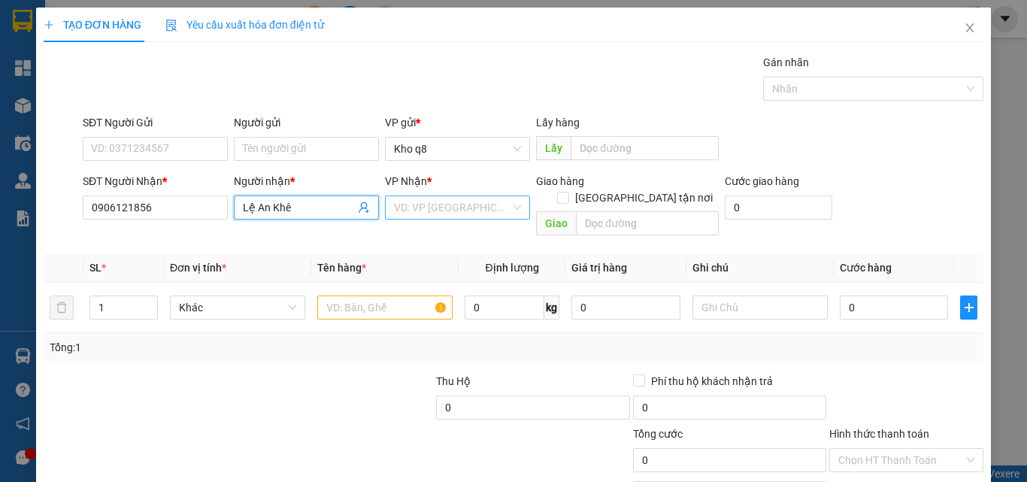
type input "Lệ An Khê"
click at [426, 203] on input "search" at bounding box center [452, 207] width 117 height 23
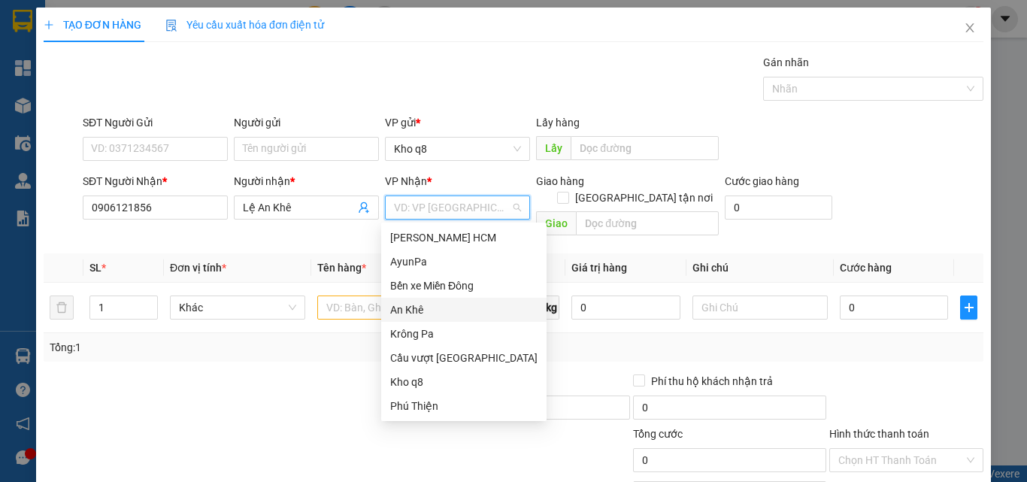
click at [420, 306] on div "An Khê" at bounding box center [463, 309] width 147 height 17
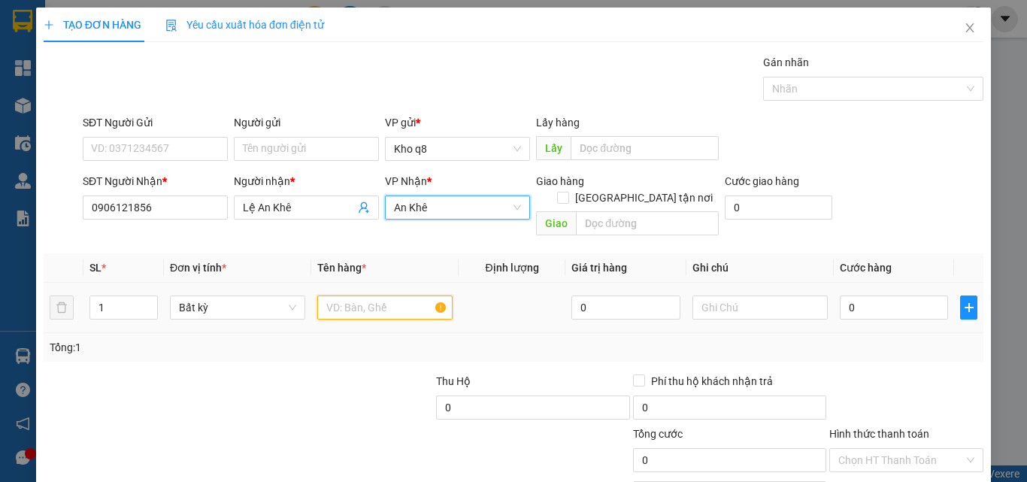
click at [331, 295] on input "text" at bounding box center [384, 307] width 135 height 24
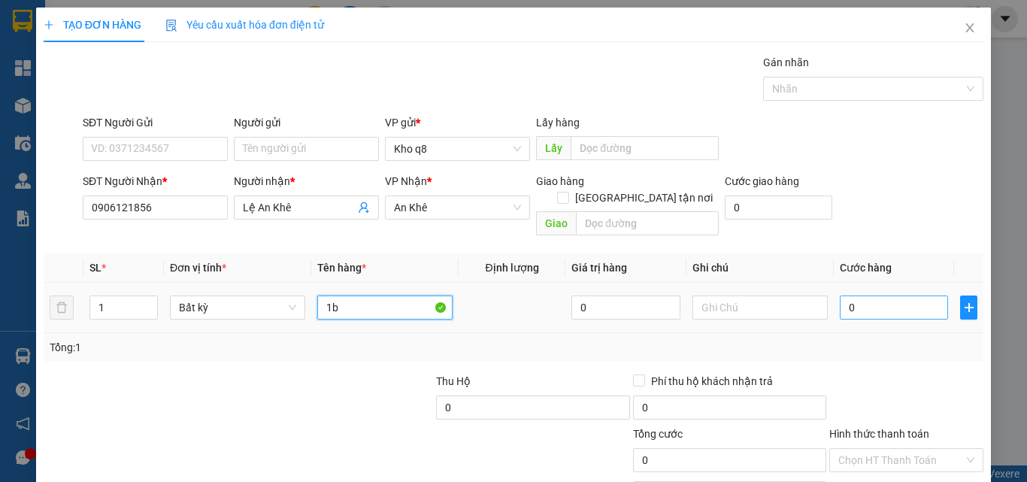
type input "1b"
click at [863, 295] on input "0" at bounding box center [894, 307] width 108 height 24
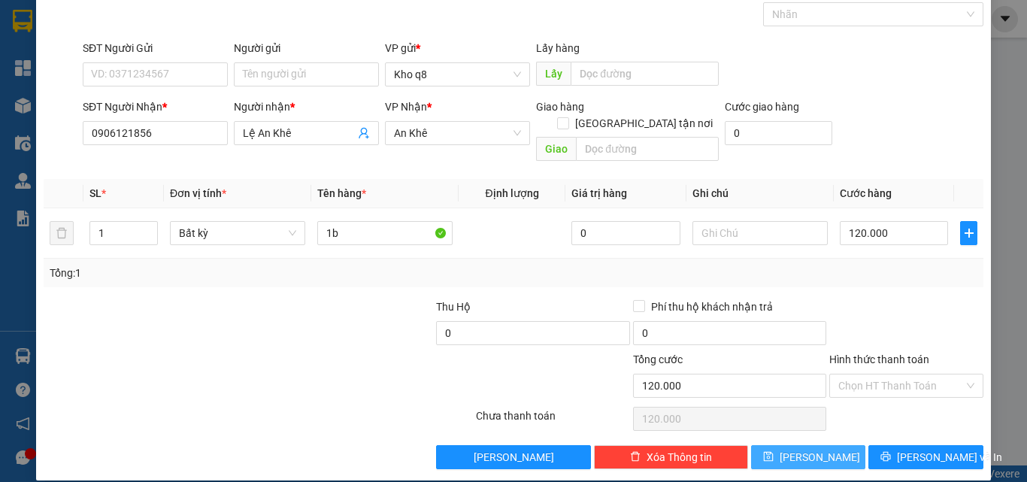
click at [777, 445] on button "Lưu" at bounding box center [808, 457] width 115 height 24
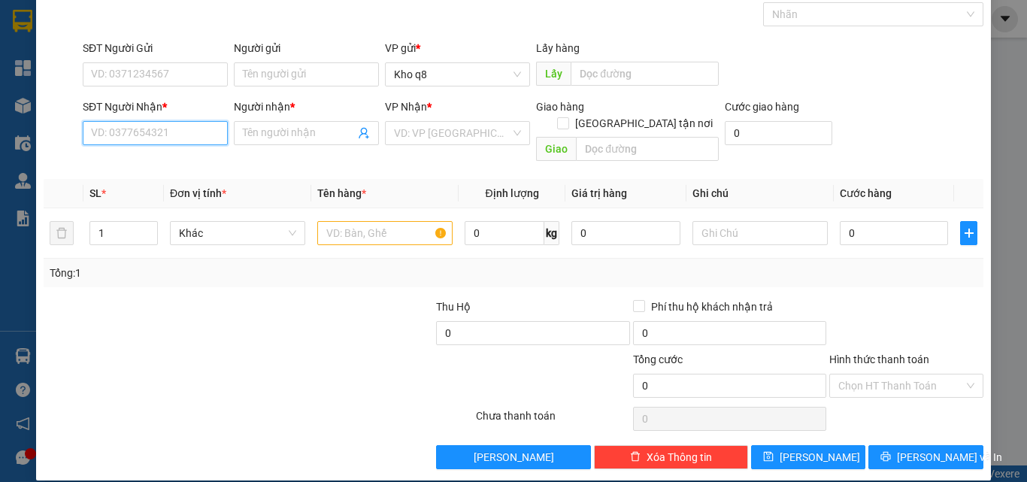
click at [144, 136] on input "SĐT Người Nhận *" at bounding box center [155, 133] width 145 height 24
click at [86, 129] on input "780008" at bounding box center [155, 133] width 145 height 24
click at [123, 163] on div "0935780008 - Yến" at bounding box center [154, 163] width 126 height 17
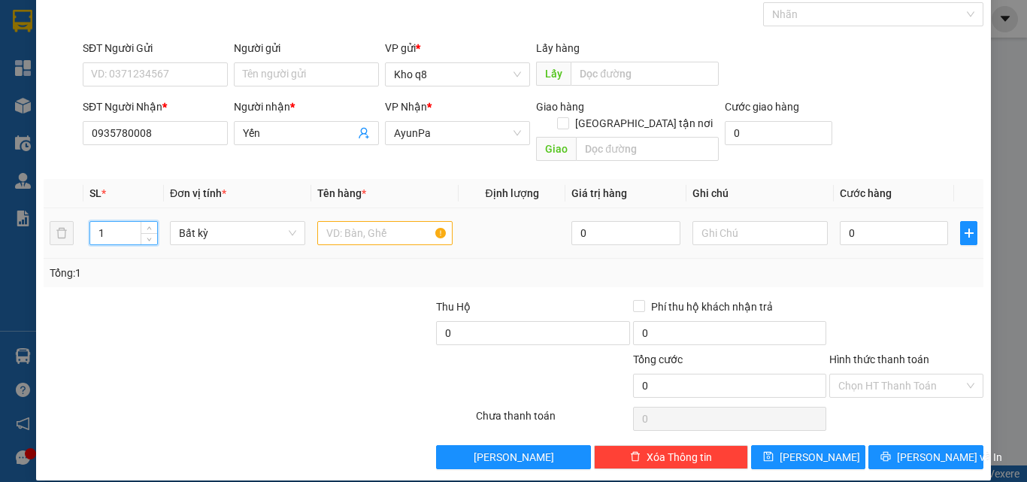
click at [112, 222] on input "1" at bounding box center [123, 233] width 67 height 23
click at [350, 221] on input "text" at bounding box center [384, 233] width 135 height 24
paste input "ô"
paste input "ộp"
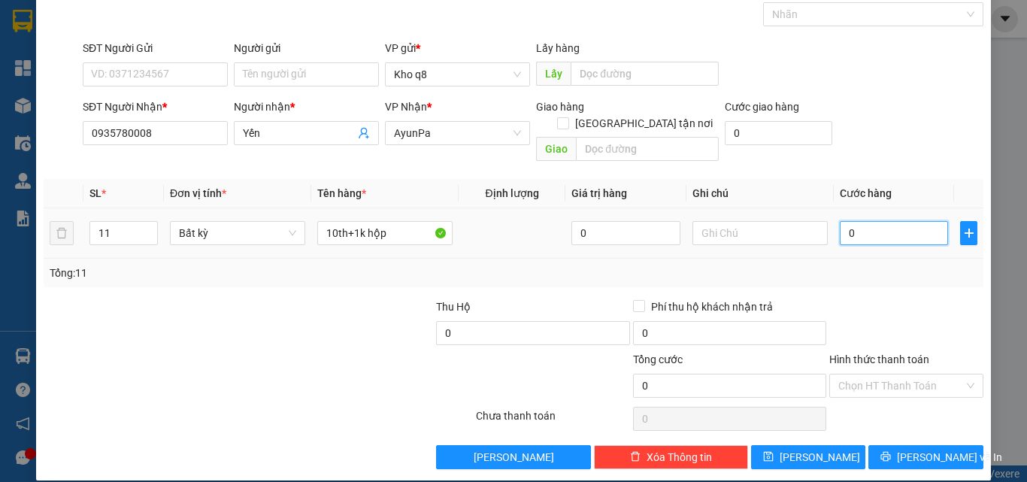
click at [865, 221] on input "0" at bounding box center [894, 233] width 108 height 24
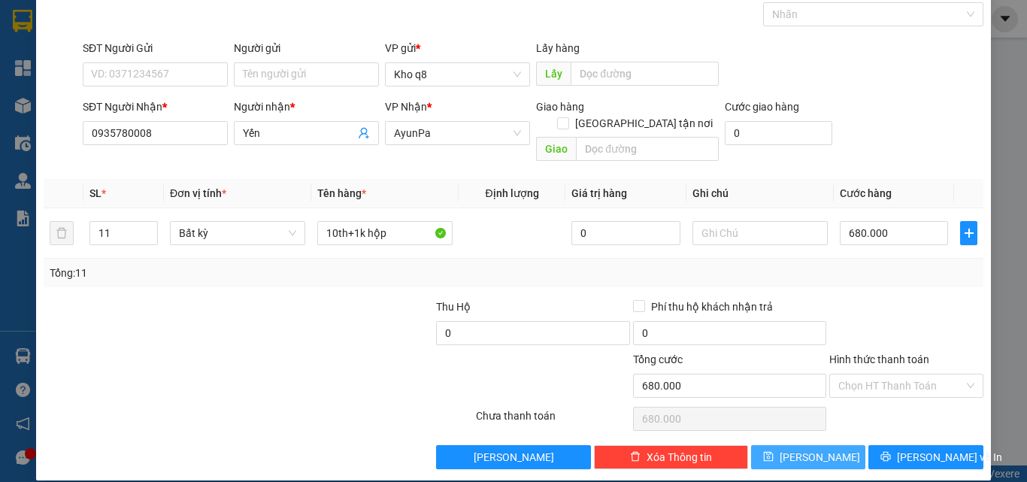
click at [795, 445] on button "Lưu" at bounding box center [808, 457] width 115 height 24
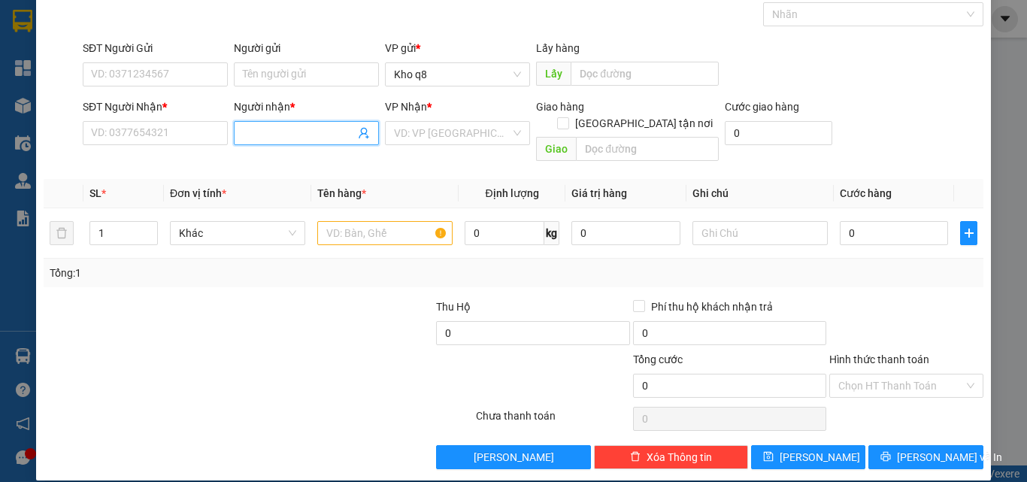
click at [284, 136] on input "Người nhận *" at bounding box center [299, 133] width 112 height 17
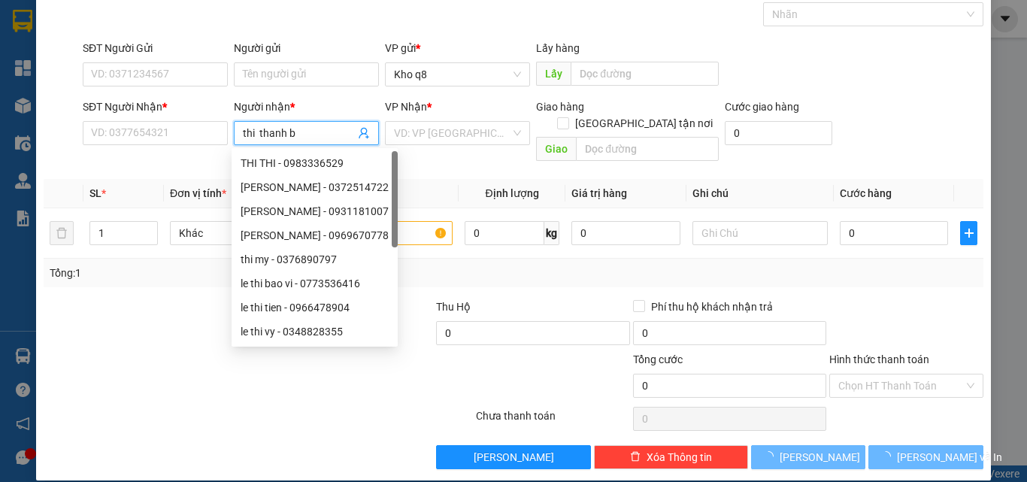
paste input "ình"
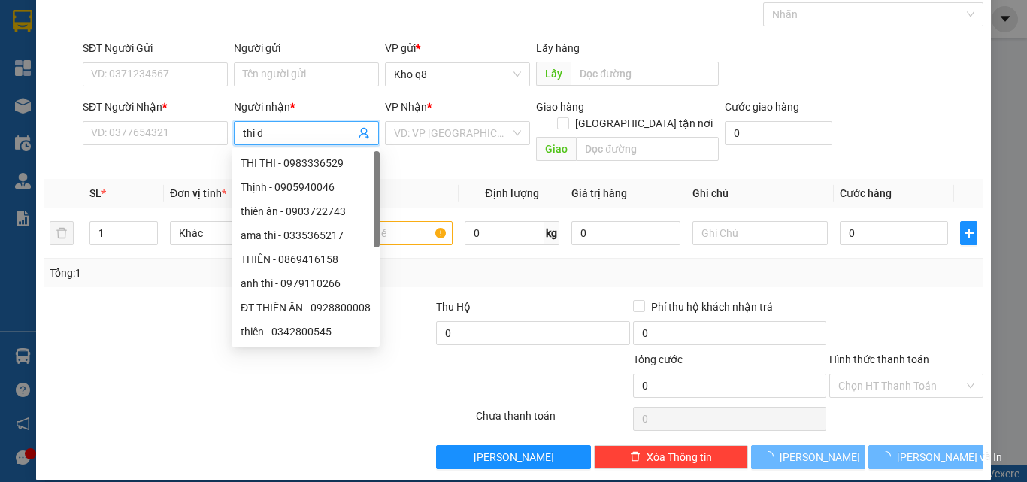
paste input "ép"
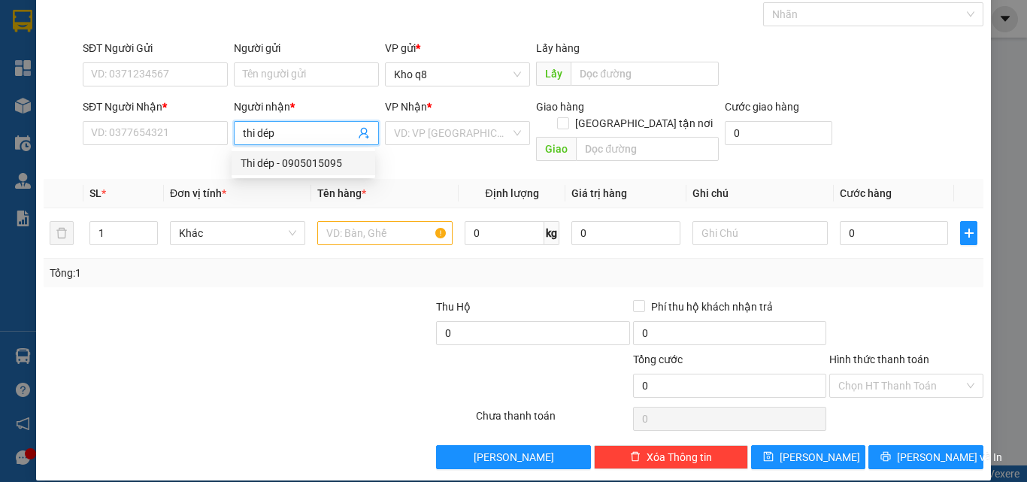
click at [298, 164] on div "Thi dép - 0905015095" at bounding box center [304, 163] width 126 height 17
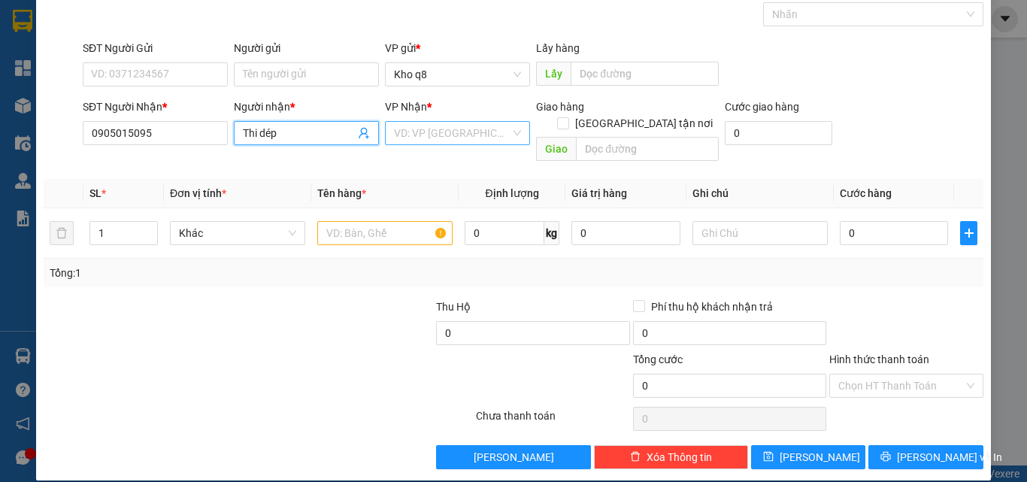
click at [438, 130] on input "search" at bounding box center [452, 133] width 117 height 23
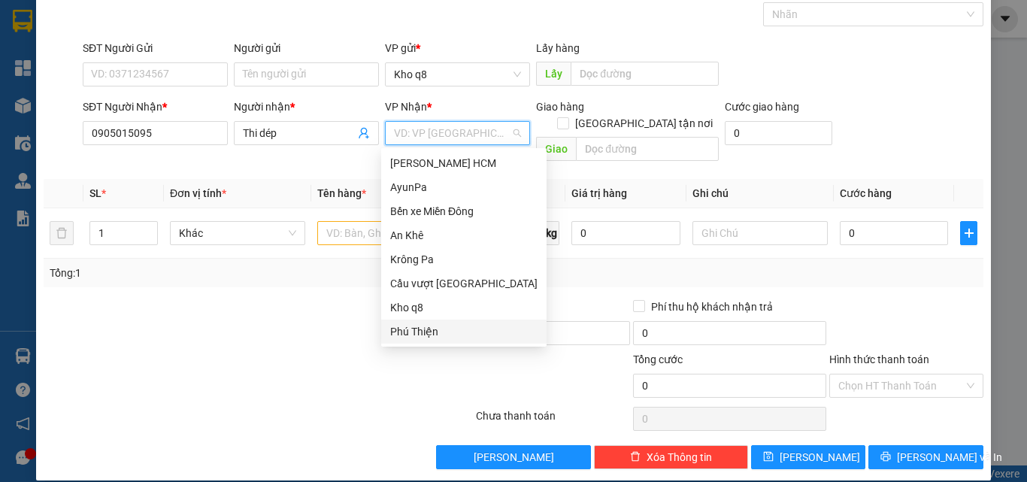
click at [415, 328] on div "Phú Thiện" at bounding box center [463, 331] width 147 height 17
click at [415, 328] on div at bounding box center [336, 324] width 196 height 53
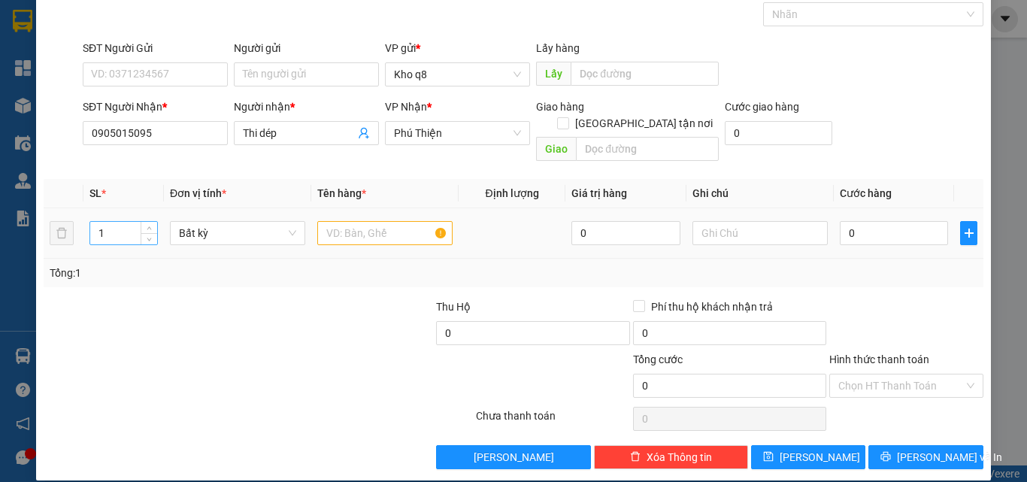
click at [112, 222] on input "1" at bounding box center [123, 233] width 67 height 23
click at [329, 221] on input "text" at bounding box center [384, 233] width 135 height 24
click at [874, 221] on input "0" at bounding box center [894, 233] width 108 height 24
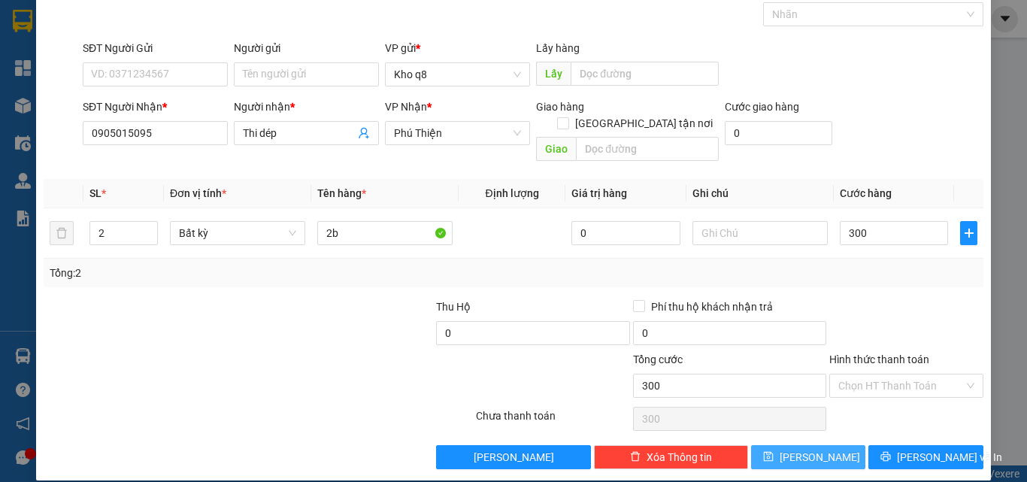
click at [810, 449] on span "Lưu" at bounding box center [820, 457] width 80 height 17
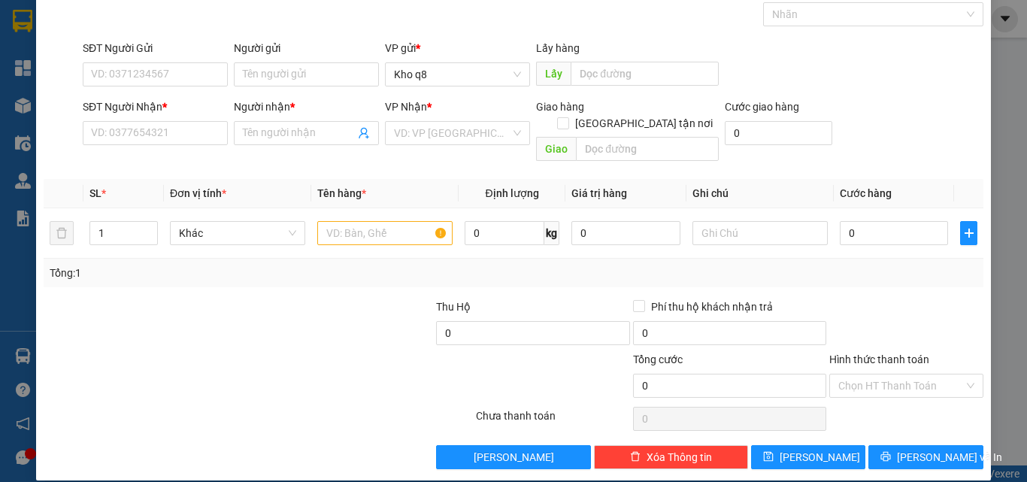
scroll to position [0, 0]
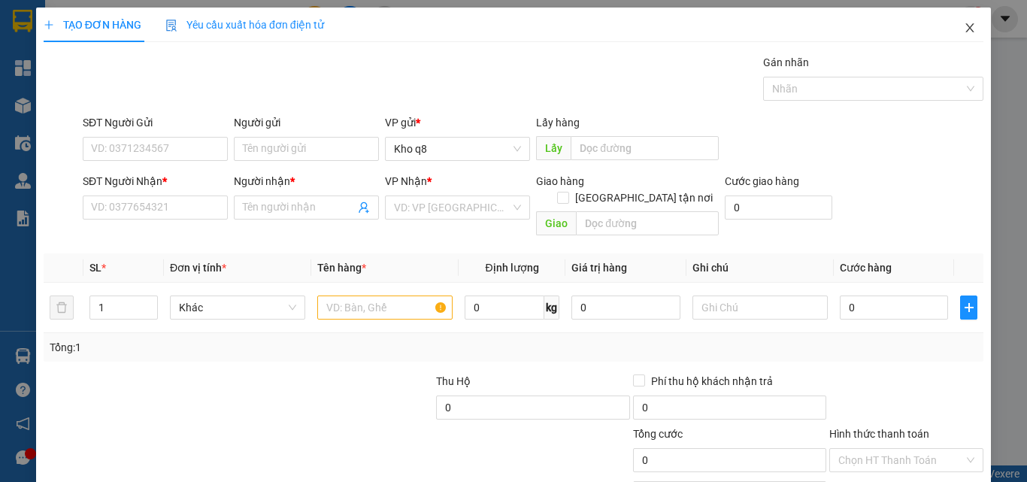
click at [966, 26] on icon "close" at bounding box center [970, 27] width 8 height 9
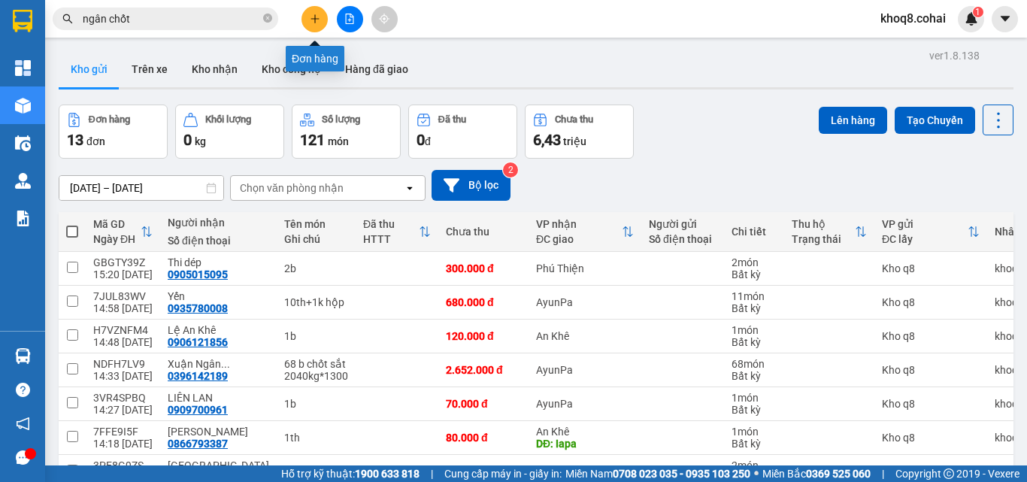
click at [314, 18] on icon "plus" at bounding box center [315, 19] width 11 height 11
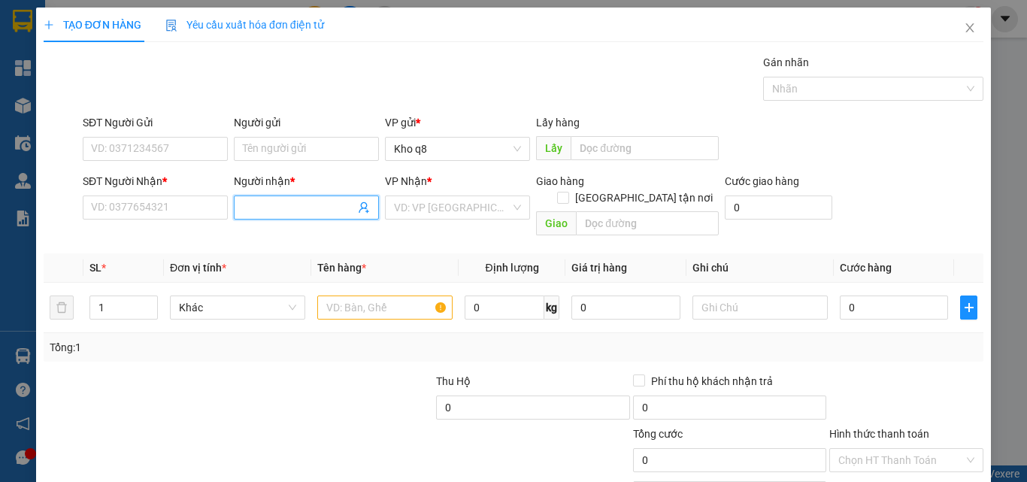
click at [277, 205] on input "Người nhận *" at bounding box center [299, 207] width 112 height 17
paste input "ô"
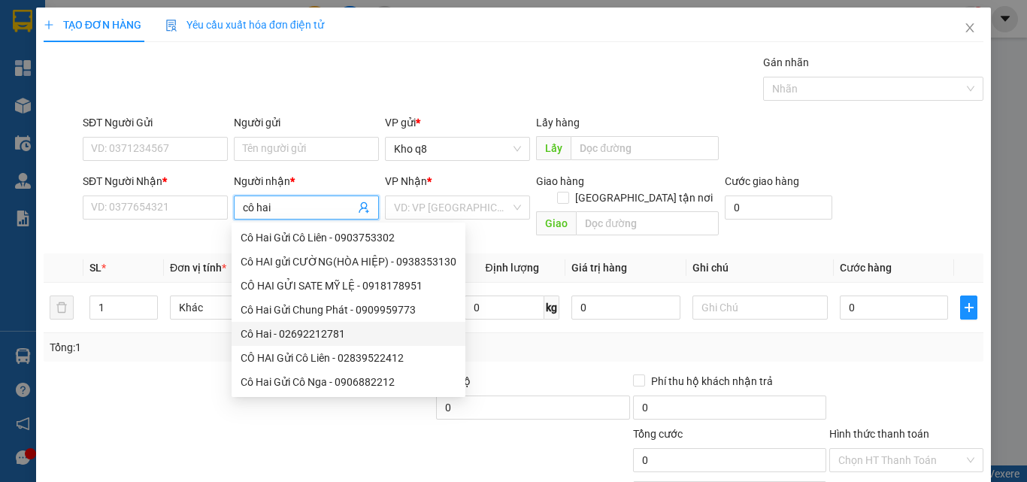
click at [317, 327] on div "Cô Hai - 02692212781" at bounding box center [349, 334] width 216 height 17
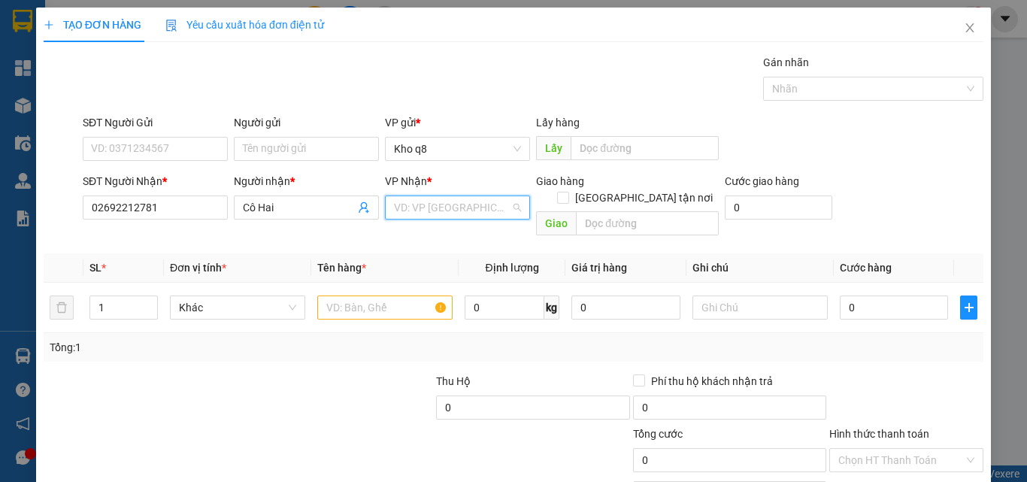
click at [432, 204] on input "search" at bounding box center [452, 207] width 117 height 23
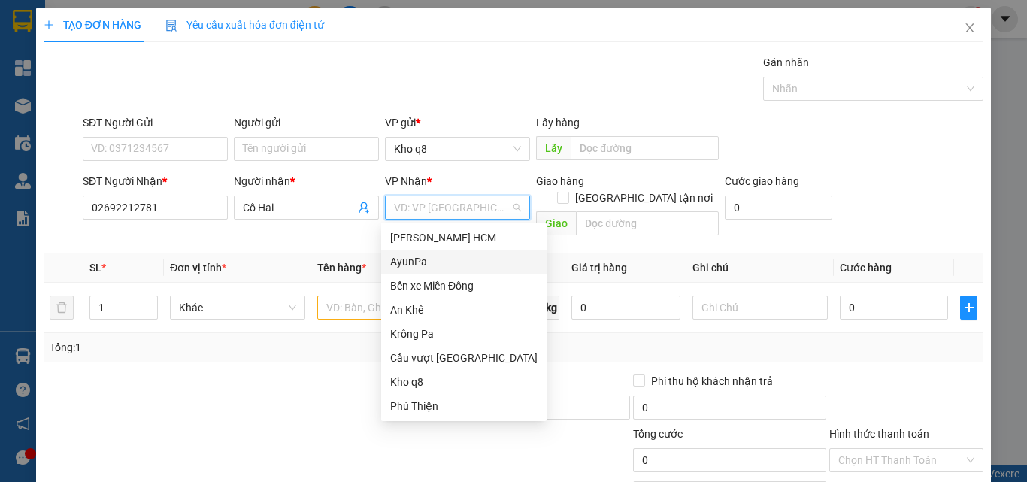
click at [405, 259] on div "AyunPa" at bounding box center [463, 261] width 147 height 17
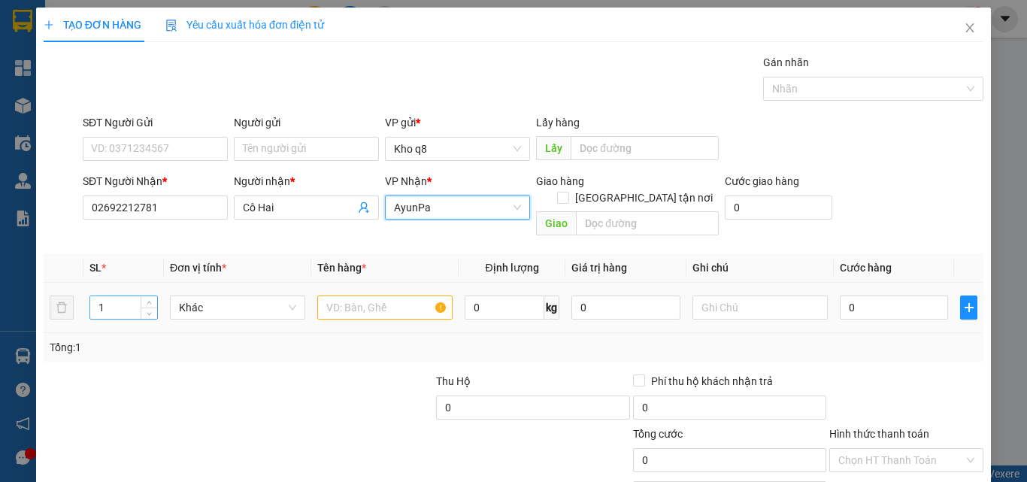
click at [130, 296] on input "1" at bounding box center [123, 307] width 67 height 23
click at [354, 295] on input "text" at bounding box center [384, 307] width 135 height 24
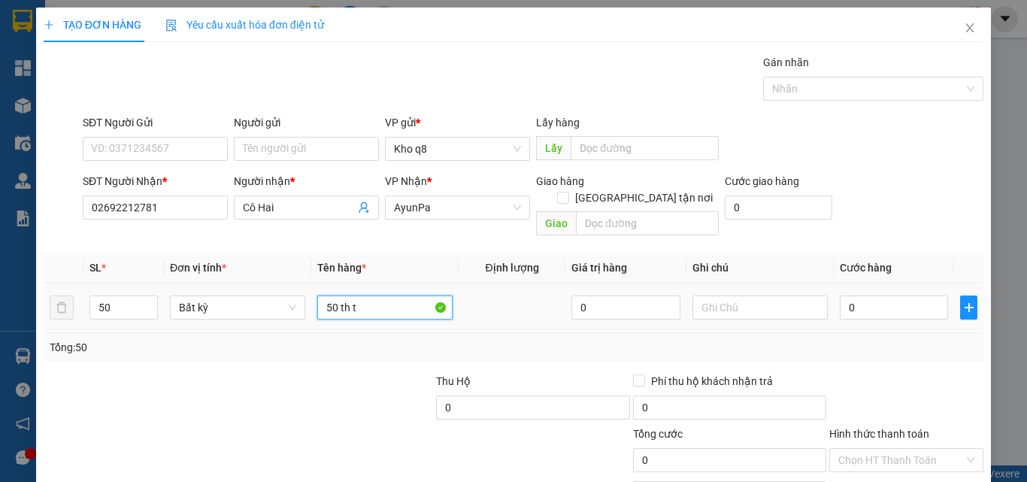
paste input "â"
paste input "ập"
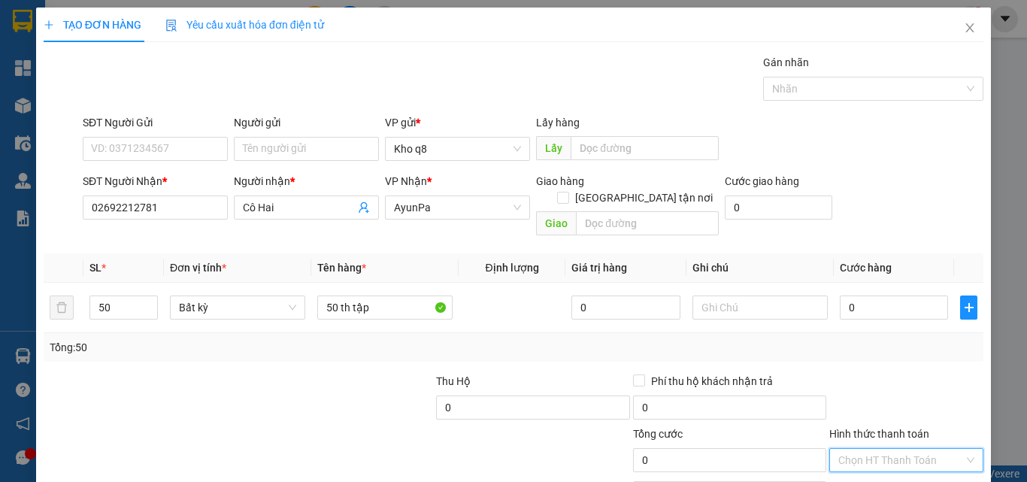
click at [871, 449] on input "Hình thức thanh toán" at bounding box center [901, 460] width 126 height 23
click at [850, 405] on div "Miễn phí" at bounding box center [897, 413] width 135 height 17
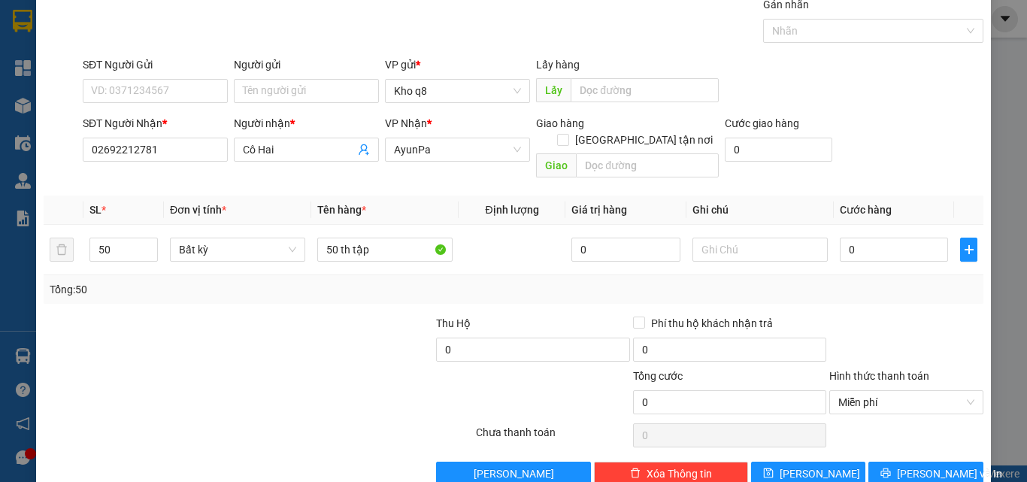
scroll to position [74, 0]
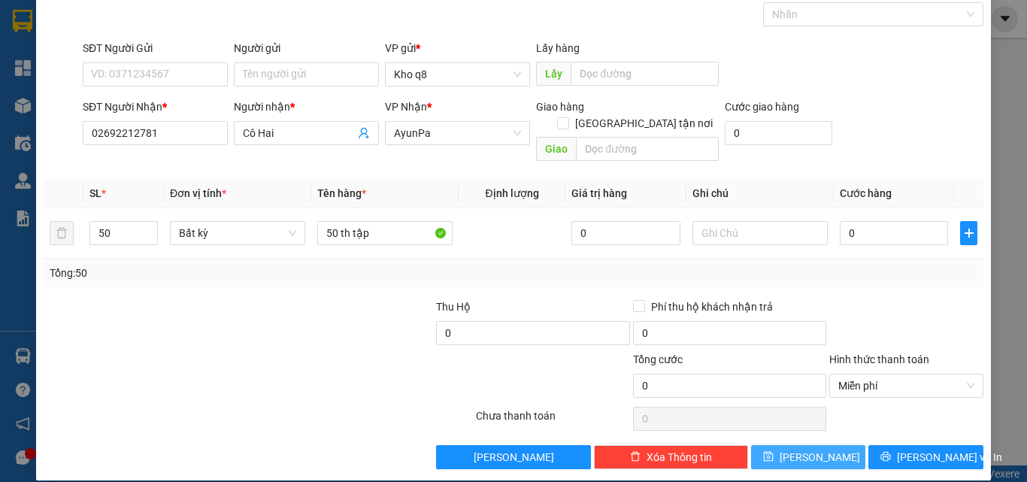
click at [798, 449] on span "Lưu" at bounding box center [820, 457] width 80 height 17
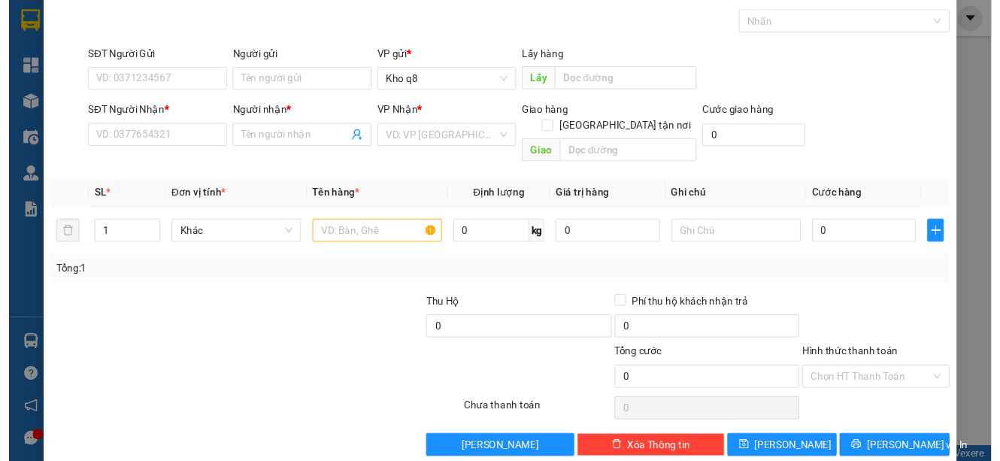
scroll to position [0, 0]
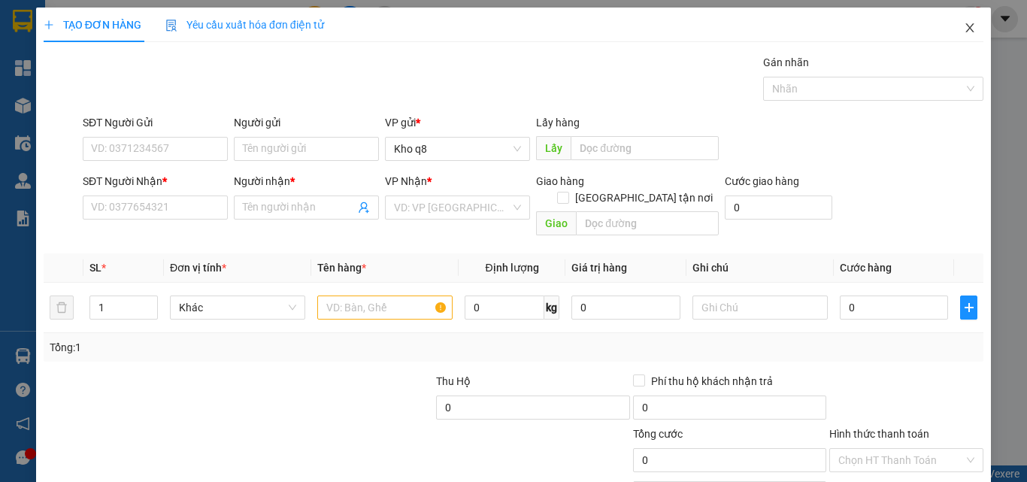
click at [966, 26] on icon "close" at bounding box center [970, 27] width 8 height 9
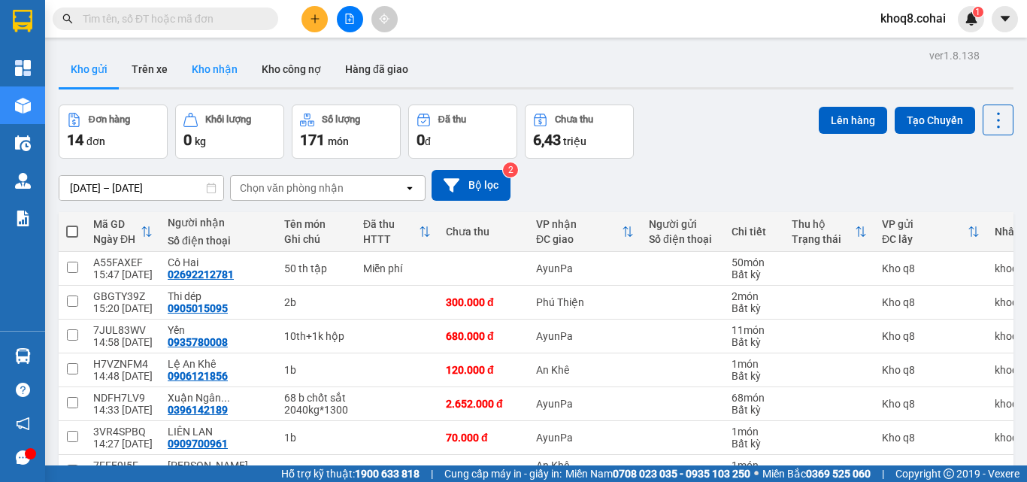
click at [208, 65] on button "Kho nhận" at bounding box center [215, 69] width 70 height 36
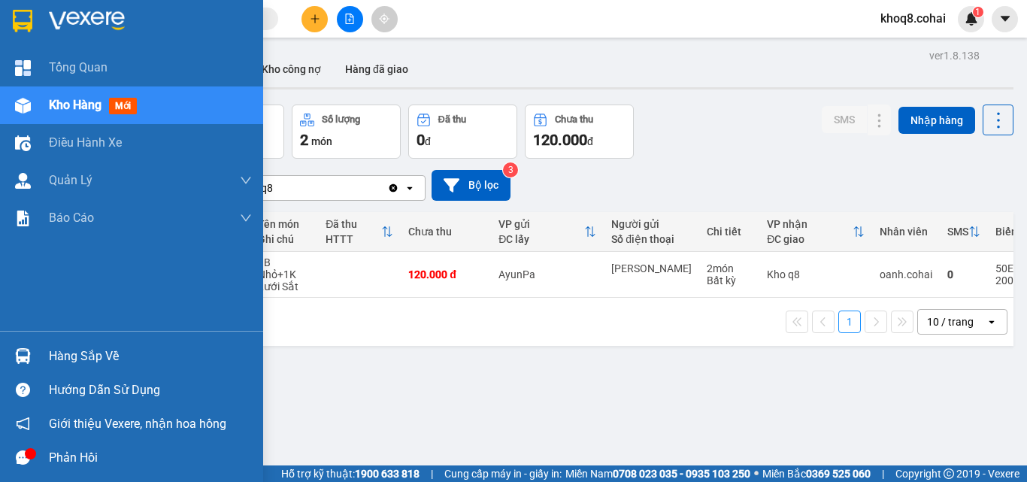
click at [26, 355] on img at bounding box center [23, 356] width 16 height 16
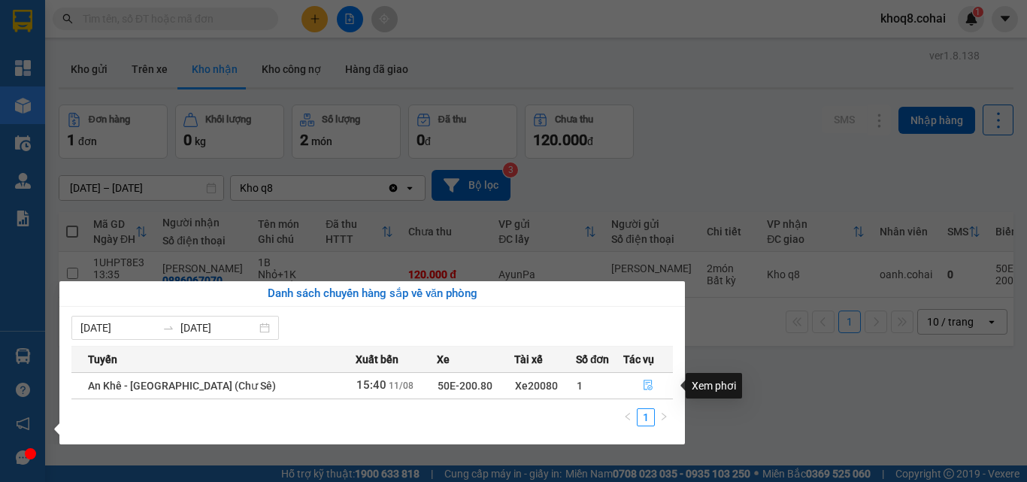
click at [643, 387] on icon "file-done" at bounding box center [648, 385] width 11 height 11
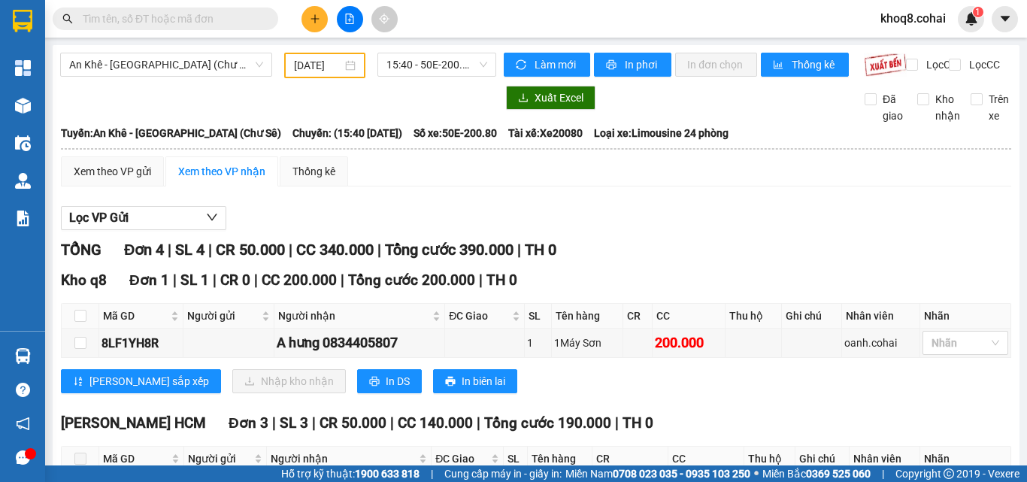
type input "[DATE]"
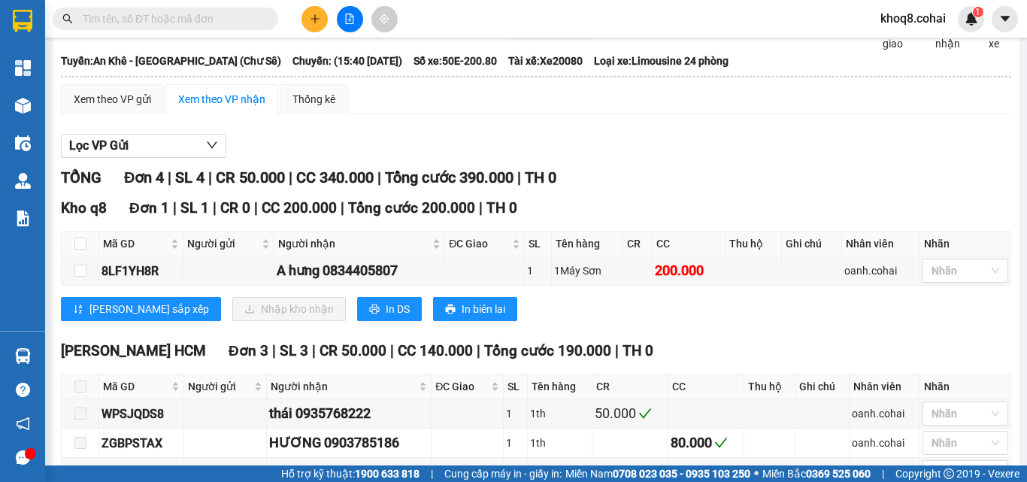
scroll to position [49, 0]
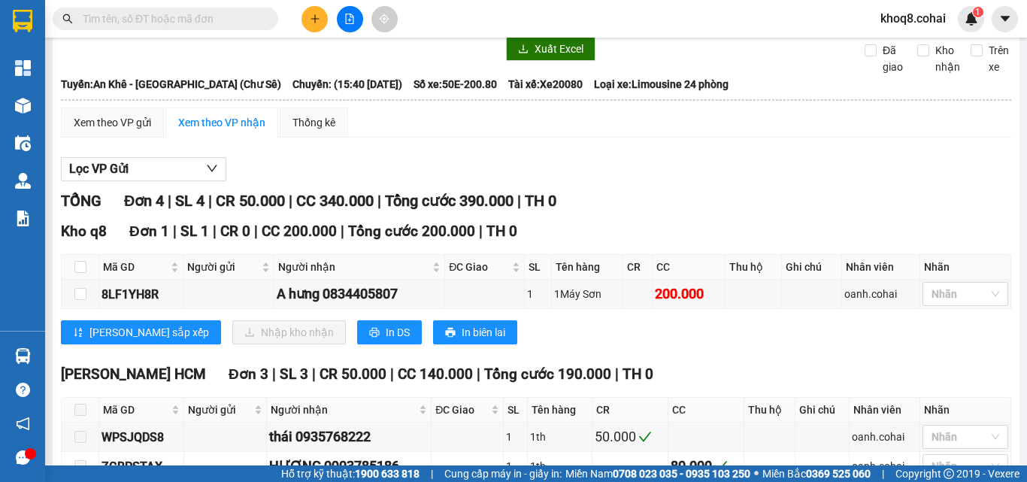
click at [452, 161] on div "Lọc VP Gửi TỔNG Đơn 4 | SL 4 | CR 50.000 | CC 340.000 | Tổng cước 390.000 | TH…" at bounding box center [536, 357] width 950 height 415
click at [79, 300] on input "checkbox" at bounding box center [80, 294] width 12 height 12
checkbox input "true"
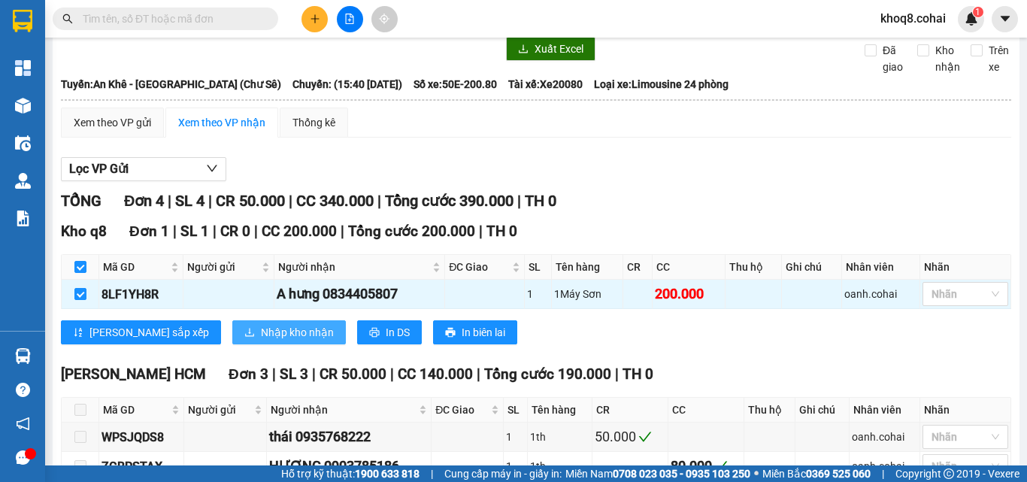
click at [261, 339] on span "Nhập kho nhận" at bounding box center [297, 332] width 73 height 17
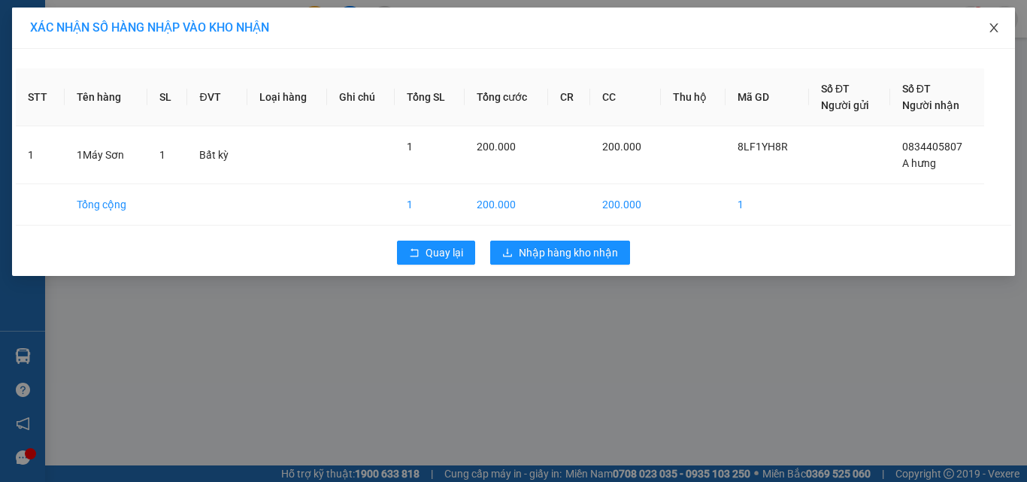
click at [995, 25] on icon "close" at bounding box center [994, 28] width 12 height 12
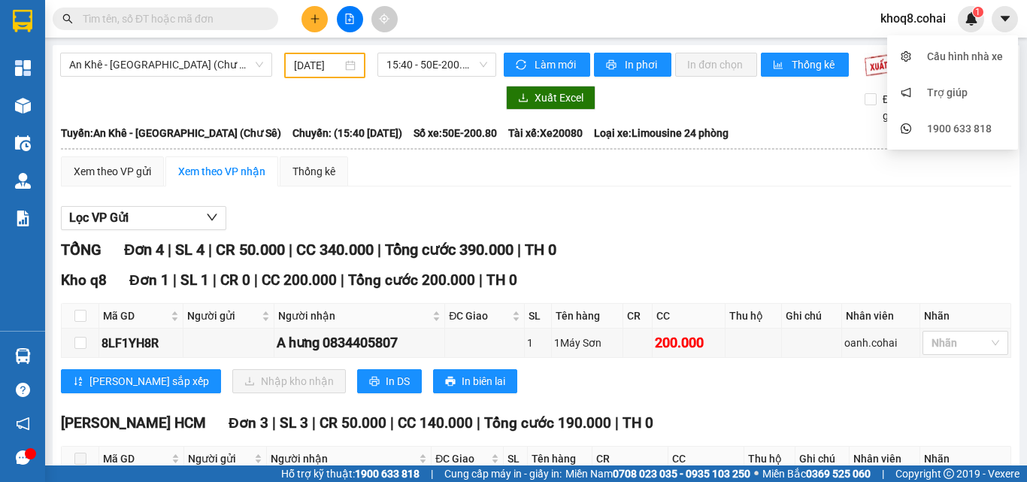
click at [986, 318] on th "Nhãn" at bounding box center [965, 316] width 91 height 25
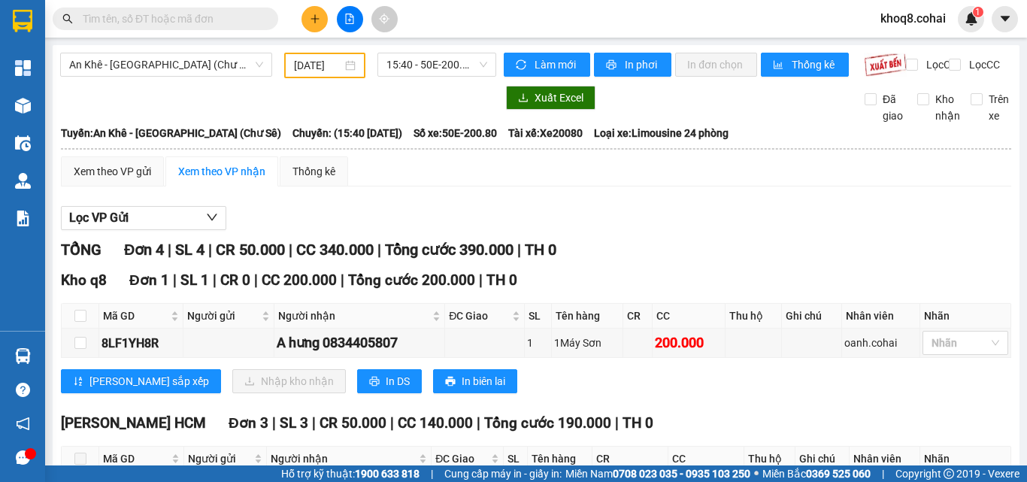
drag, startPoint x: 986, startPoint y: 317, endPoint x: 1026, endPoint y: 316, distance: 39.9
click at [1026, 316] on main "An Khê - [GEOGRAPHIC_DATA] (Chư Sê) [DATE] 15:40 - 50E-200.80 Làm mới In phơi I…" at bounding box center [513, 232] width 1027 height 465
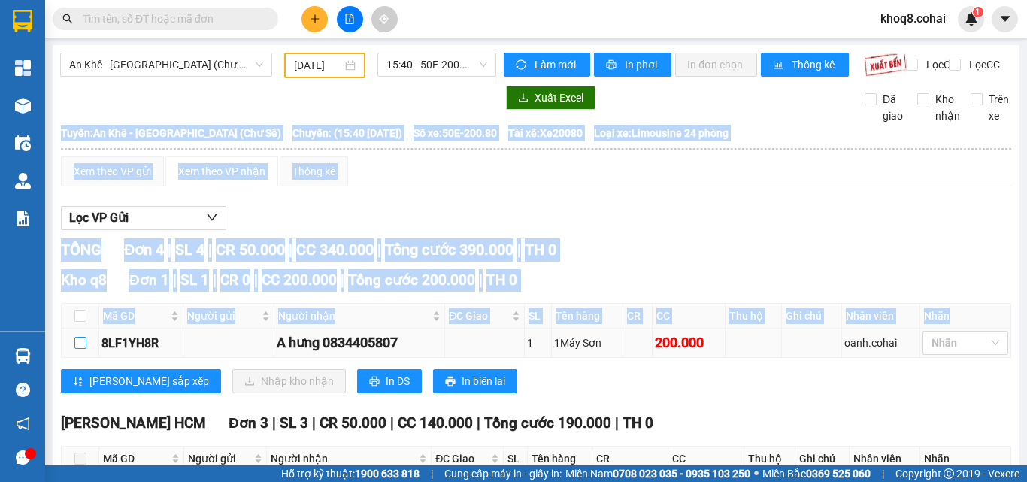
click at [80, 349] on input "checkbox" at bounding box center [80, 343] width 12 height 12
checkbox input "true"
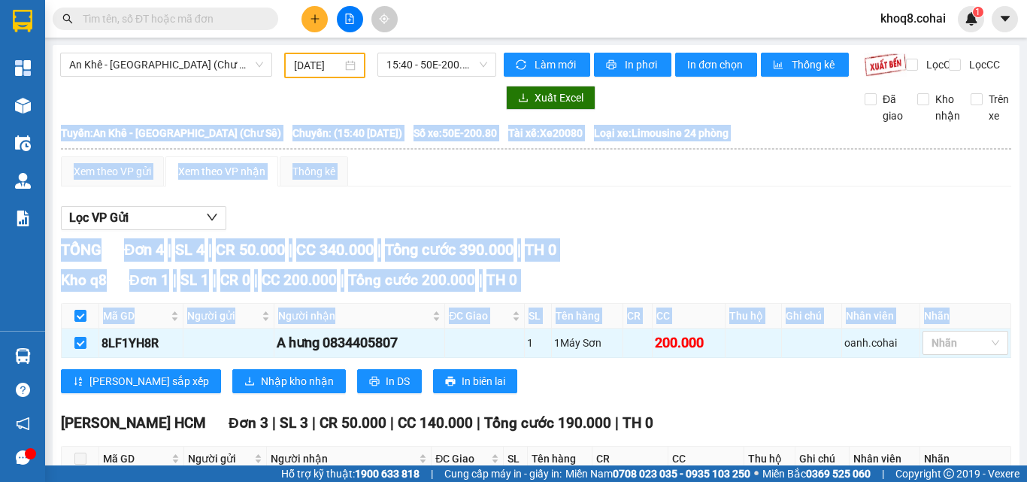
click at [562, 404] on div "Kho q8 Đơn 1 | SL 1 | CR 0 | CC 200.000 | Tổng cước 200.000 | TH 0 Mã GD Người …" at bounding box center [536, 336] width 950 height 135
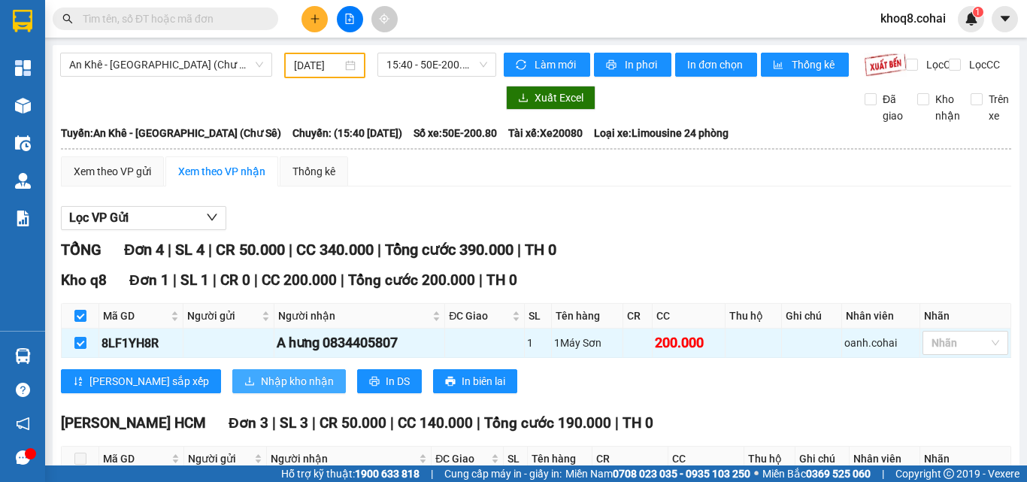
click at [261, 389] on span "Nhập kho nhận" at bounding box center [297, 381] width 73 height 17
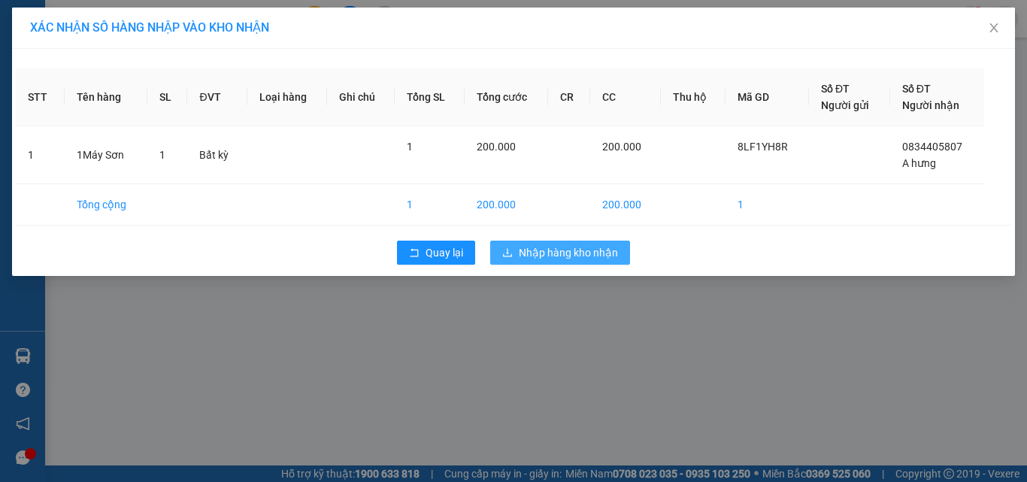
click at [606, 243] on button "Nhập hàng kho nhận" at bounding box center [560, 253] width 140 height 24
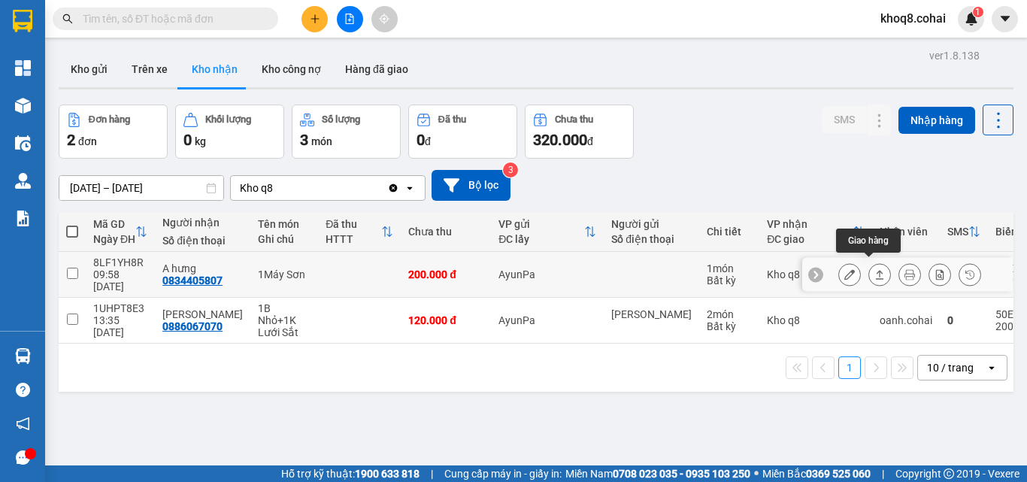
click at [874, 269] on icon at bounding box center [879, 274] width 11 height 11
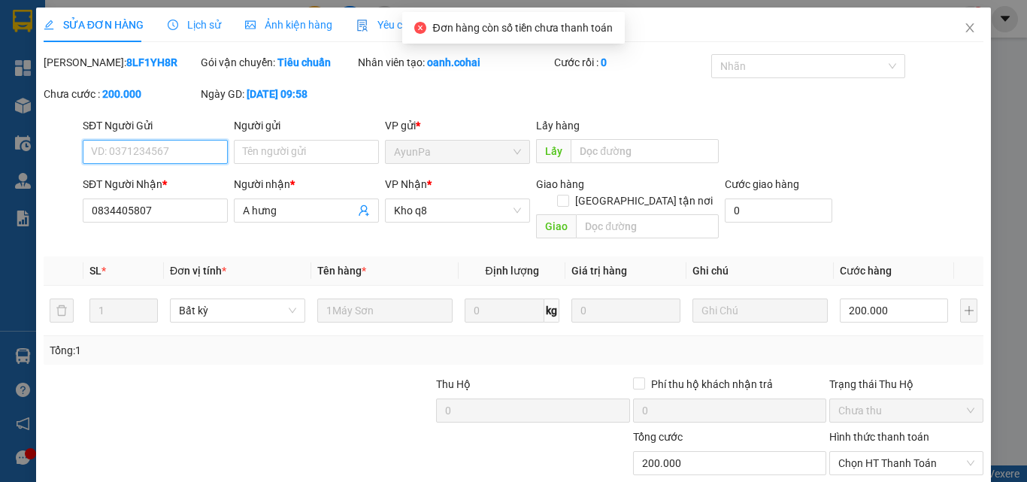
type input "0834405807"
type input "A hưng"
type input "200.000"
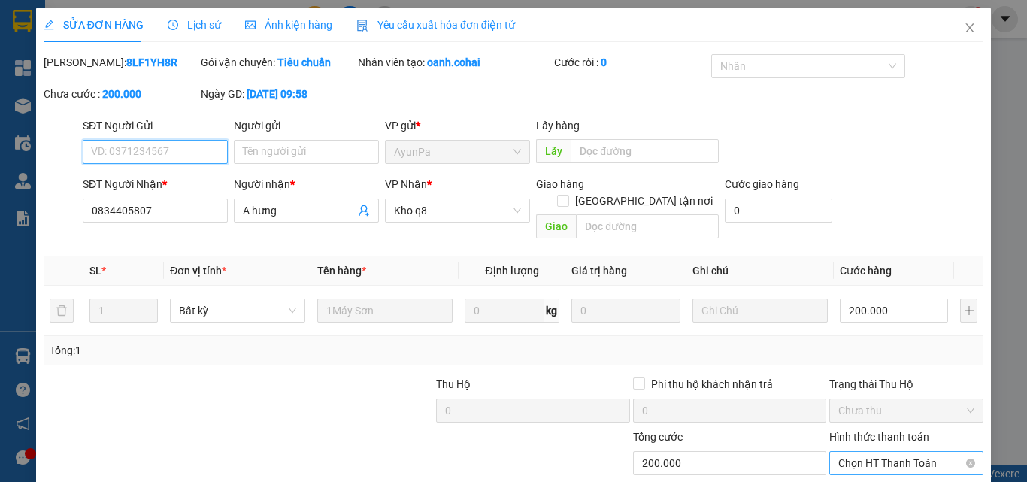
drag, startPoint x: 870, startPoint y: 268, endPoint x: 855, endPoint y: 447, distance: 178.8
click at [855, 452] on span "Chọn HT Thanh Toán" at bounding box center [906, 463] width 136 height 23
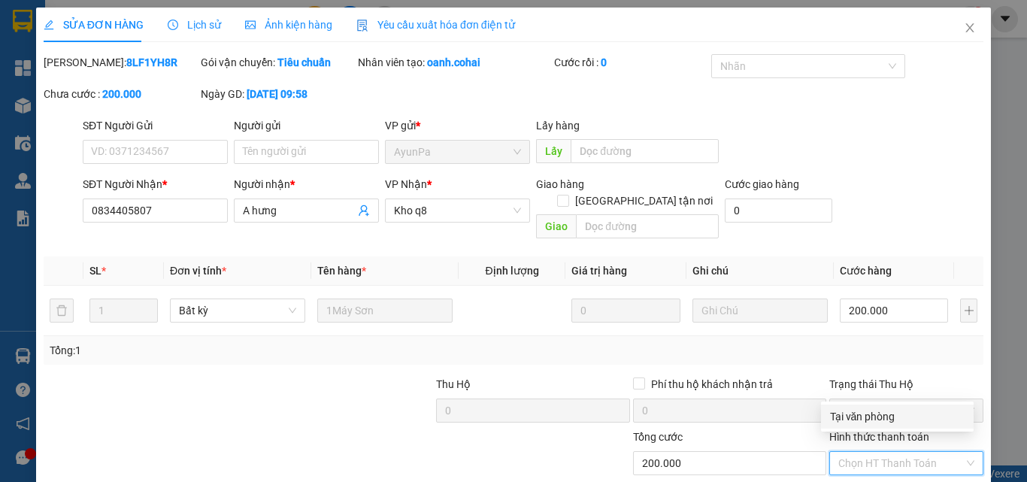
click at [860, 417] on div "Tại văn phòng" at bounding box center [897, 416] width 135 height 17
type input "0"
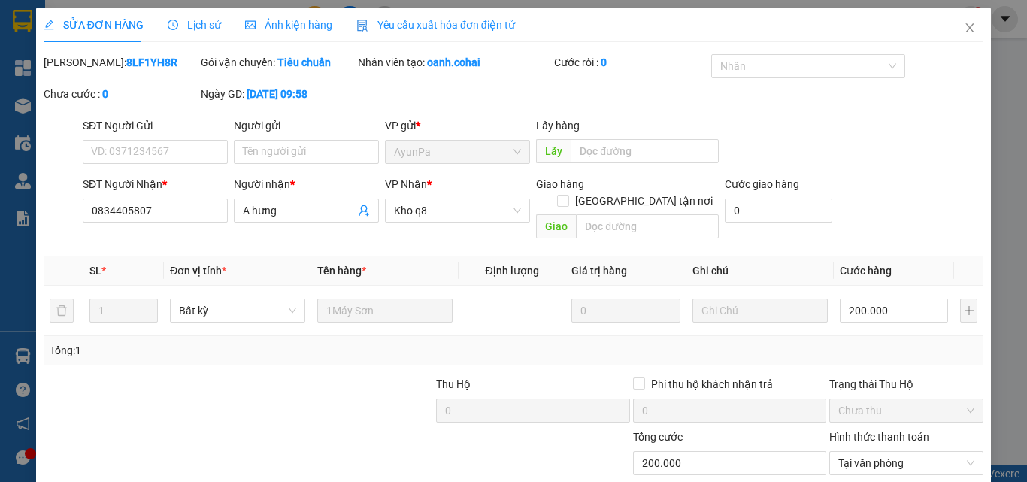
scroll to position [77, 0]
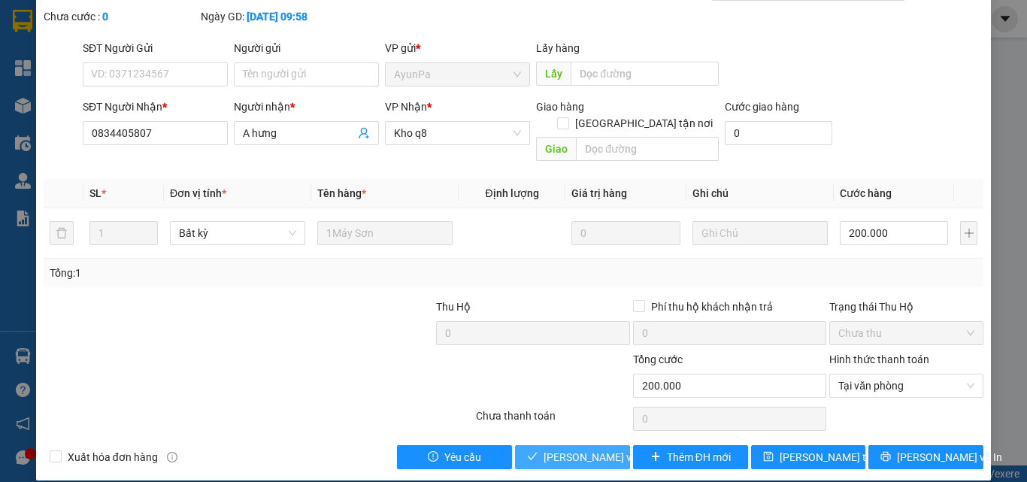
click at [558, 449] on span "[PERSON_NAME] và Giao hàng" at bounding box center [616, 457] width 144 height 17
